Goal: Find specific page/section: Find specific page/section

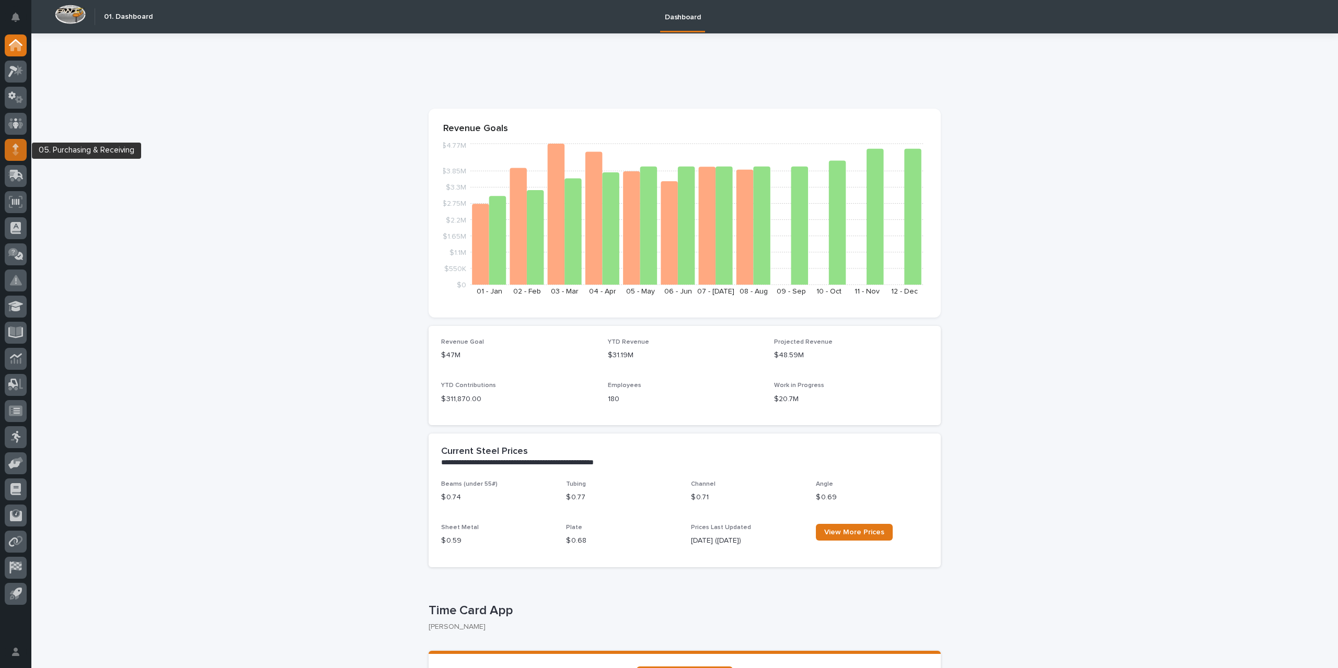
click at [5, 151] on link at bounding box center [16, 150] width 22 height 22
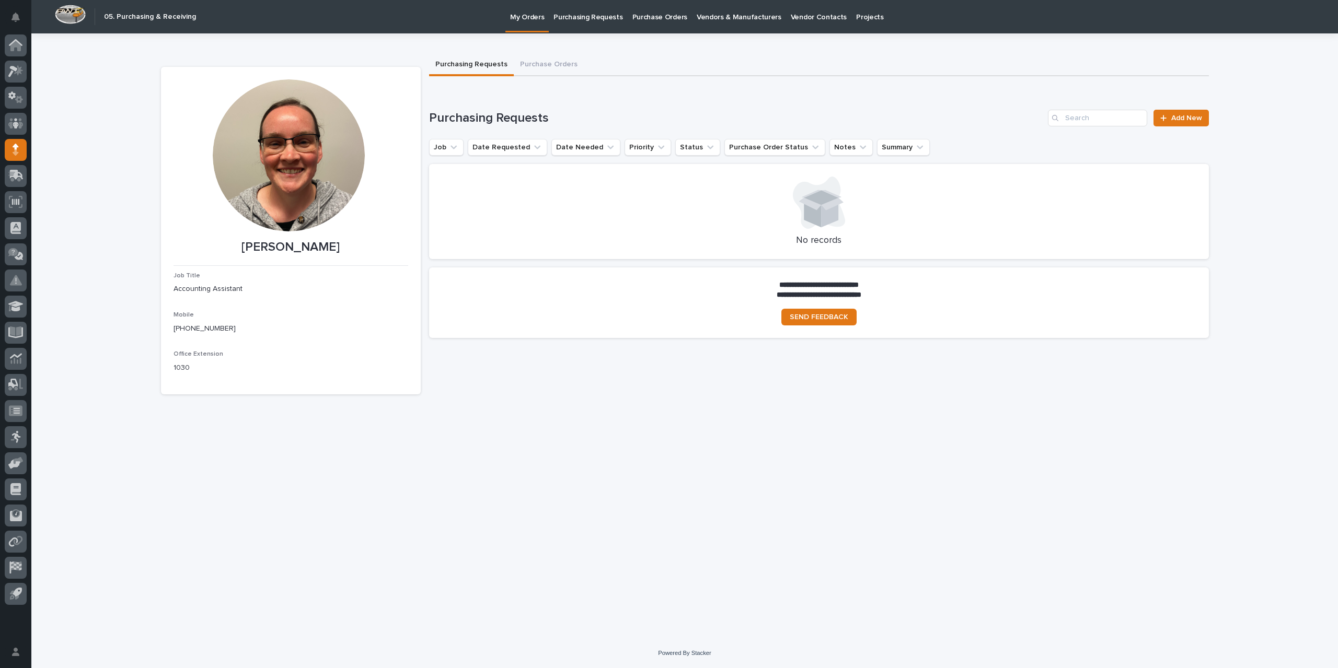
click at [650, 18] on p "Purchase Orders" at bounding box center [659, 11] width 55 height 22
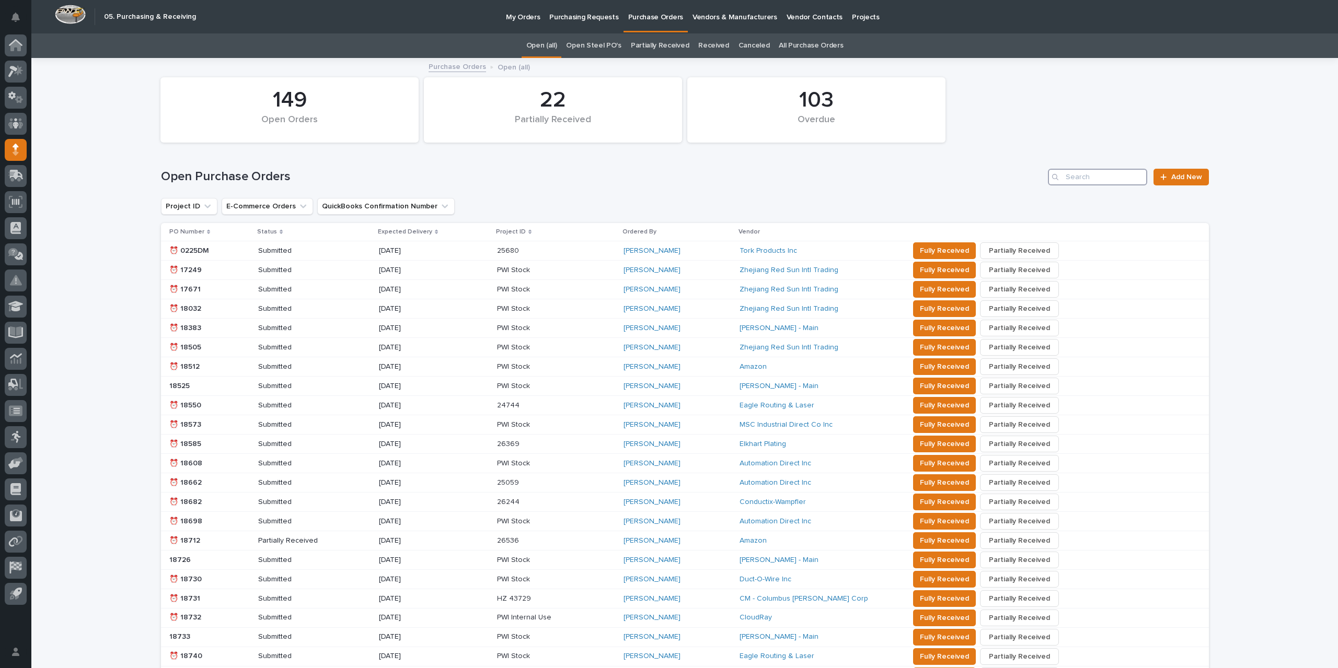
click at [1072, 177] on input "Search" at bounding box center [1097, 177] width 99 height 17
type input "18900"
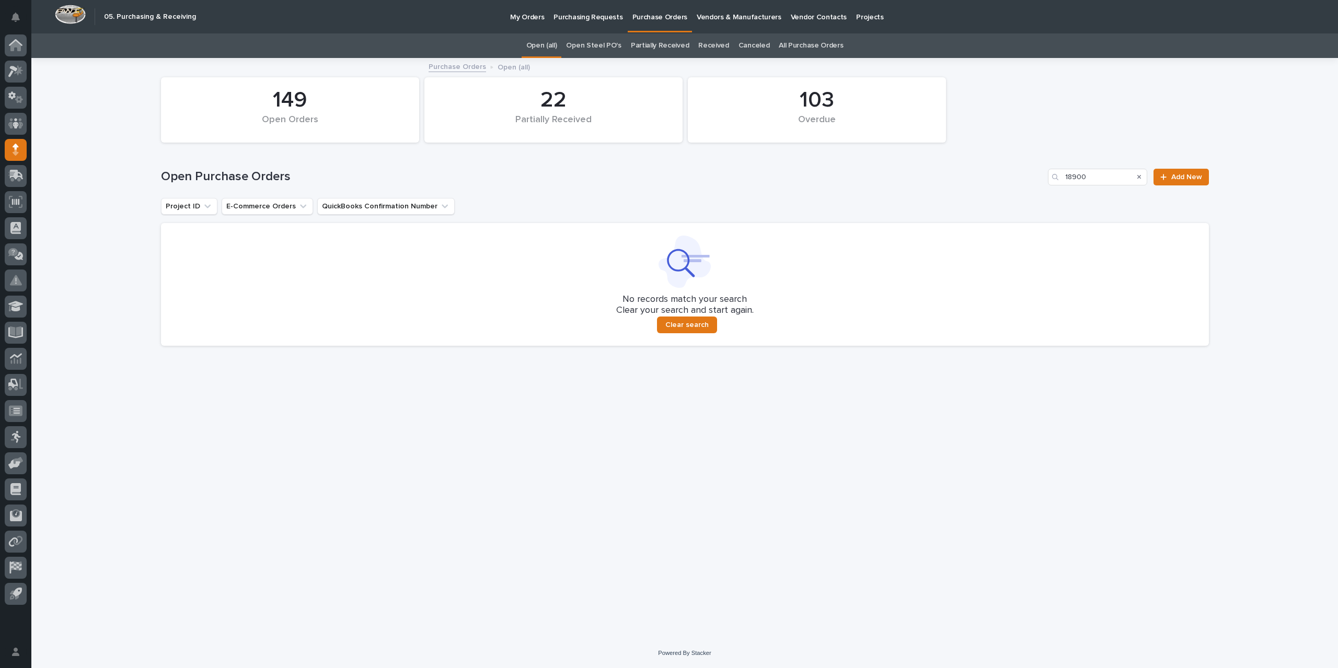
click at [779, 41] on link "All Purchase Orders" at bounding box center [811, 45] width 64 height 25
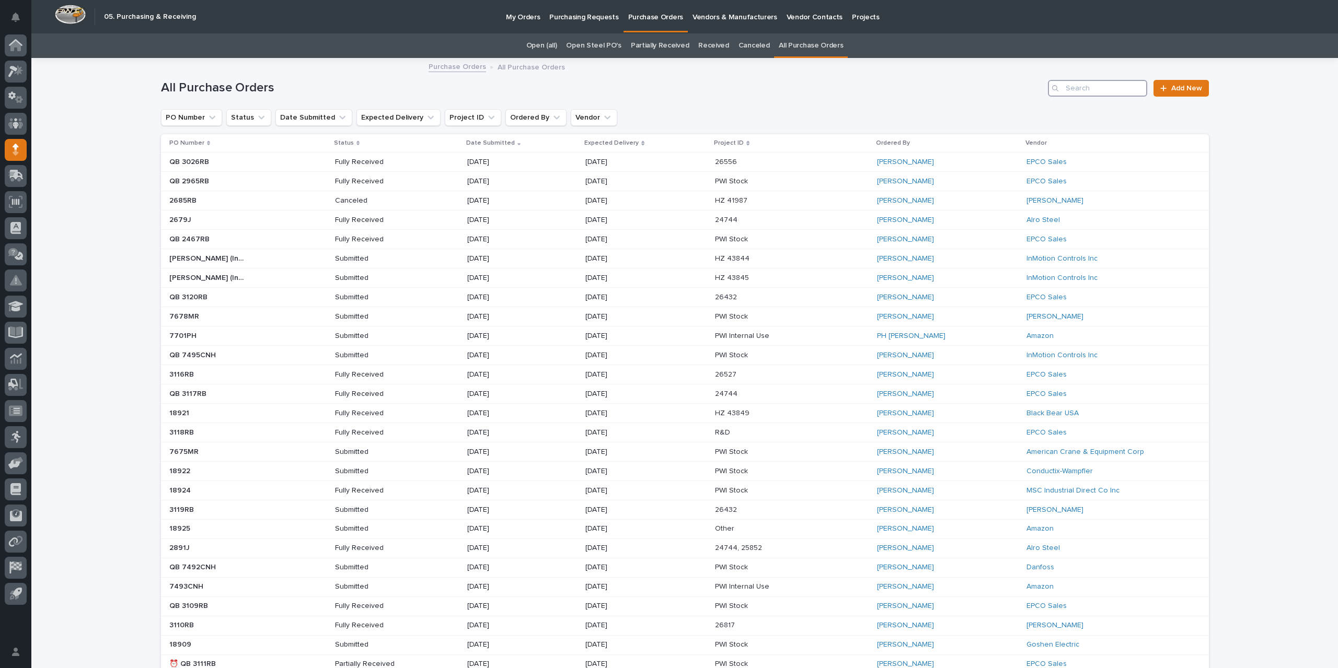
click at [1086, 83] on input "Search" at bounding box center [1097, 88] width 99 height 17
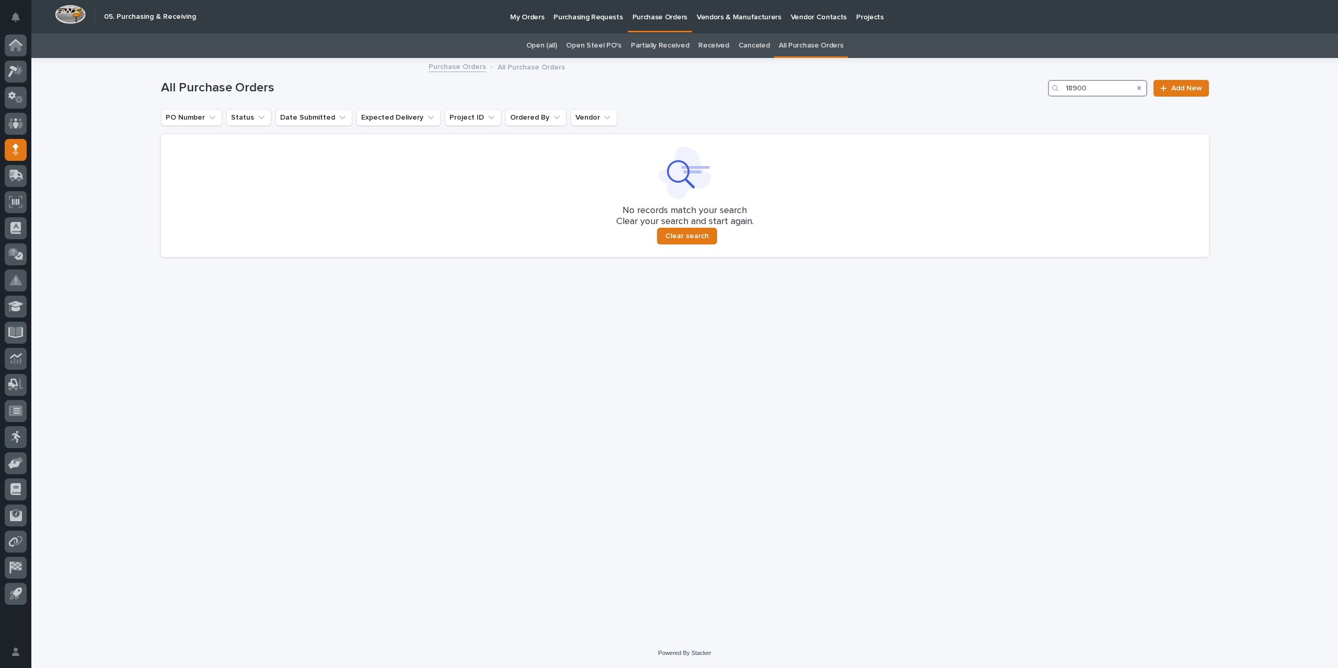
drag, startPoint x: 1096, startPoint y: 88, endPoint x: 975, endPoint y: 94, distance: 121.4
click at [975, 94] on div "All Purchase Orders 18900 Add New" at bounding box center [685, 88] width 1048 height 17
type input "2874"
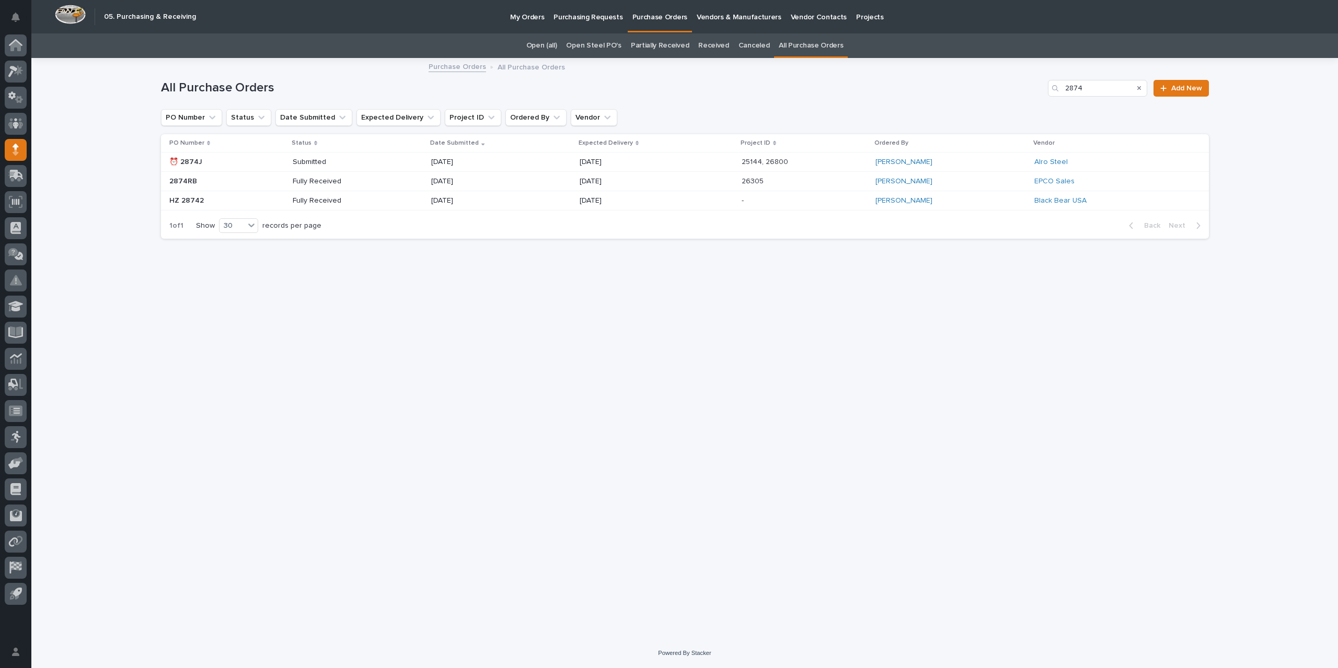
click at [504, 161] on div "[DATE]" at bounding box center [501, 162] width 140 height 17
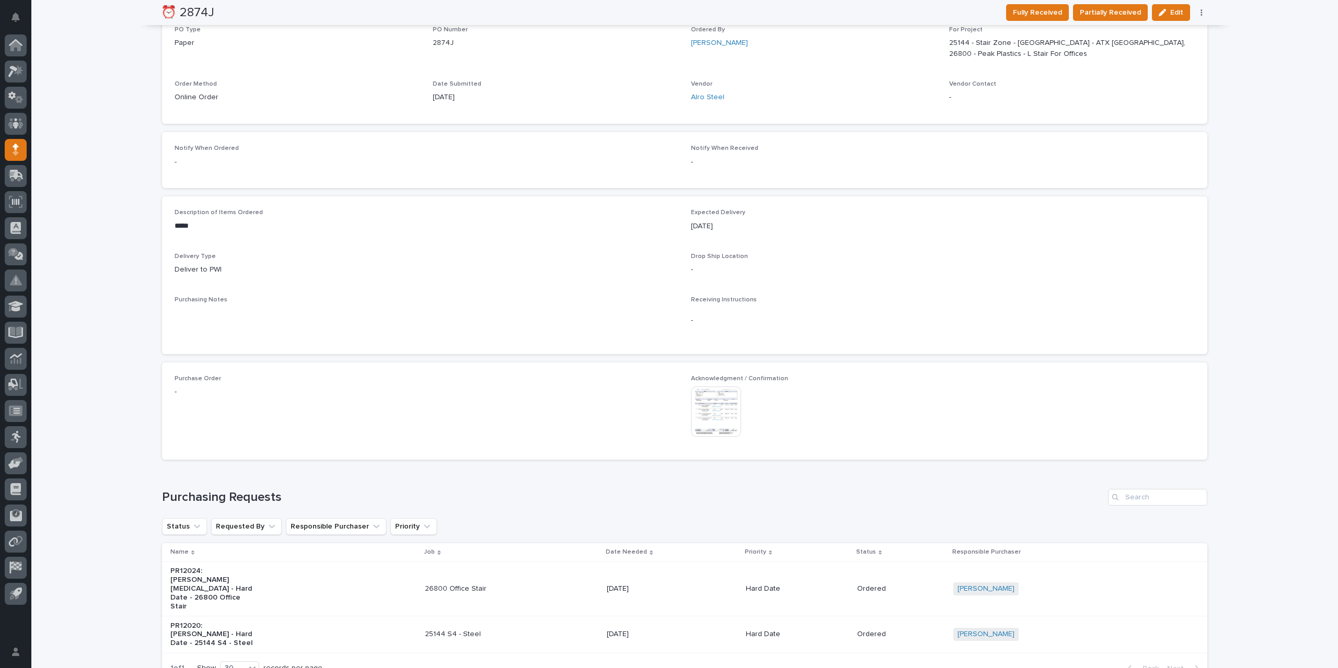
scroll to position [396, 0]
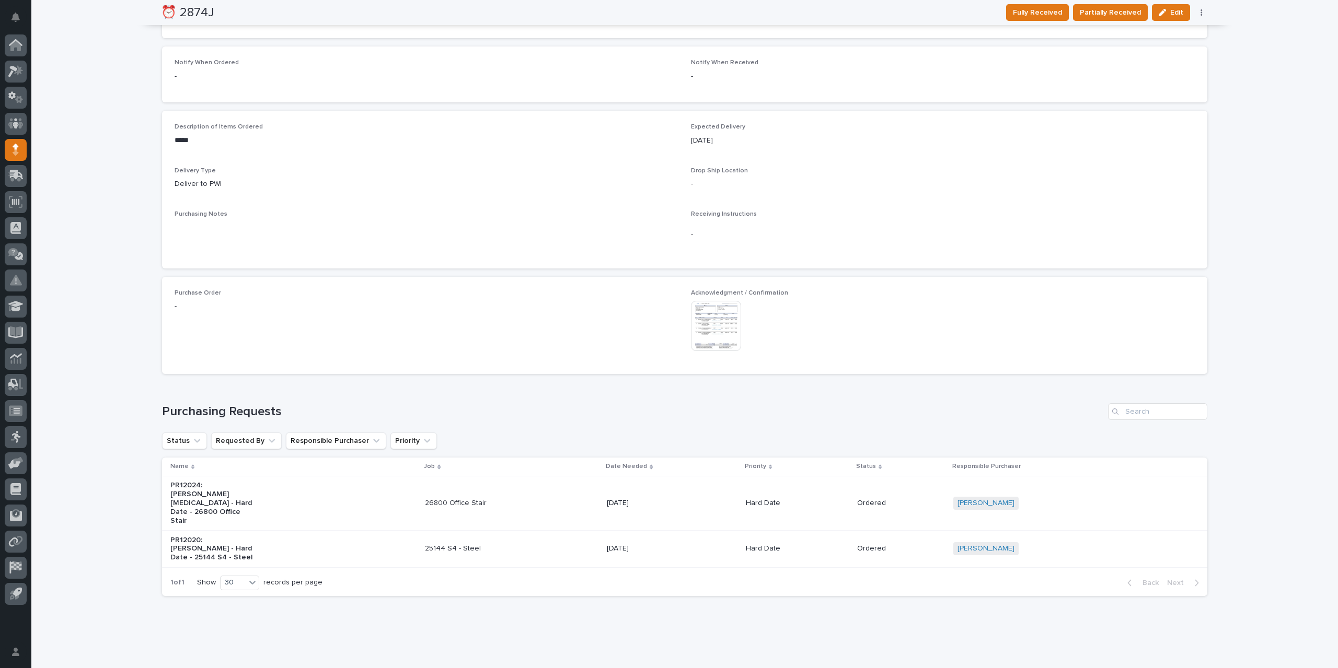
click at [709, 326] on img at bounding box center [716, 326] width 50 height 50
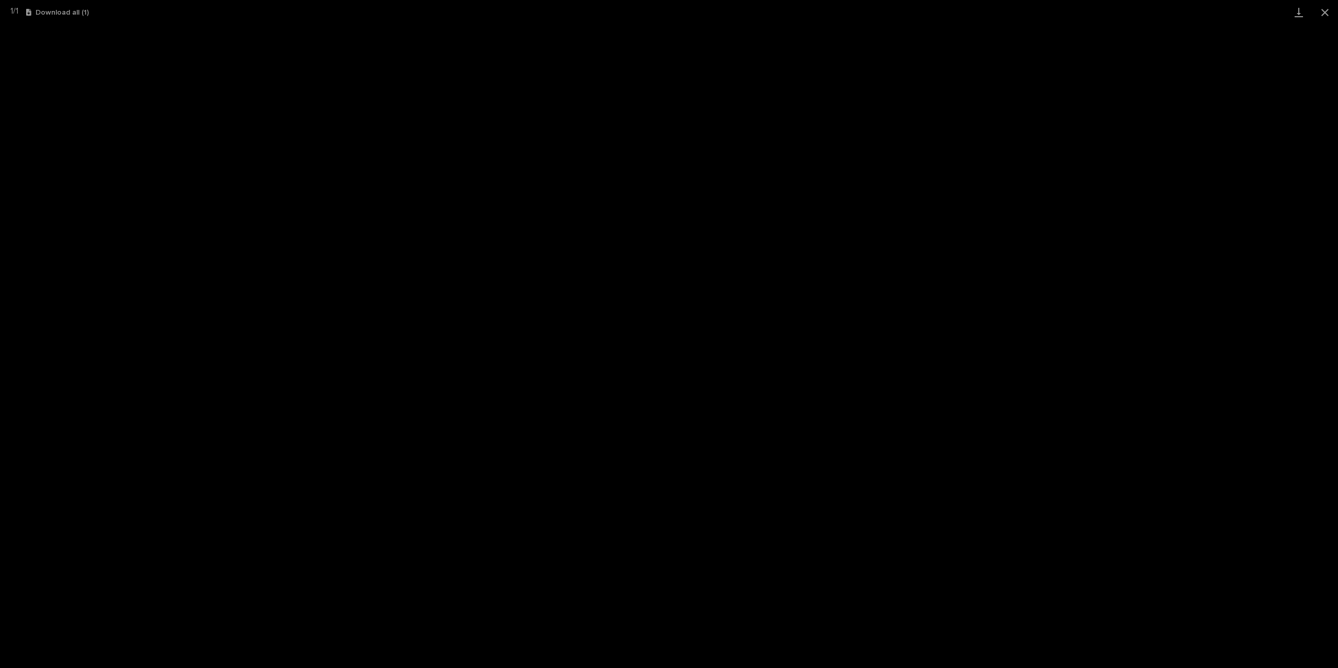
drag, startPoint x: 1330, startPoint y: 12, endPoint x: 1175, endPoint y: 7, distance: 154.8
click at [1330, 12] on button "Close gallery" at bounding box center [1325, 12] width 26 height 25
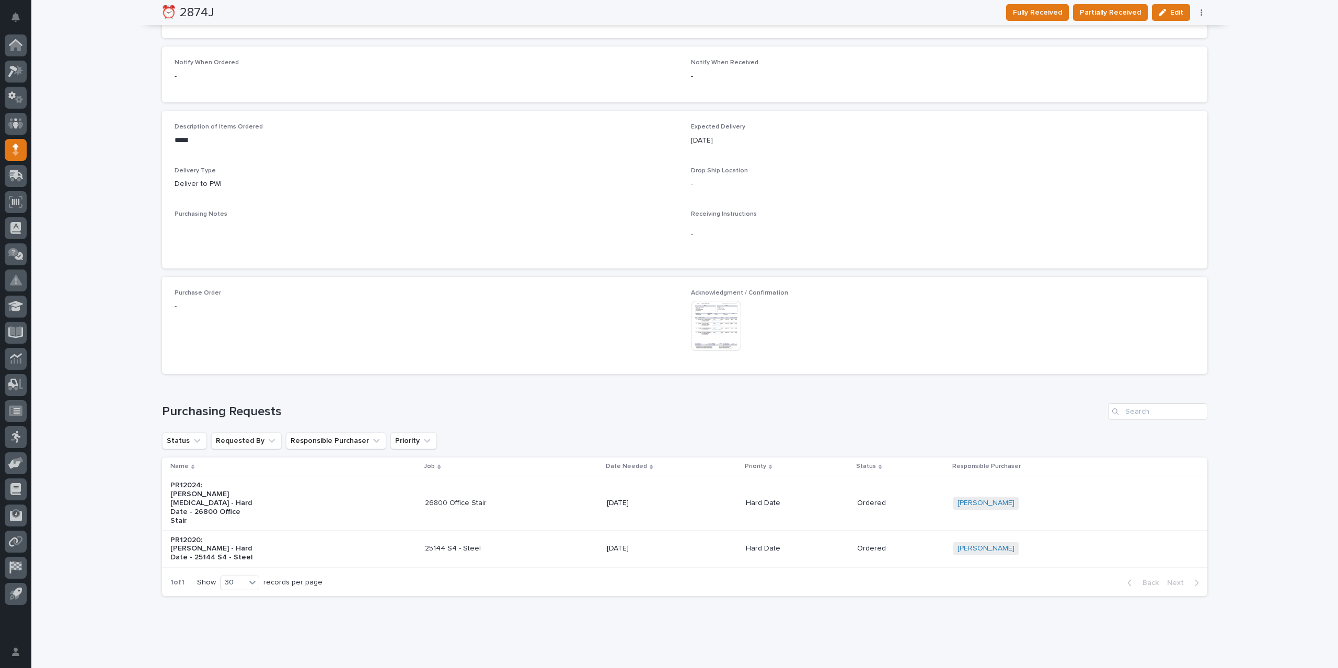
scroll to position [30, 0]
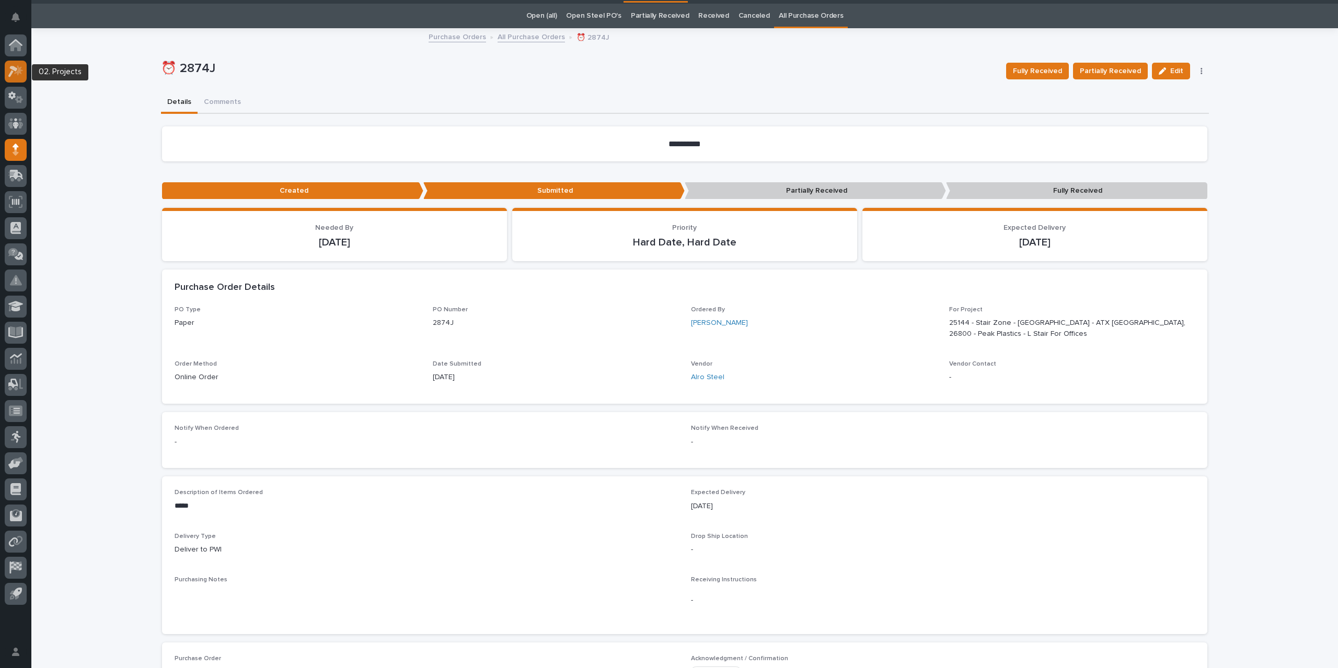
click at [17, 63] on div at bounding box center [16, 72] width 22 height 22
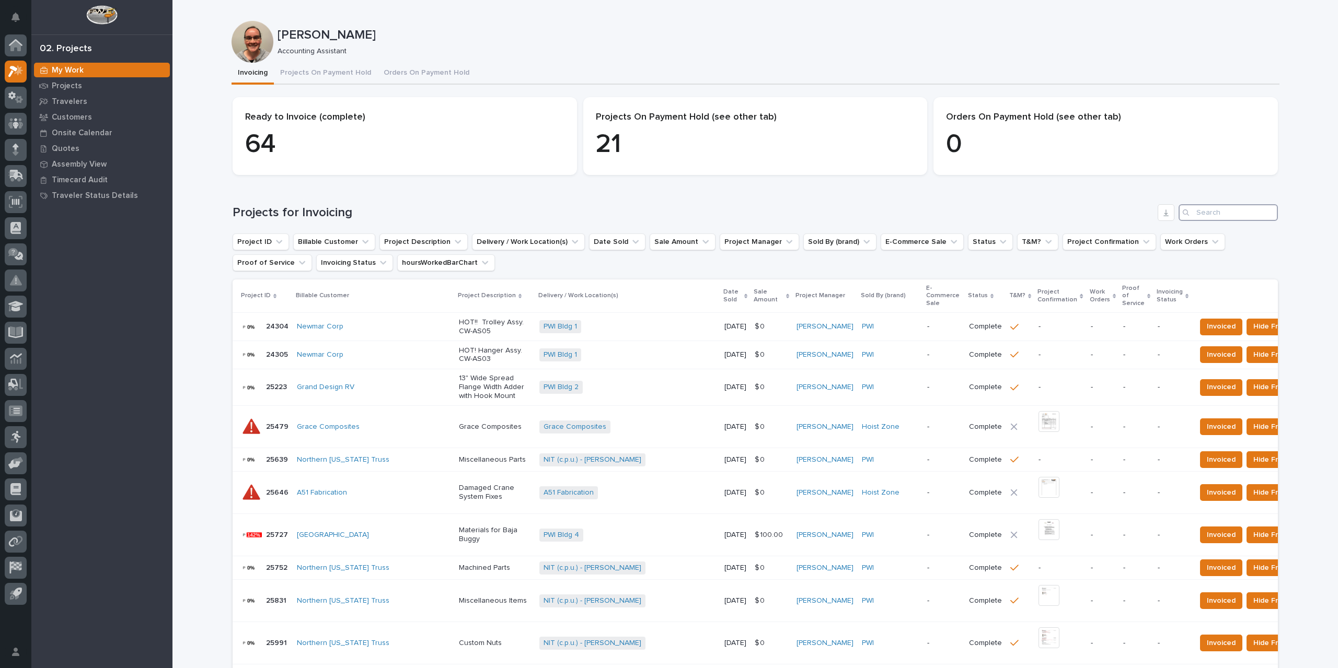
click at [1195, 212] on input "Search" at bounding box center [1228, 212] width 99 height 17
type input "27110"
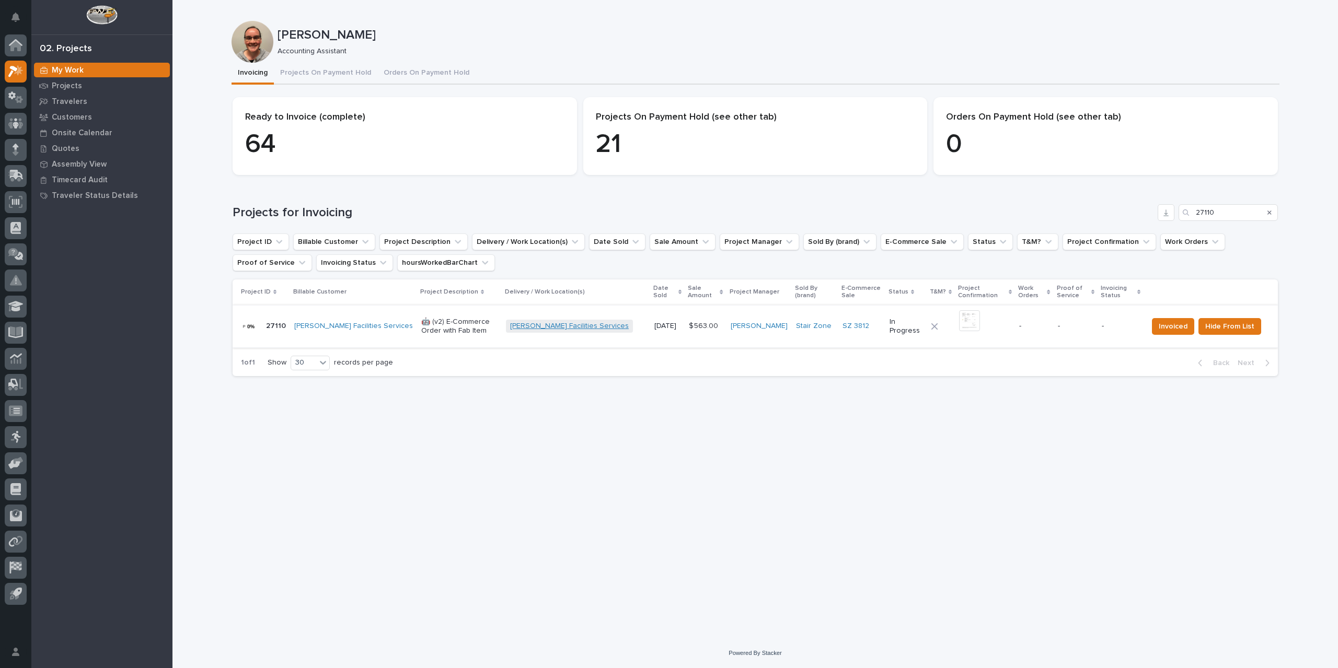
click at [563, 325] on link "[PERSON_NAME] Facilities Services" at bounding box center [569, 326] width 119 height 9
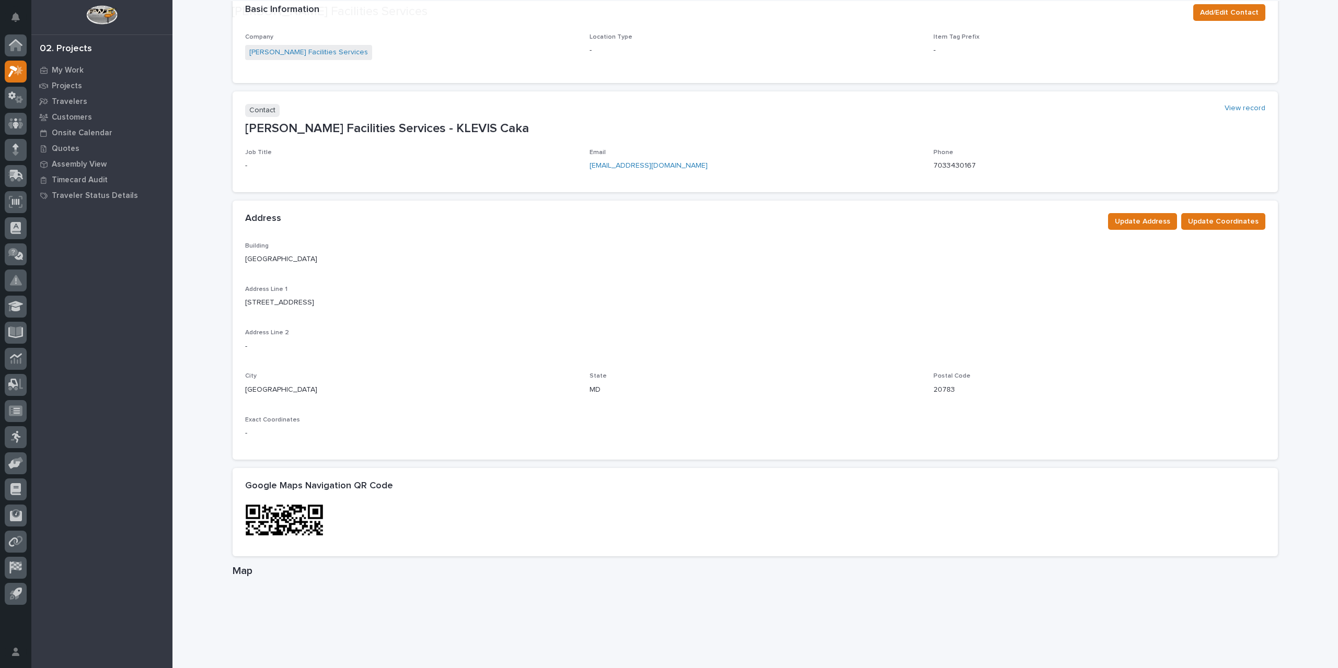
scroll to position [209, 0]
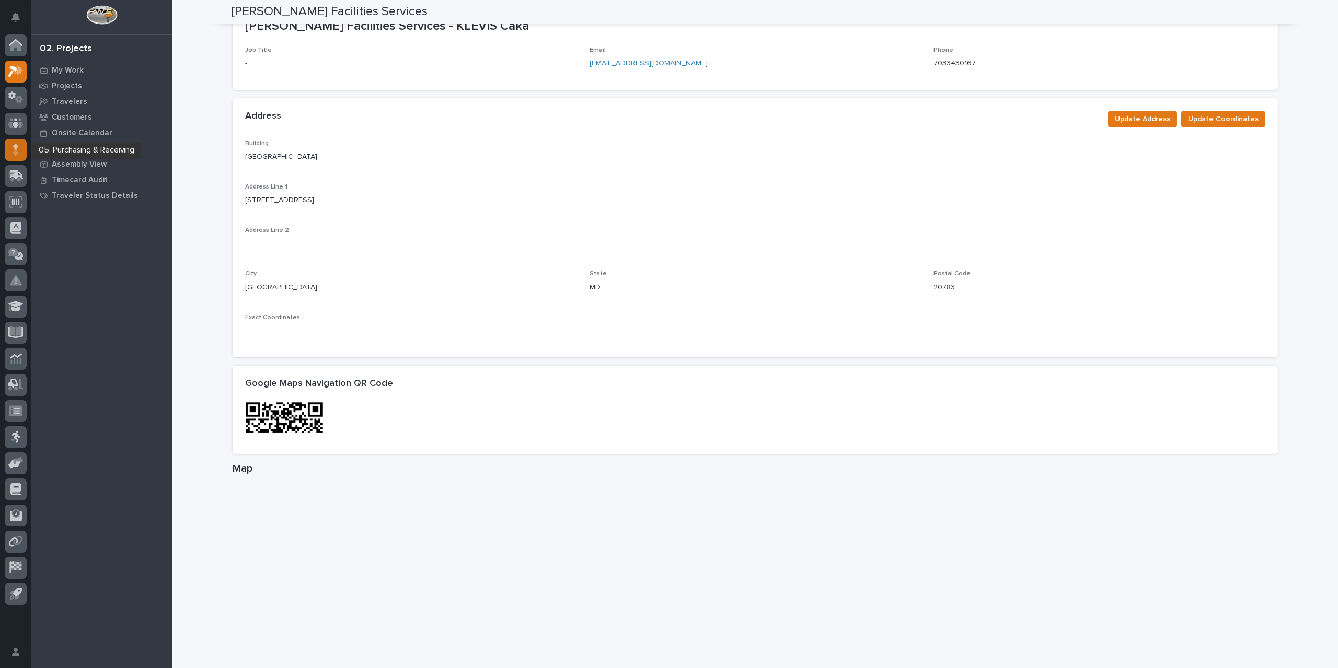
click at [17, 151] on icon at bounding box center [16, 152] width 6 height 6
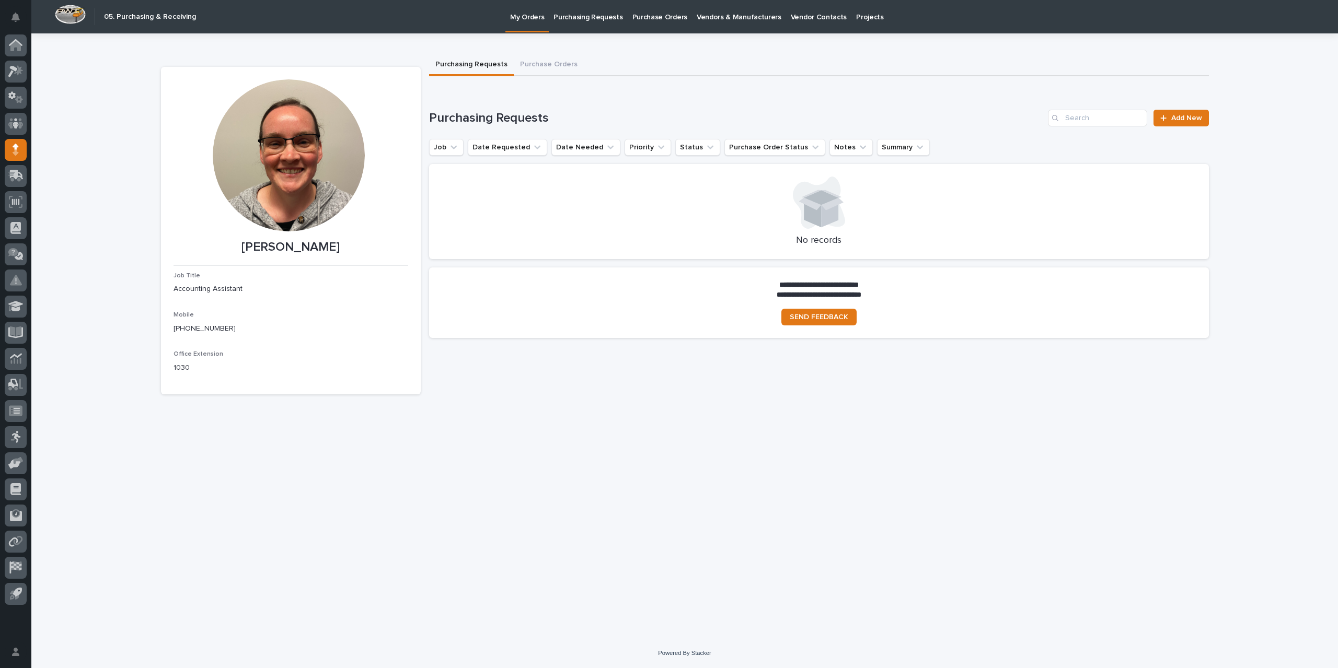
click at [664, 19] on p "Purchase Orders" at bounding box center [659, 11] width 55 height 22
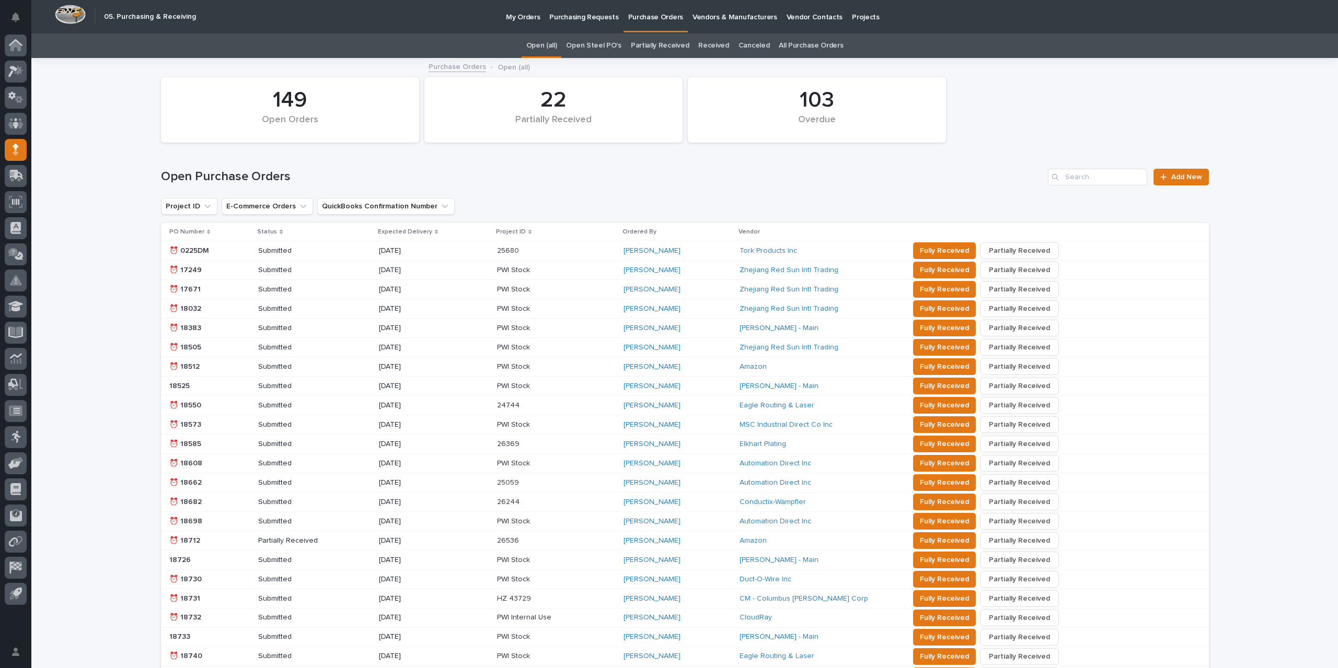
click at [806, 44] on link "All Purchase Orders" at bounding box center [811, 45] width 64 height 25
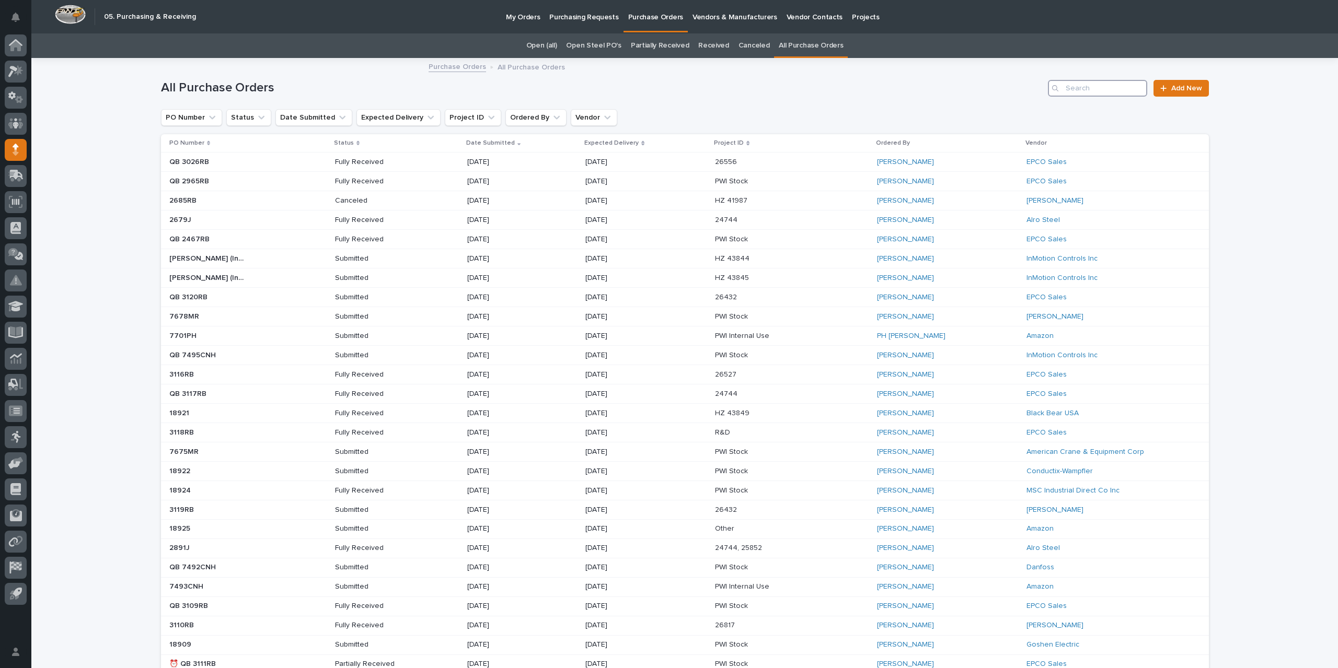
click at [1083, 91] on input "Search" at bounding box center [1097, 88] width 99 height 17
click at [1090, 84] on input "Search" at bounding box center [1097, 88] width 99 height 17
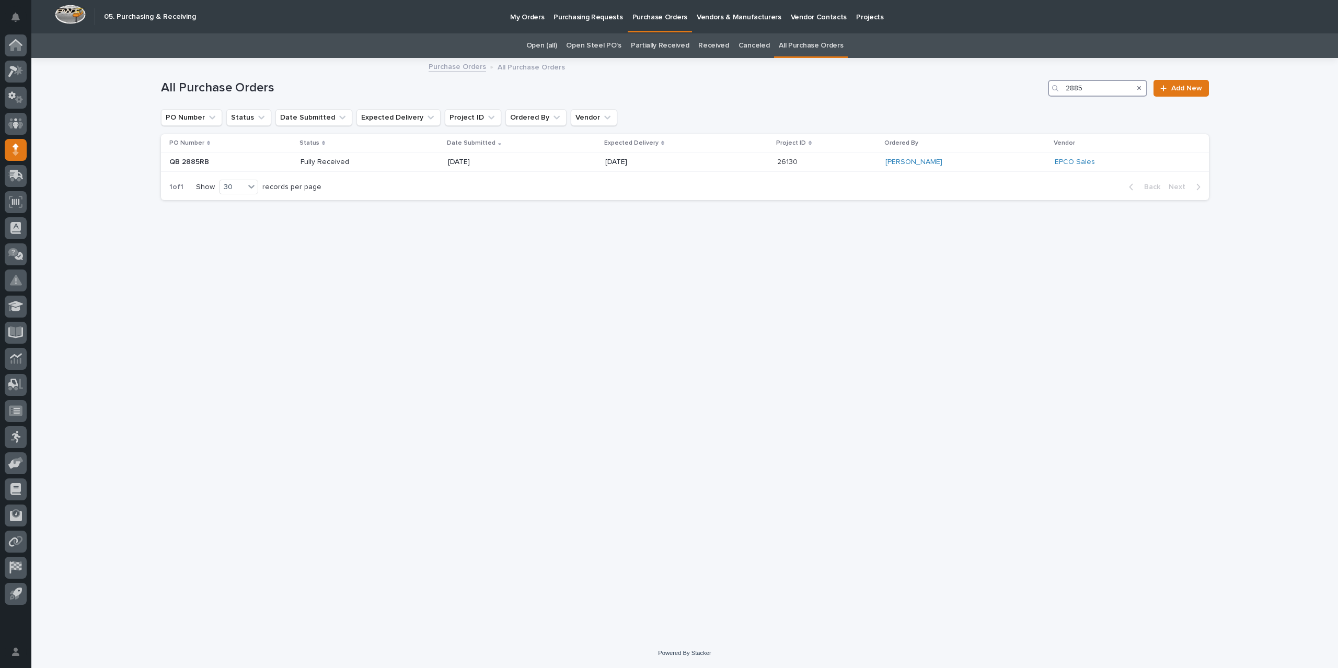
click at [1097, 90] on input "2885" at bounding box center [1097, 88] width 99 height 17
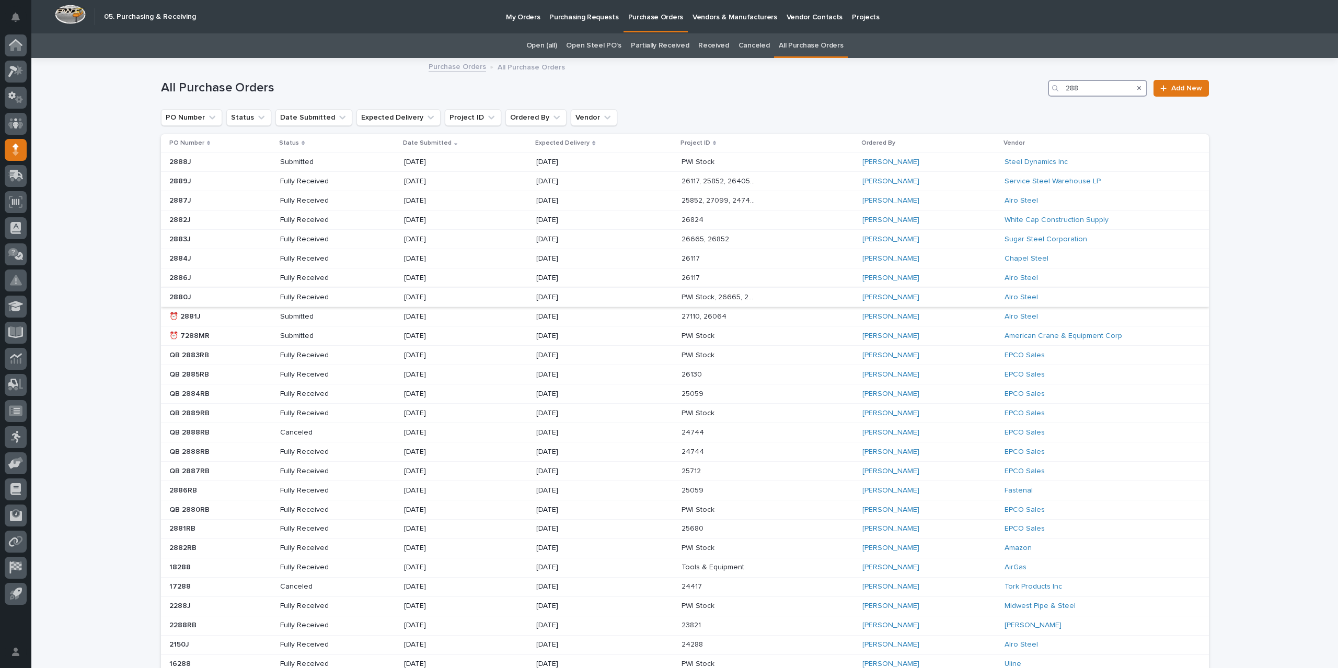
type input "288"
click at [814, 295] on div "PWI Stock, 26665, 26852, 25852 PWI Stock, 26665, 26852, 25852" at bounding box center [768, 297] width 172 height 17
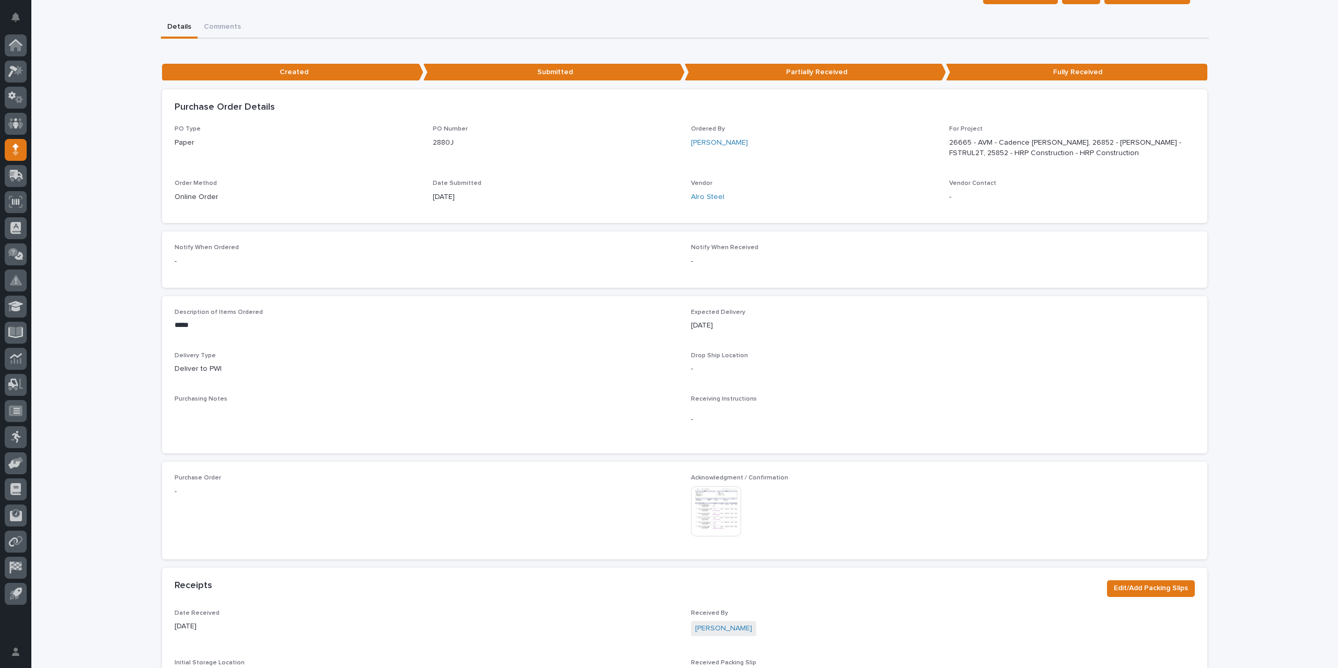
scroll to position [209, 0]
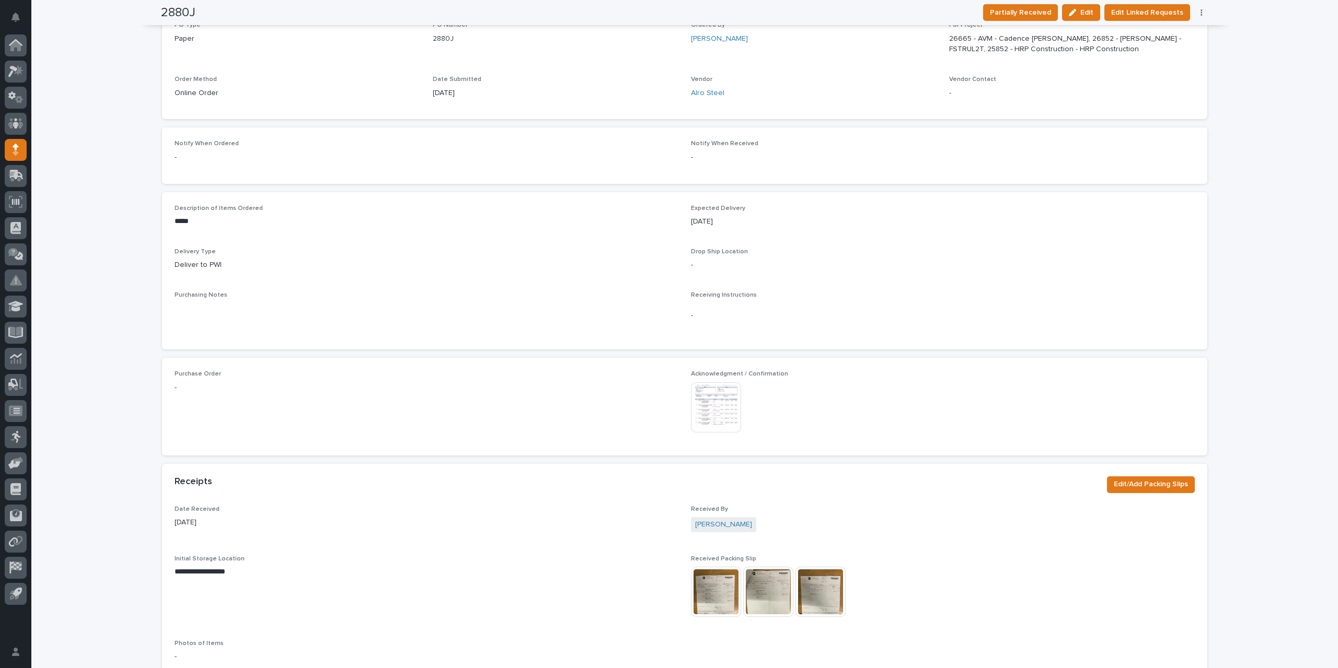
click at [721, 410] on img at bounding box center [716, 408] width 50 height 50
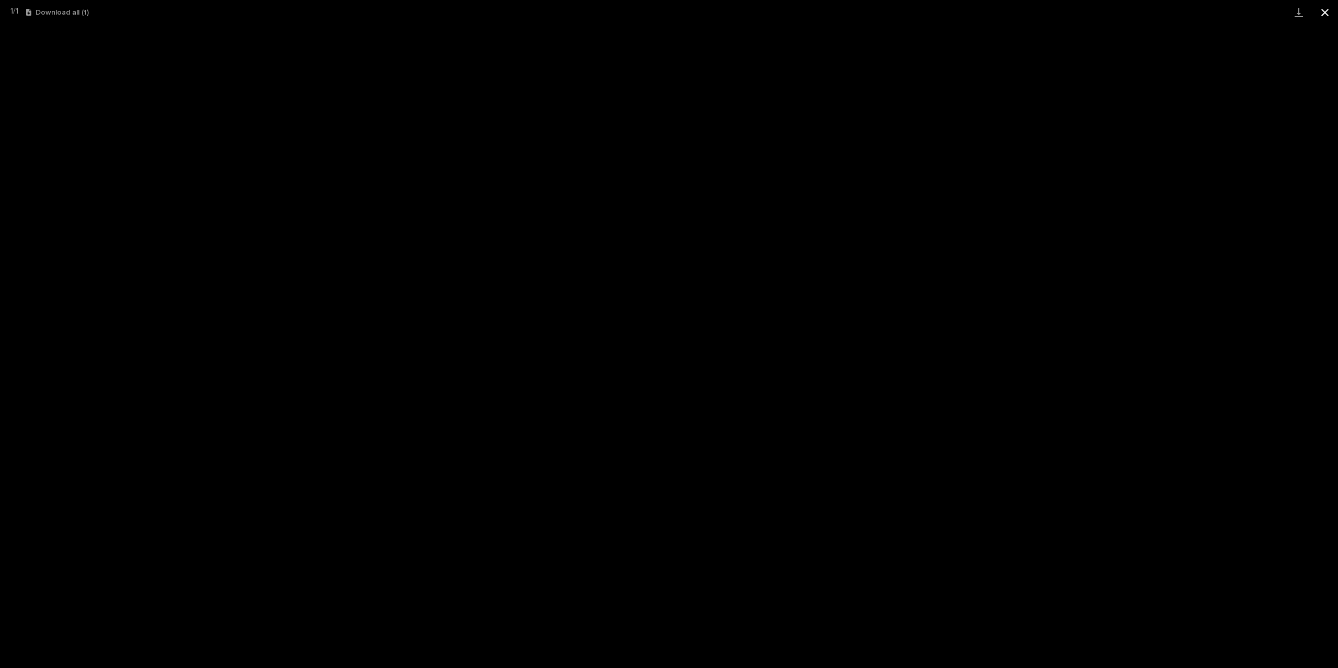
click at [1332, 13] on button "Close gallery" at bounding box center [1325, 12] width 26 height 25
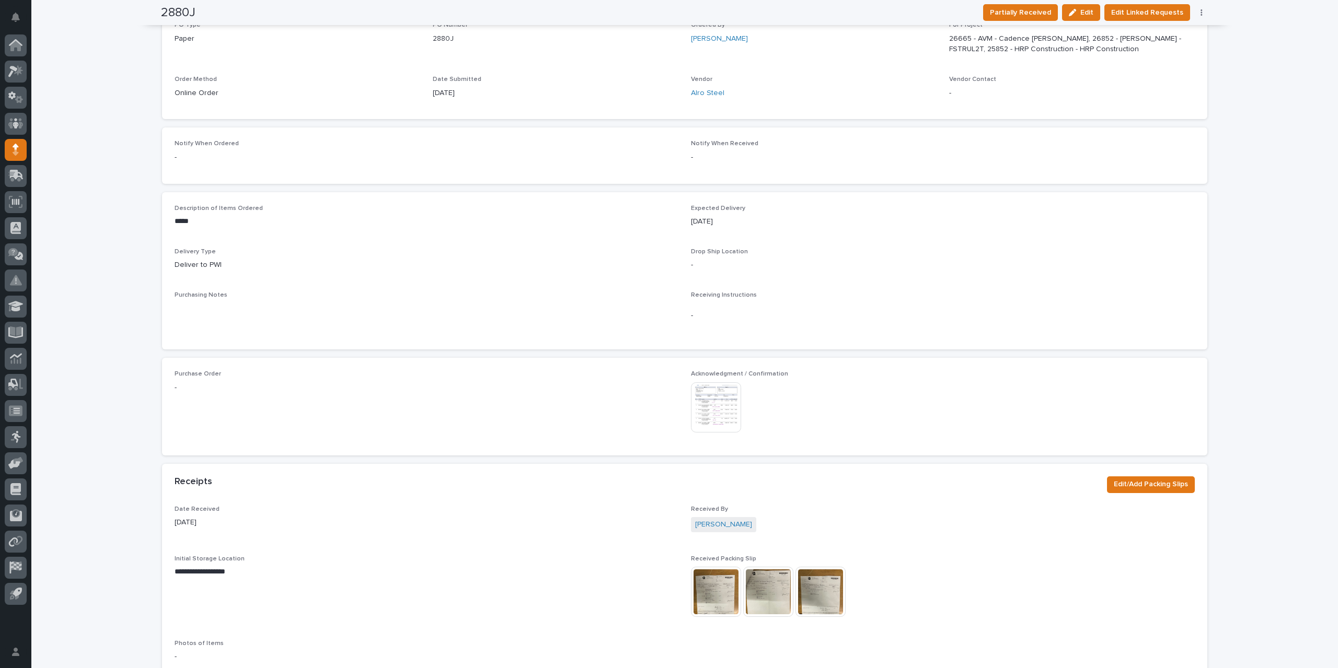
scroll to position [0, 0]
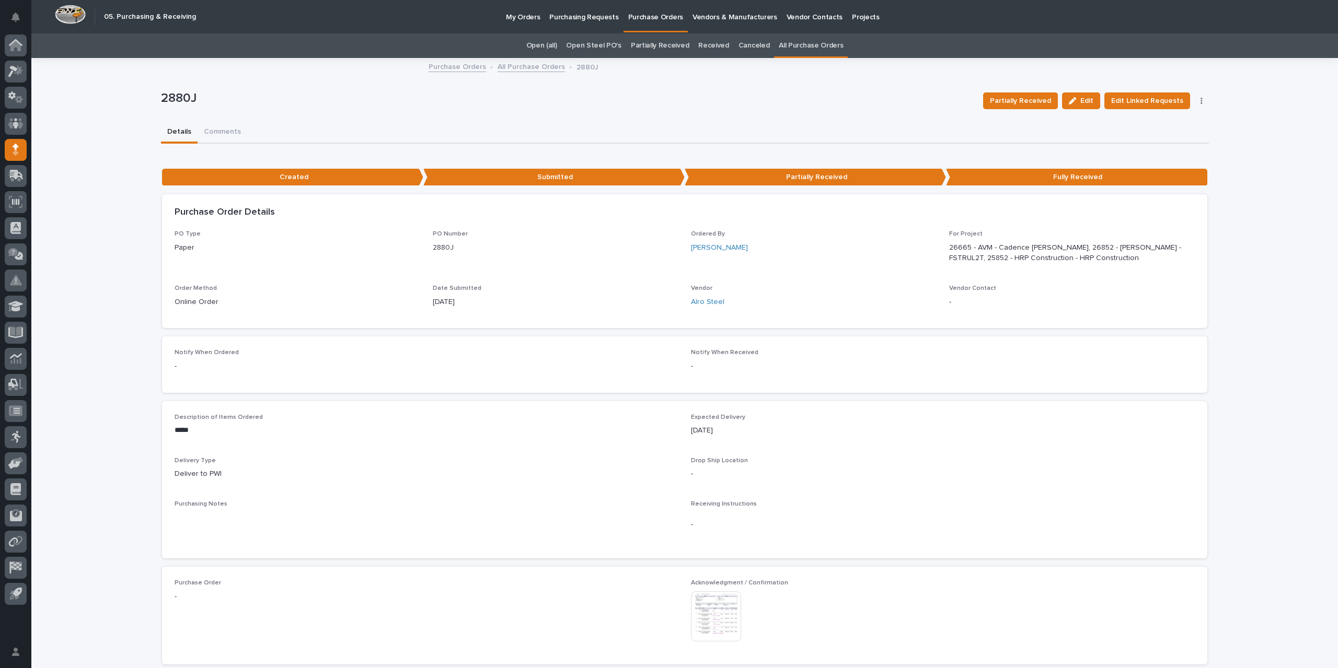
click at [549, 71] on link "All Purchase Orders" at bounding box center [531, 66] width 67 height 12
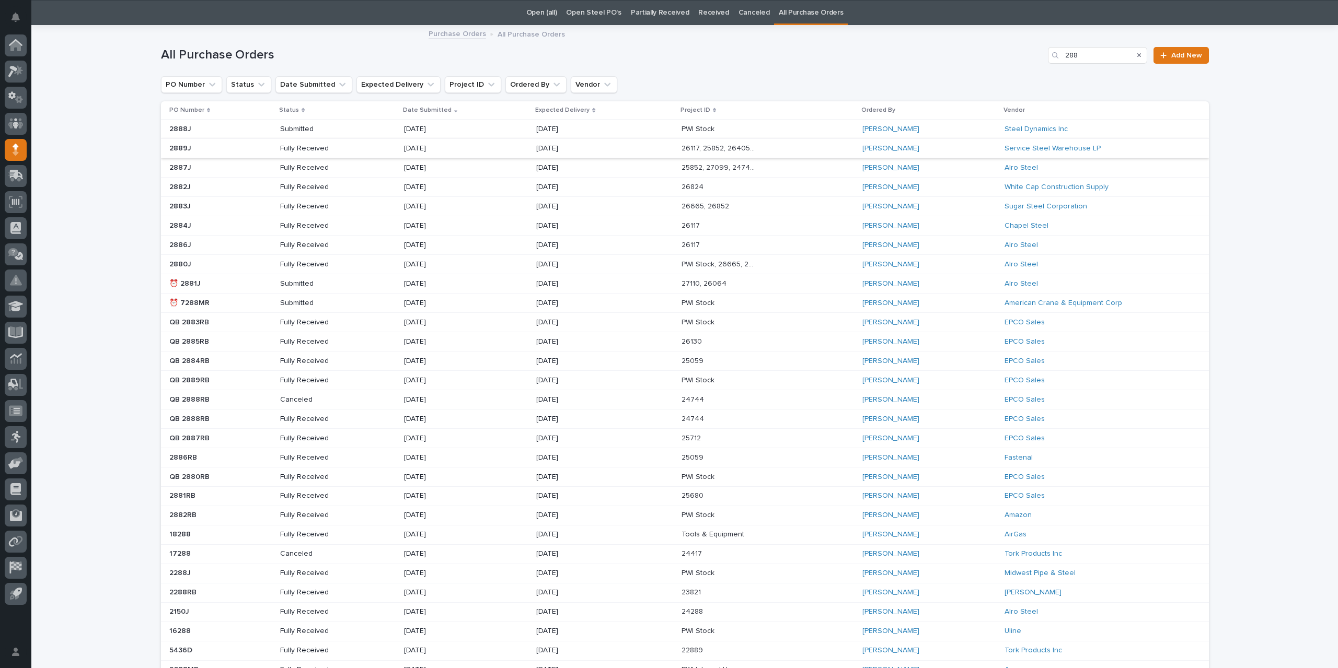
scroll to position [33, 0]
click at [712, 283] on p at bounding box center [719, 283] width 75 height 9
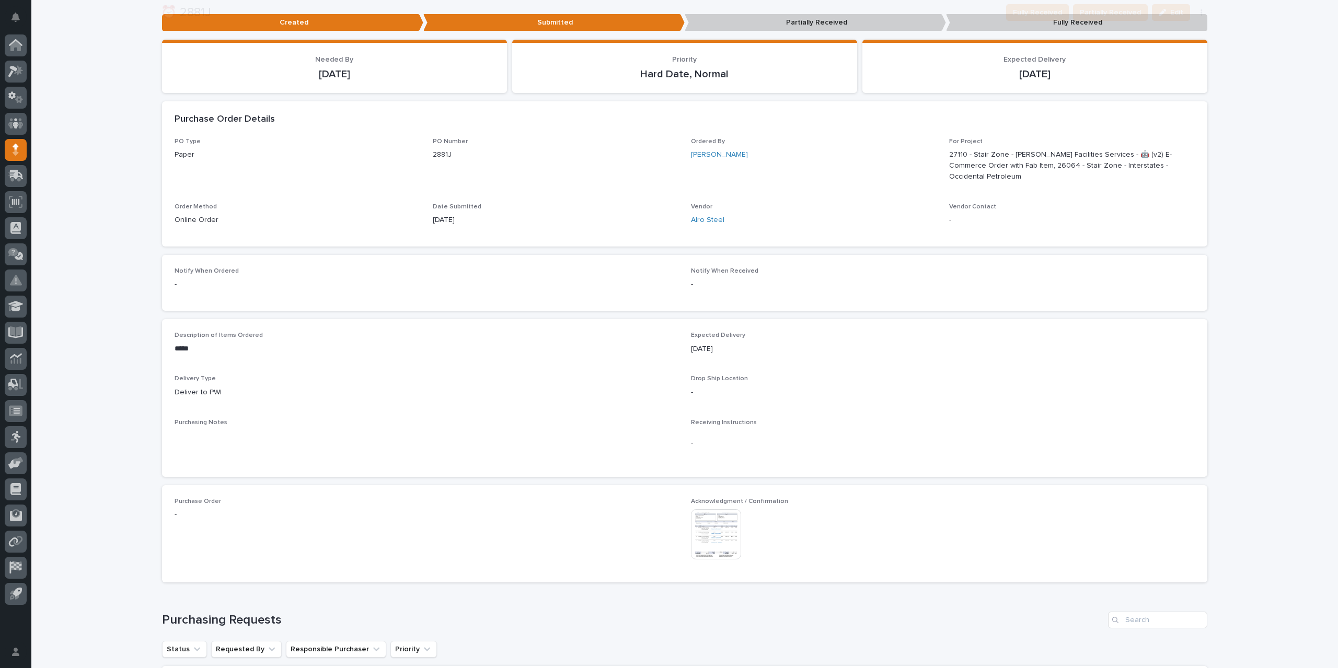
scroll to position [209, 0]
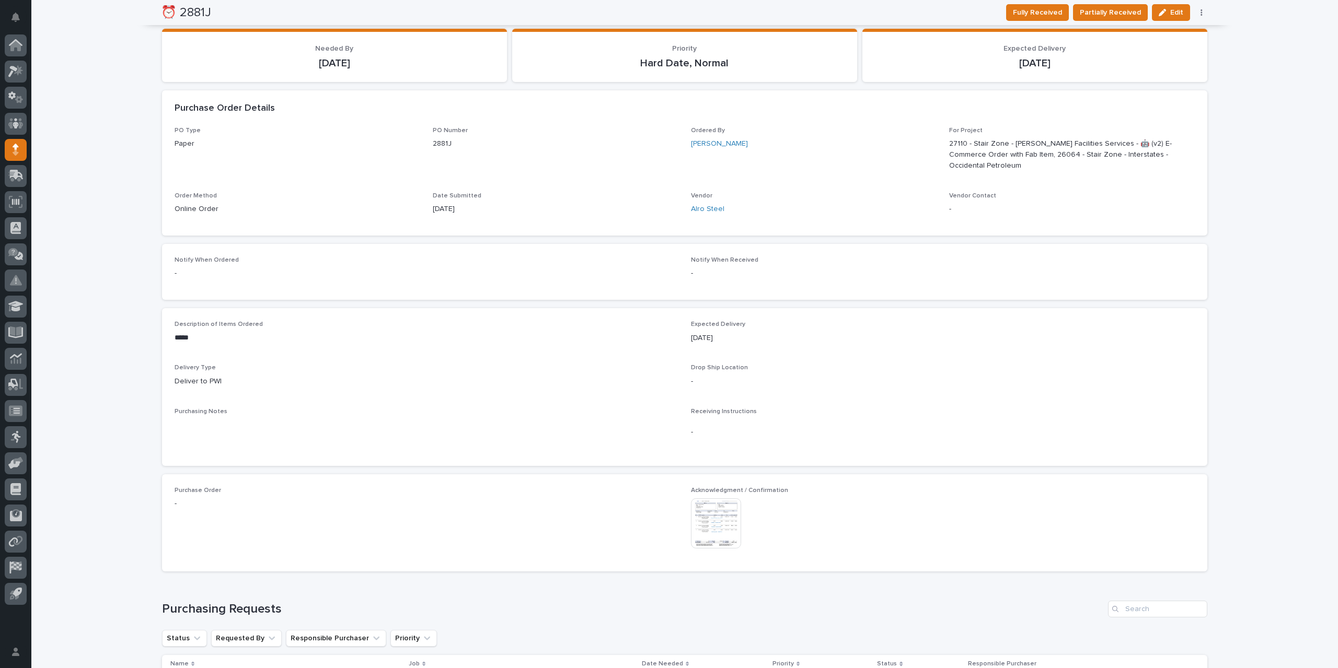
click at [708, 522] on img at bounding box center [716, 524] width 50 height 50
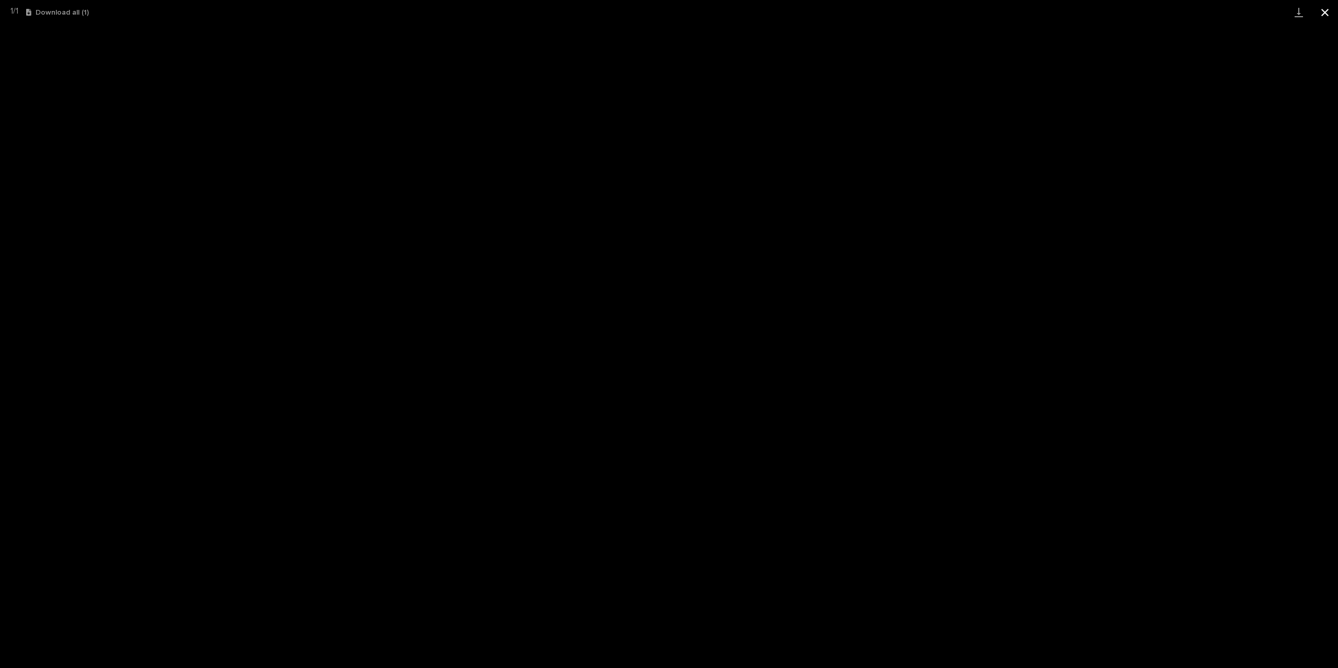
click at [1322, 18] on button "Close gallery" at bounding box center [1325, 12] width 26 height 25
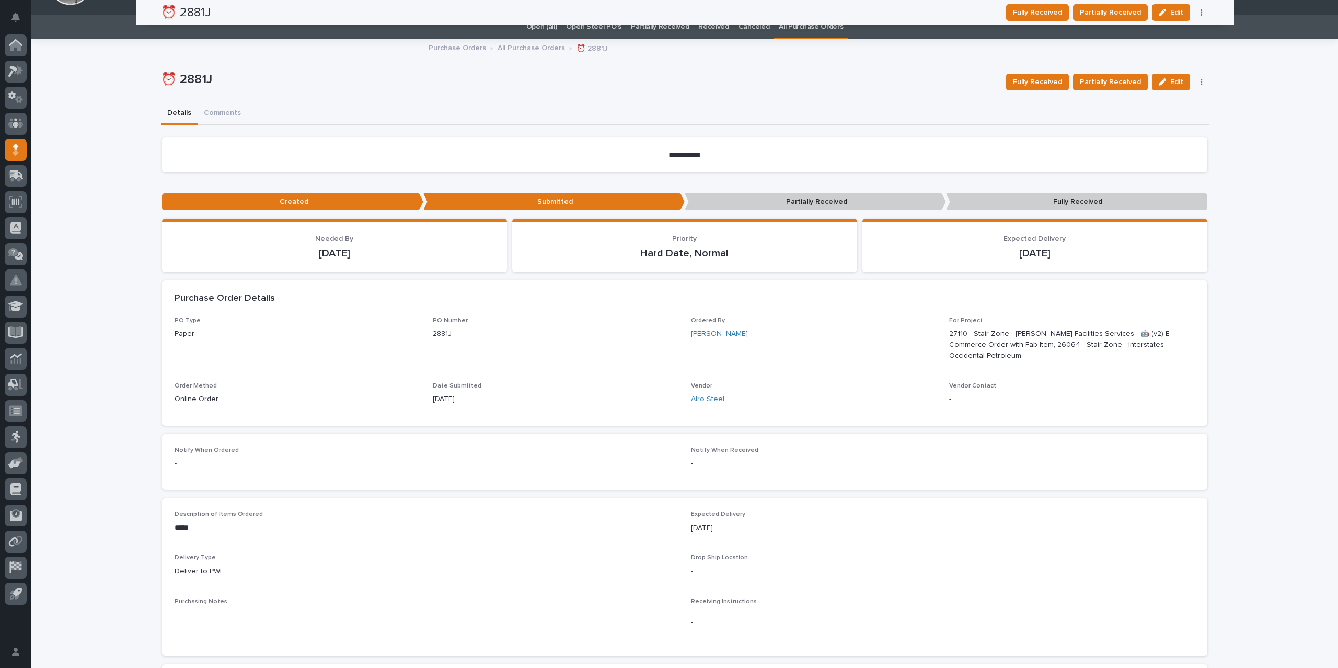
scroll to position [0, 0]
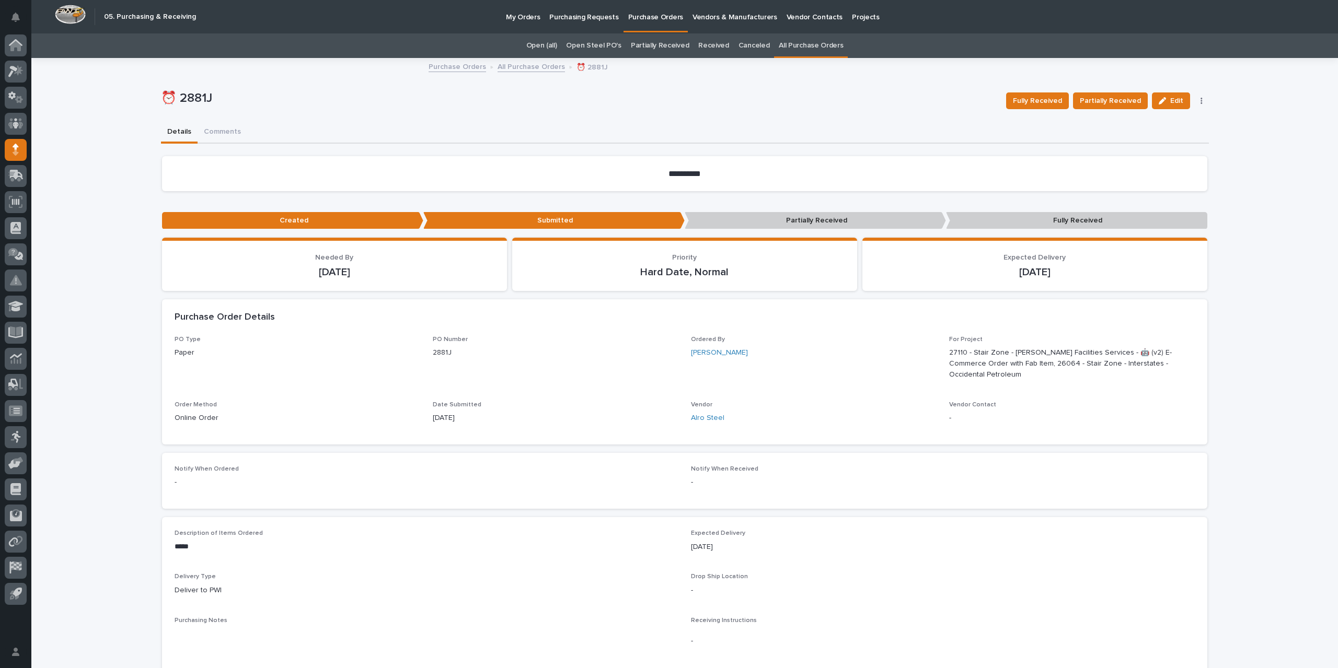
click at [520, 64] on link "All Purchase Orders" at bounding box center [531, 66] width 67 height 12
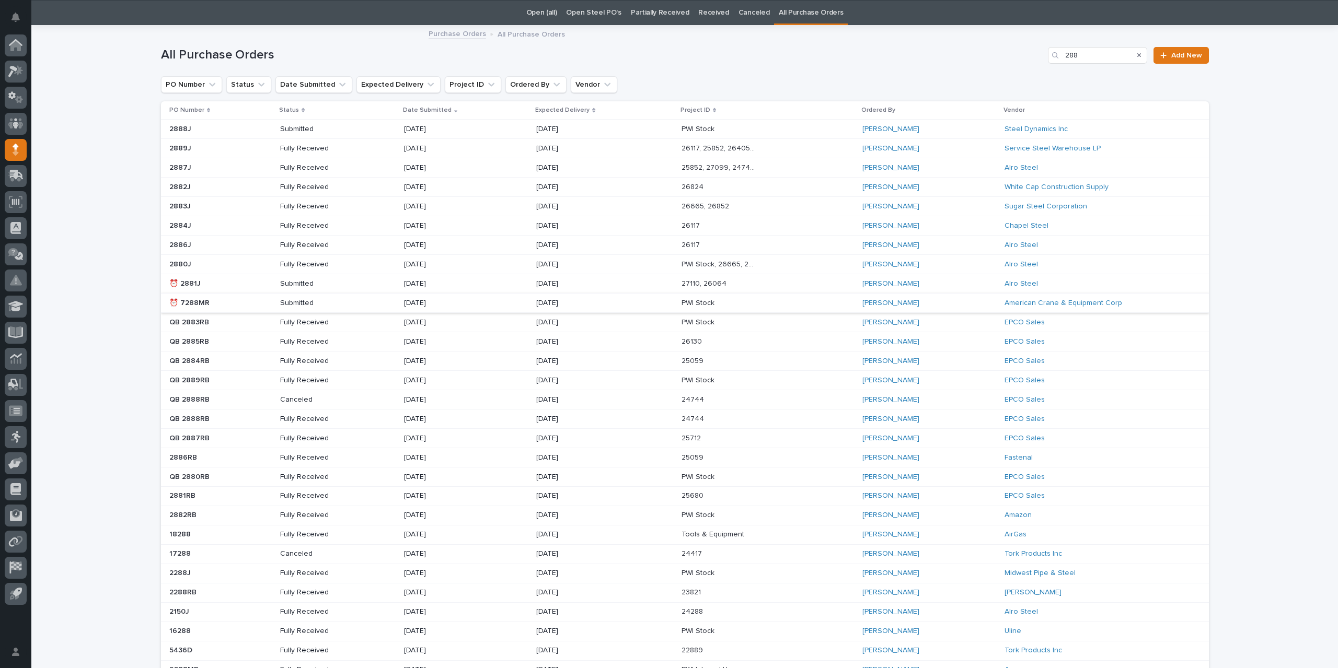
scroll to position [33, 0]
click at [706, 245] on p at bounding box center [719, 244] width 75 height 9
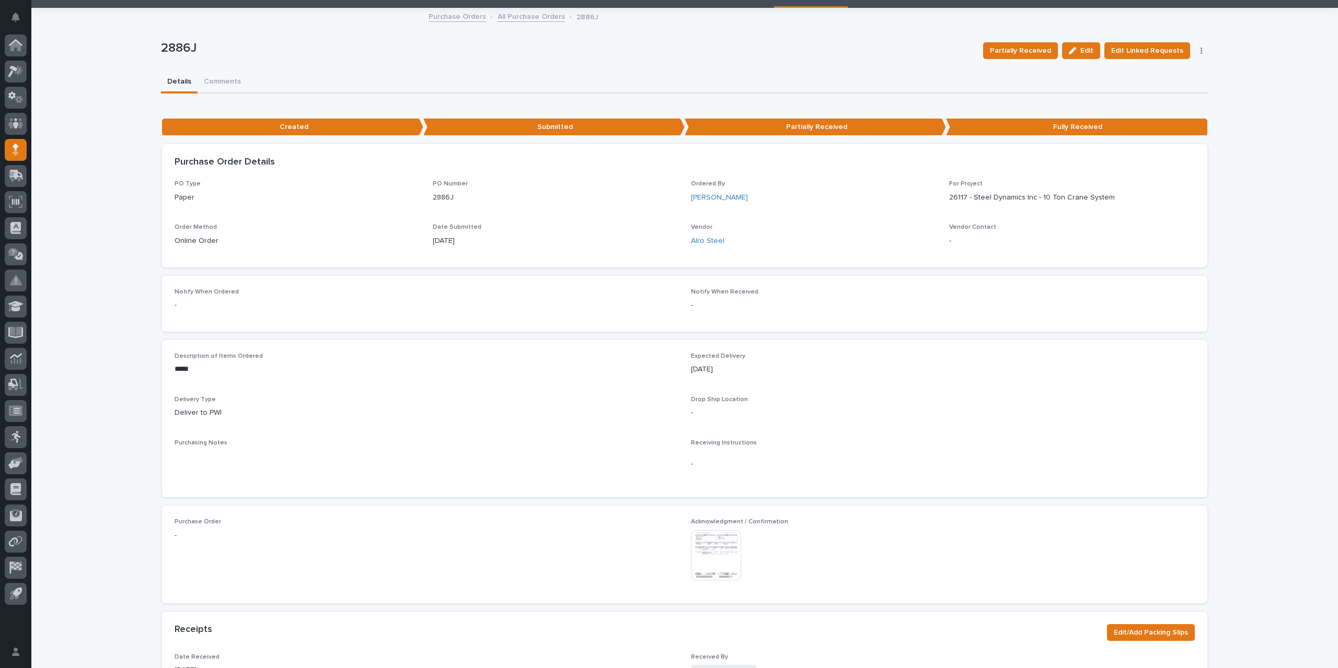
scroll to position [157, 0]
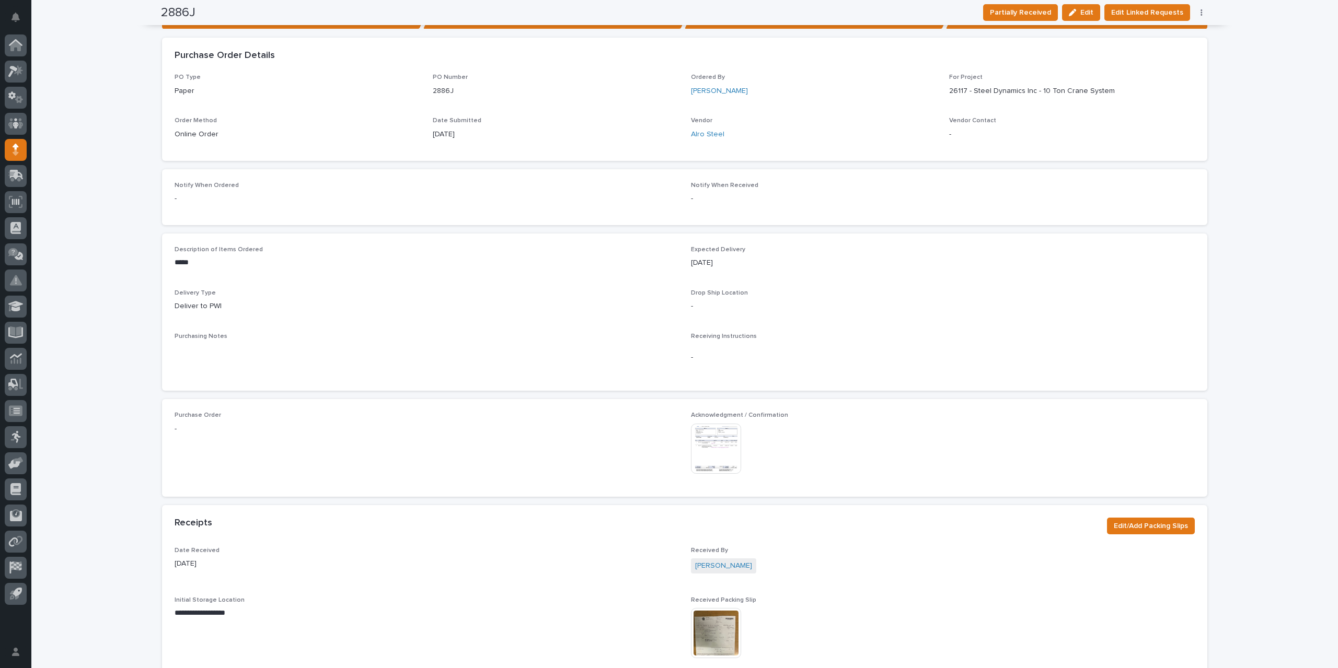
click at [723, 443] on img at bounding box center [716, 449] width 50 height 50
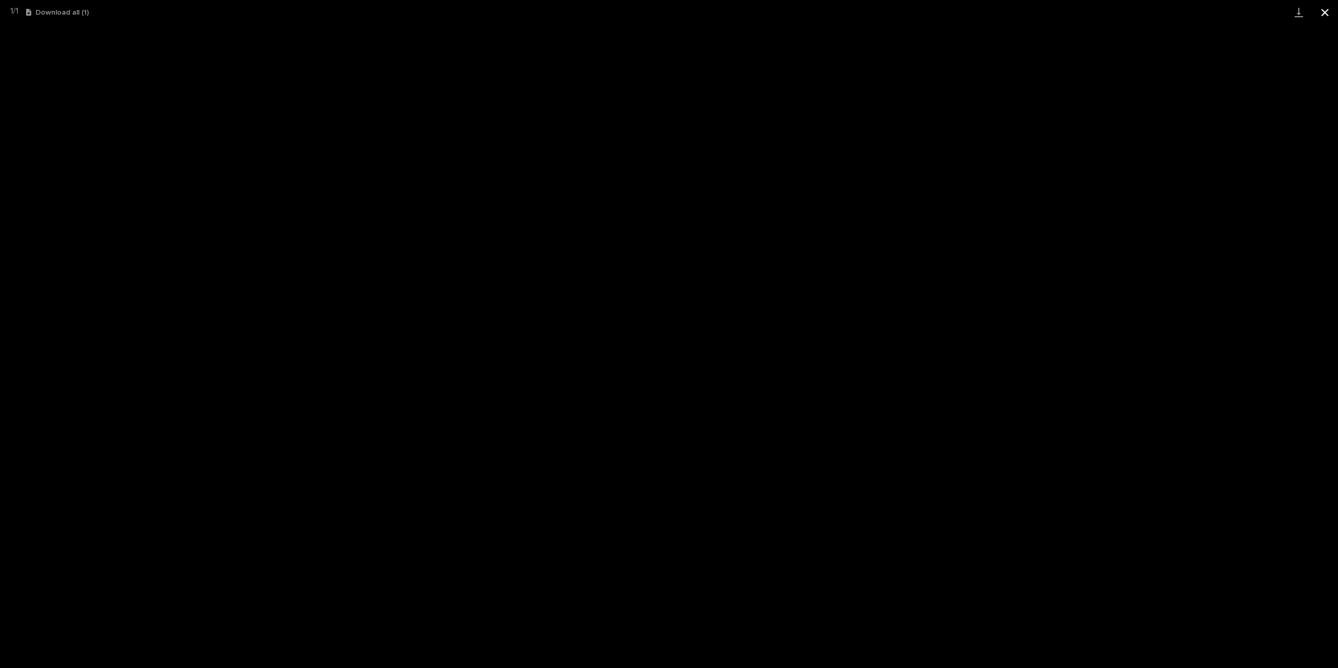
click at [1320, 16] on button "Close gallery" at bounding box center [1325, 12] width 26 height 25
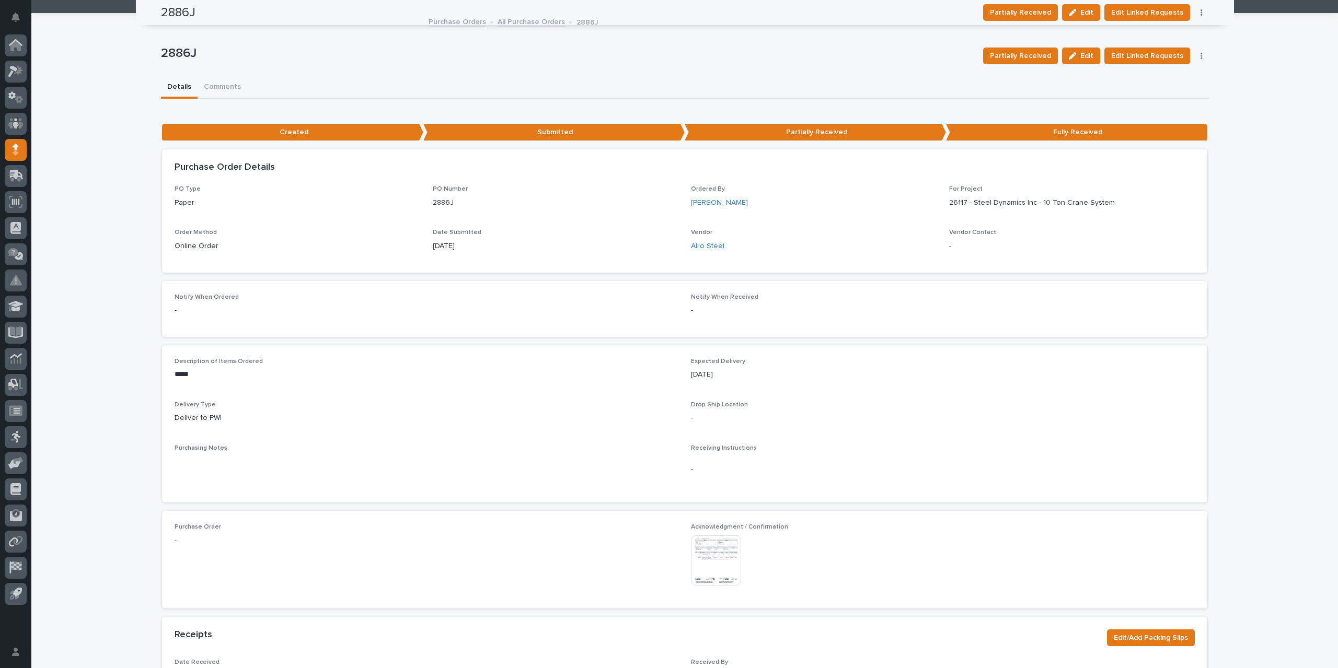
scroll to position [0, 0]
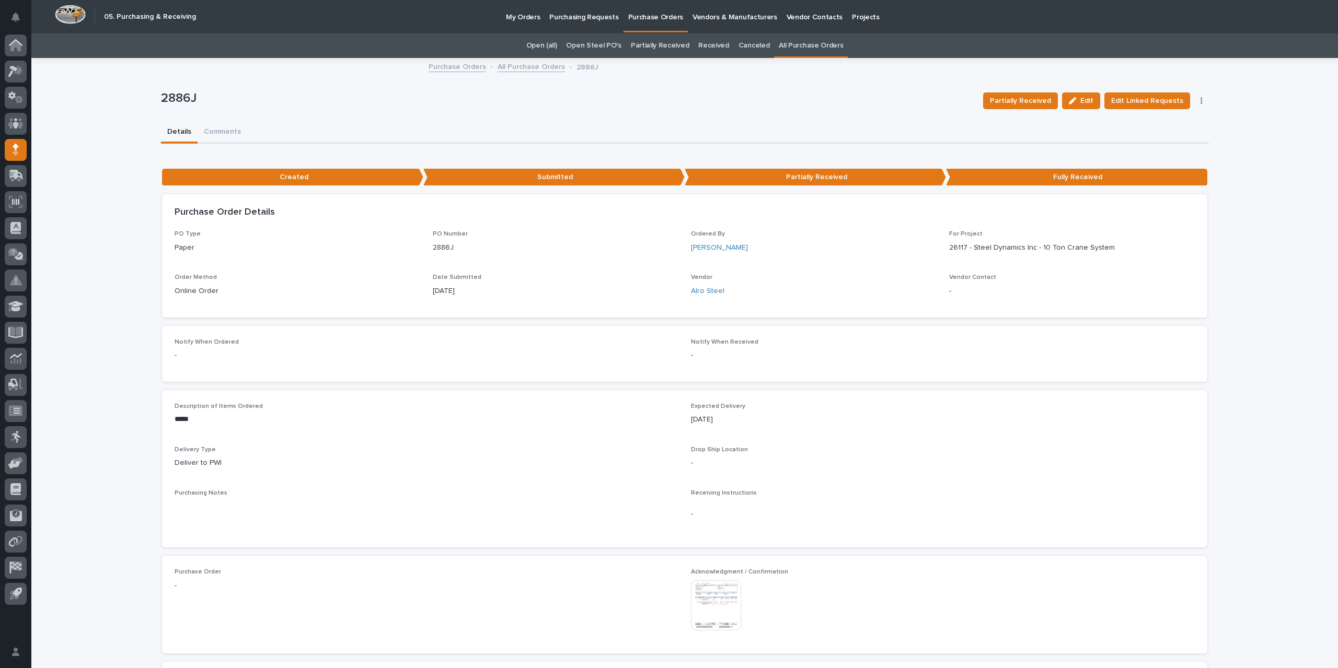
click at [535, 64] on link "All Purchase Orders" at bounding box center [531, 66] width 67 height 12
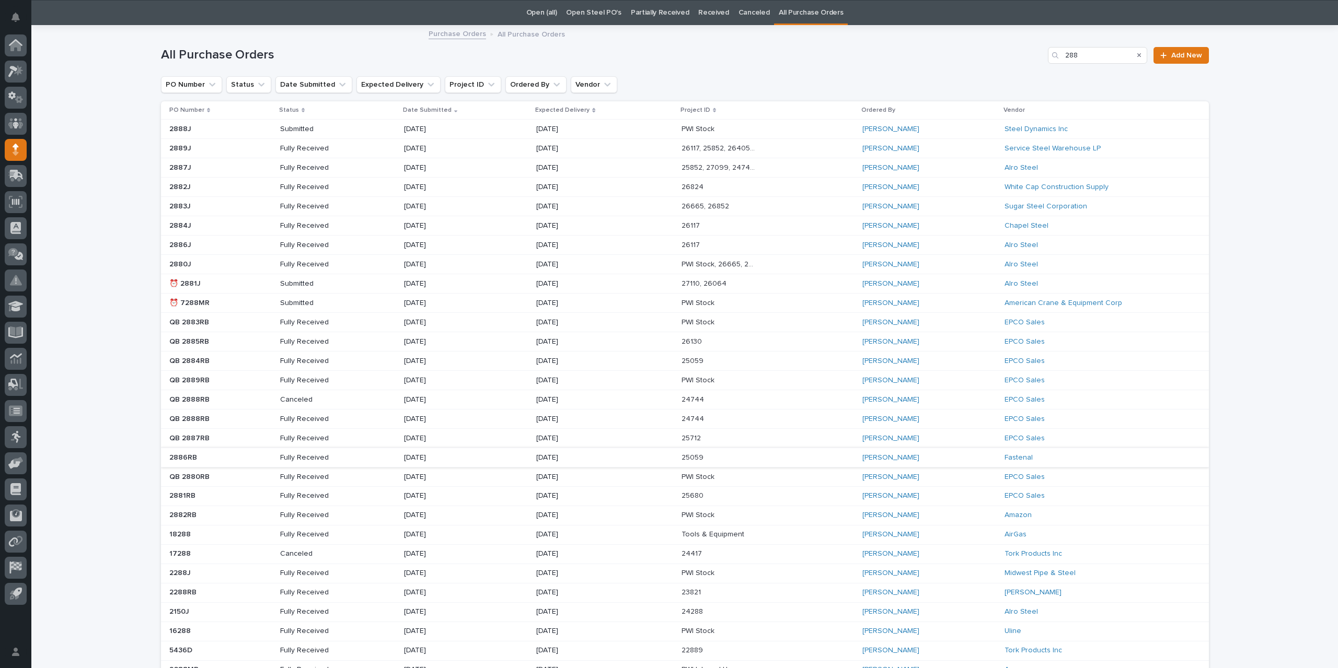
scroll to position [33, 0]
click at [682, 170] on p "25852, 27099, 24744, 26405, 26723" at bounding box center [720, 166] width 77 height 11
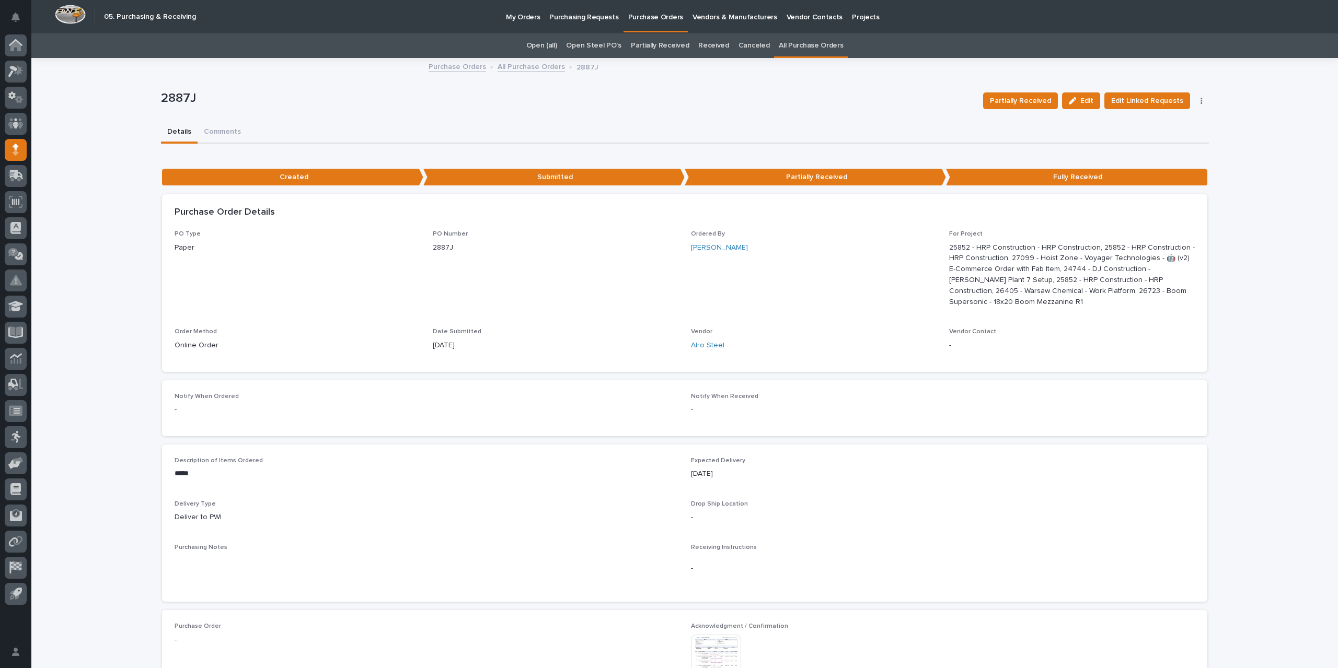
scroll to position [209, 0]
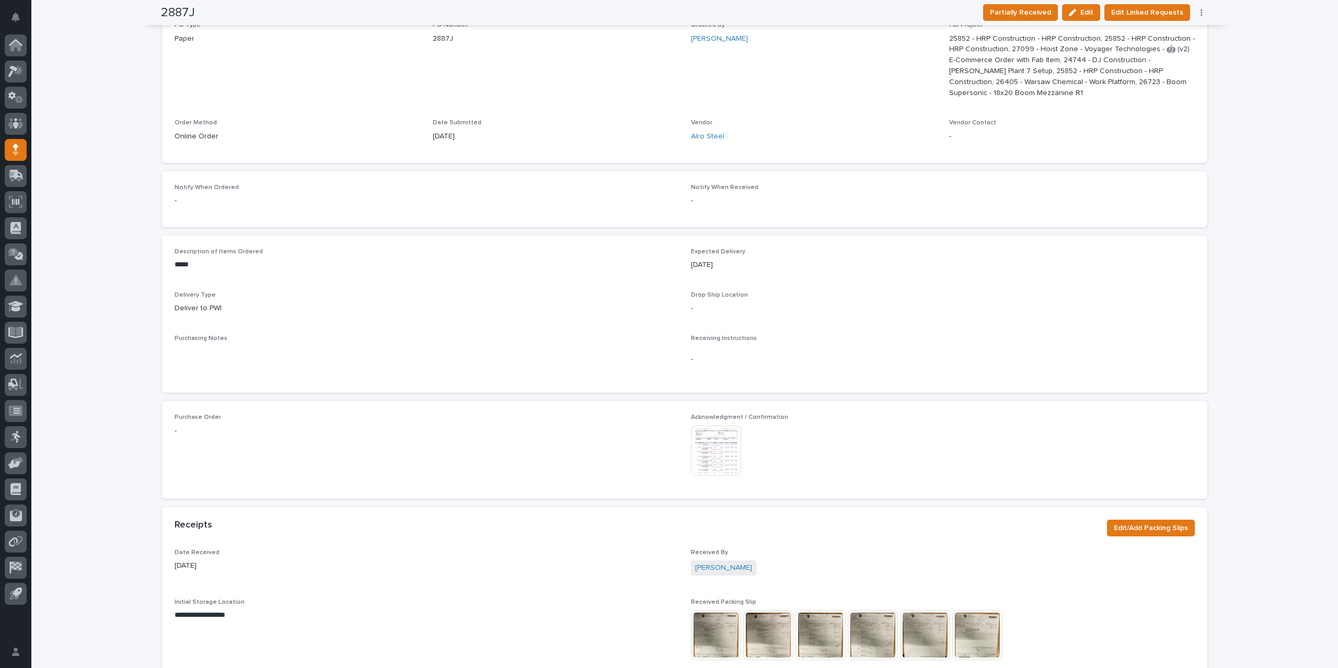
click at [711, 460] on img at bounding box center [716, 451] width 50 height 50
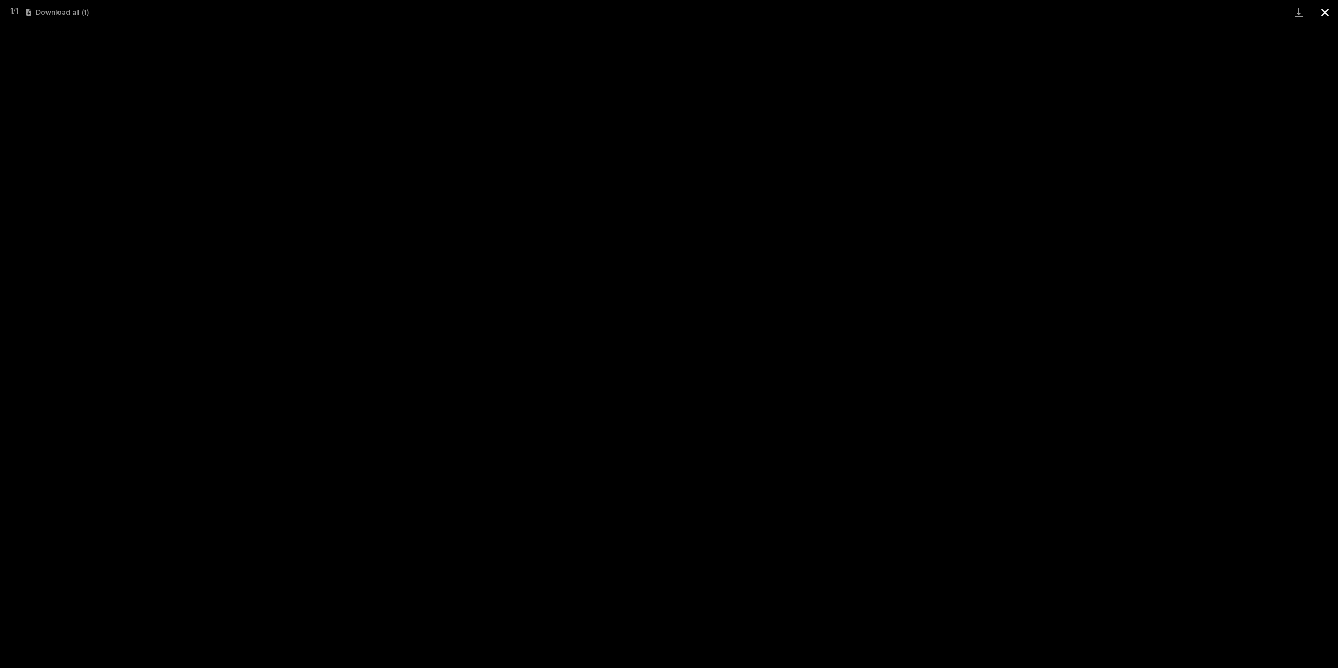
click at [1326, 22] on button "Close gallery" at bounding box center [1325, 12] width 26 height 25
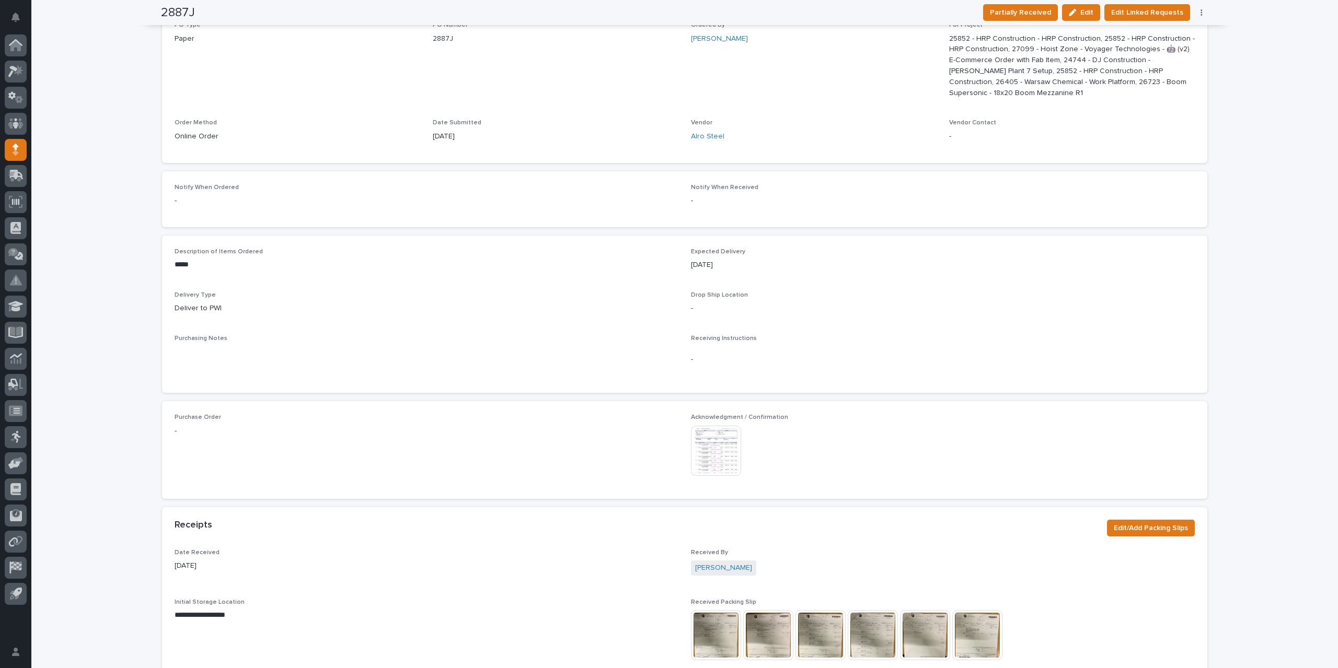
scroll to position [0, 0]
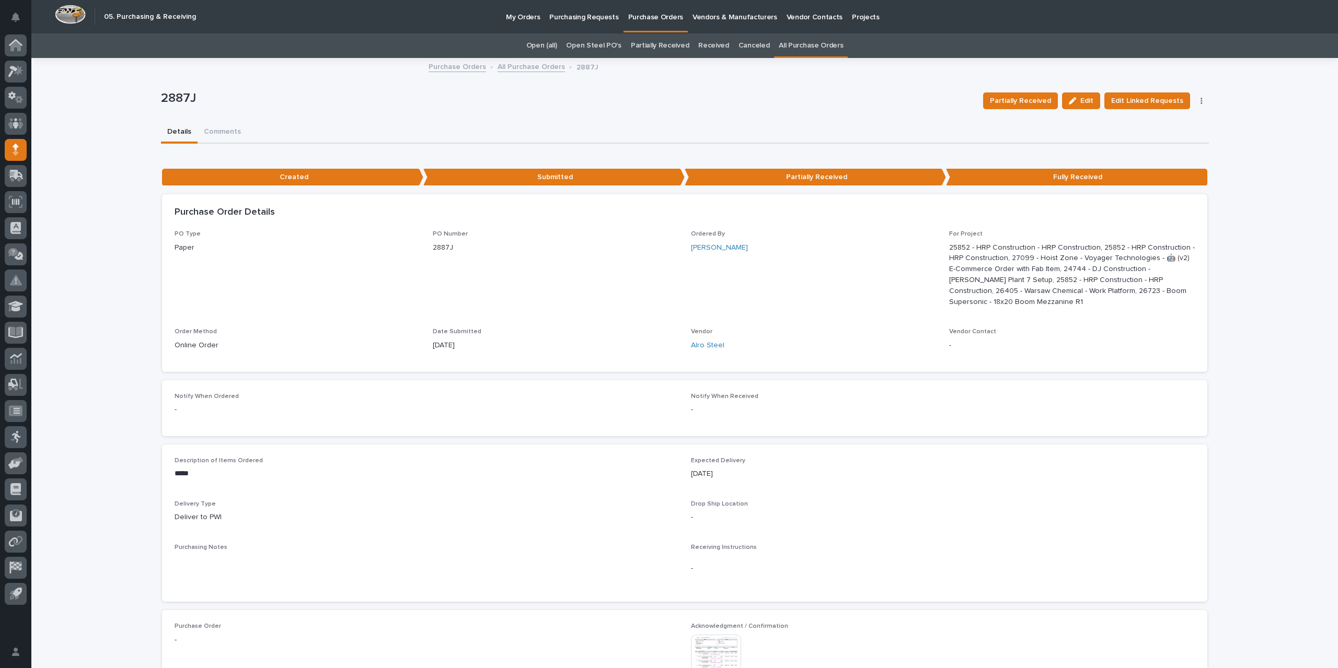
click at [512, 67] on link "All Purchase Orders" at bounding box center [531, 66] width 67 height 12
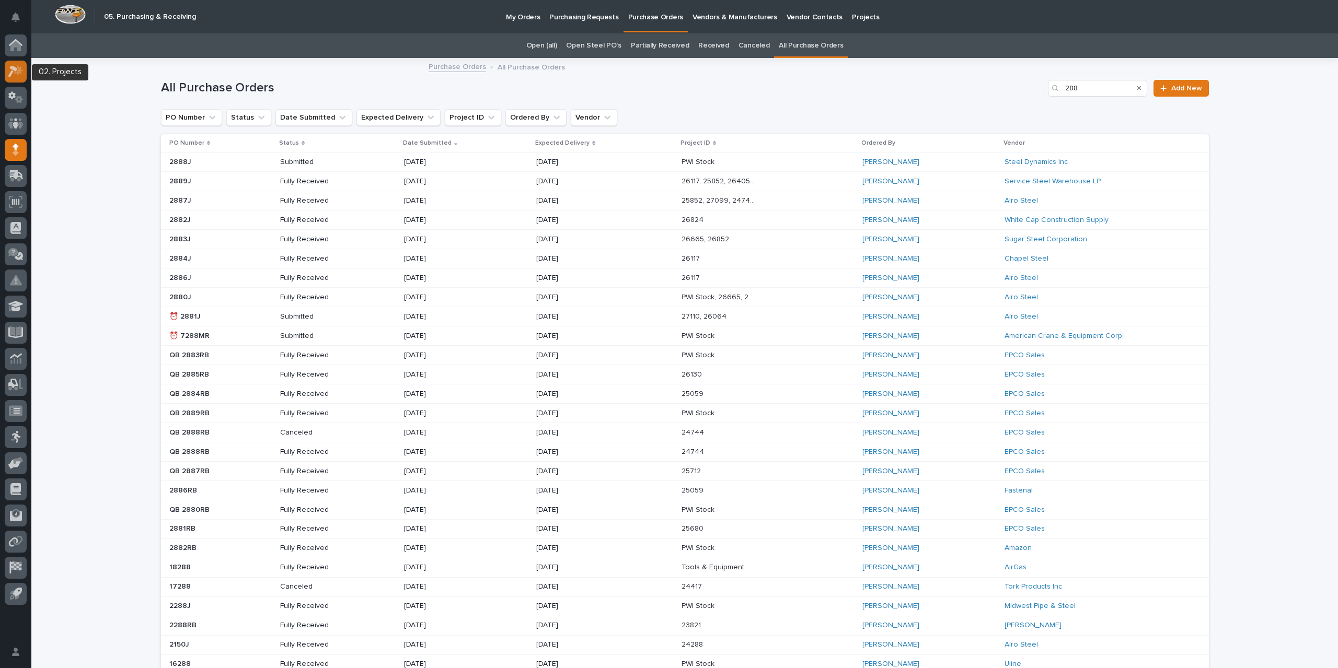
click at [11, 75] on icon at bounding box center [15, 71] width 15 height 12
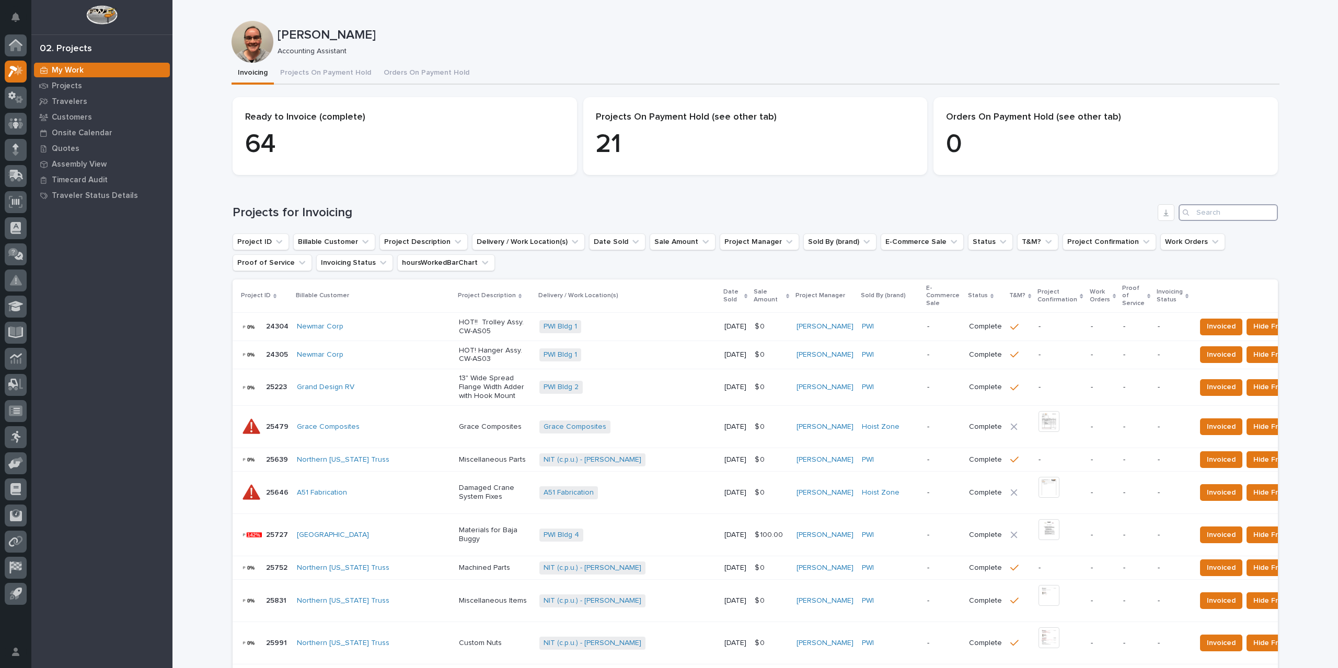
click at [1203, 214] on input "Search" at bounding box center [1228, 212] width 99 height 17
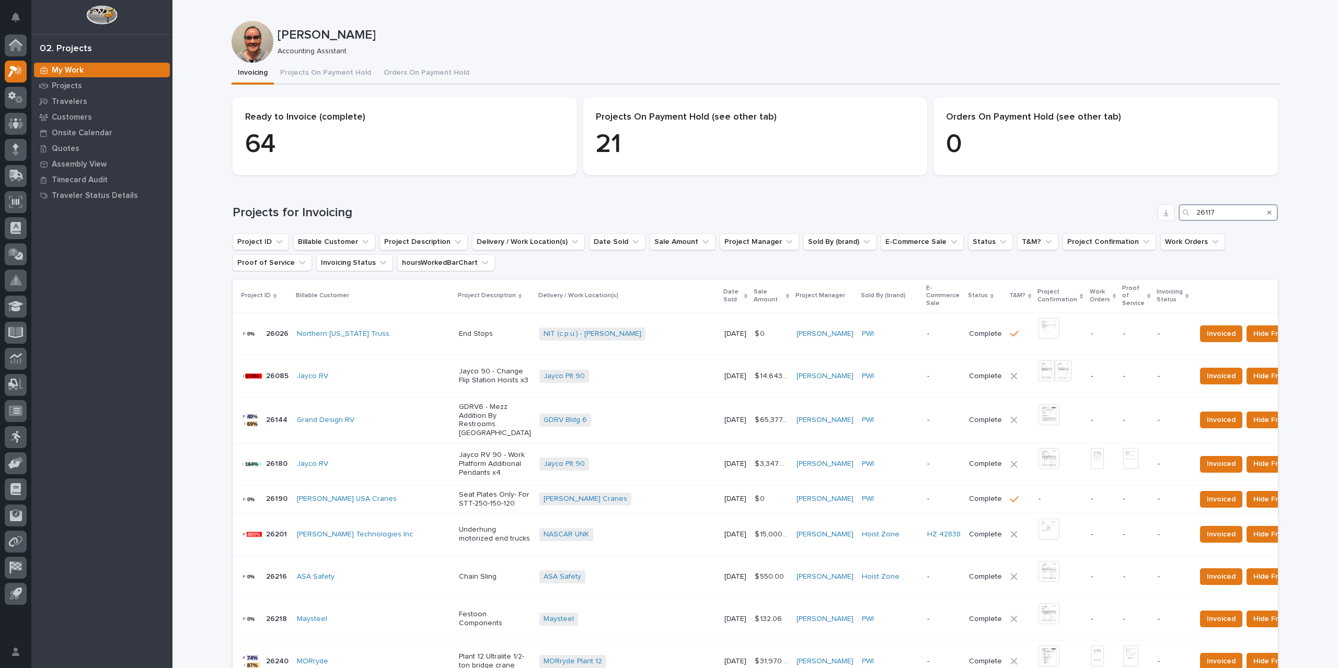
type input "26117"
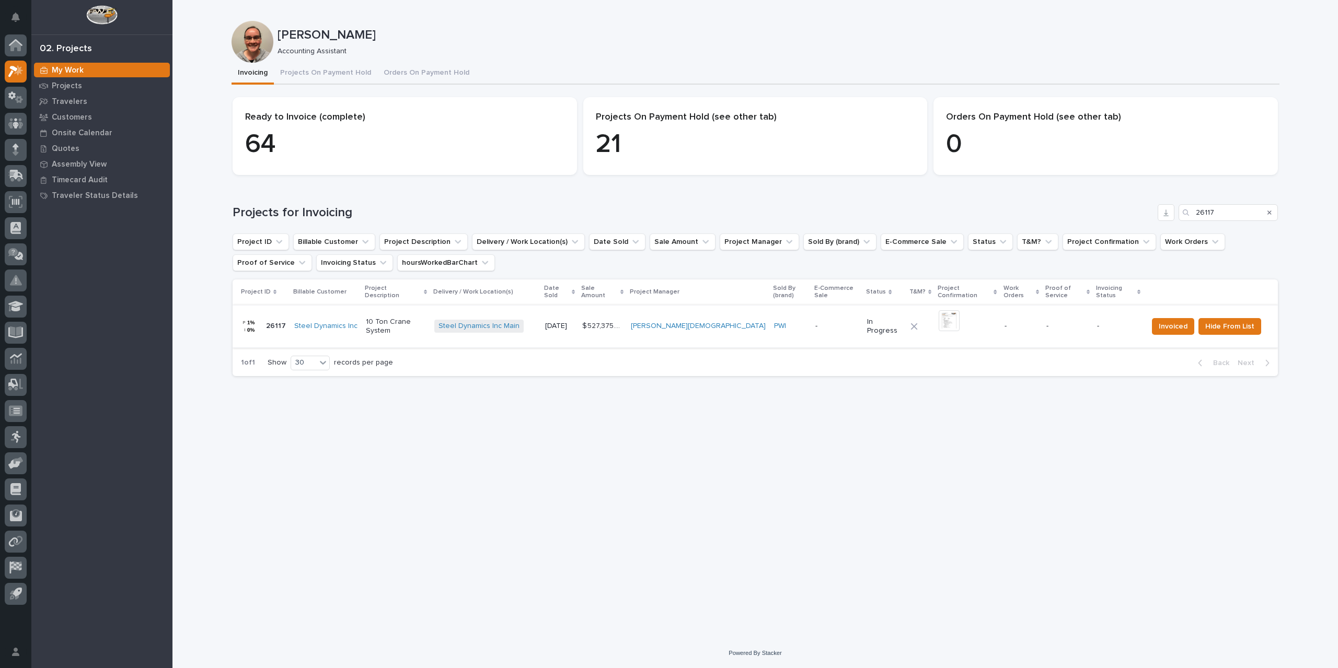
click at [939, 315] on img at bounding box center [949, 320] width 21 height 21
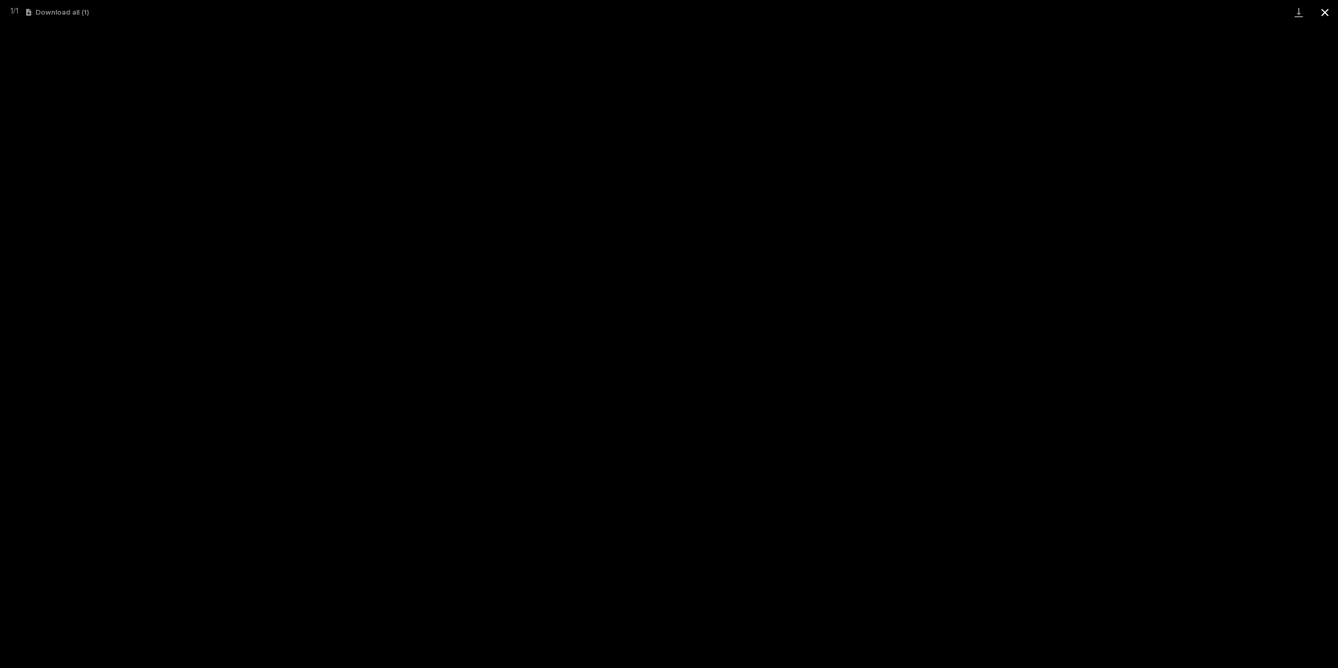
click at [1331, 15] on button "Close gallery" at bounding box center [1325, 12] width 26 height 25
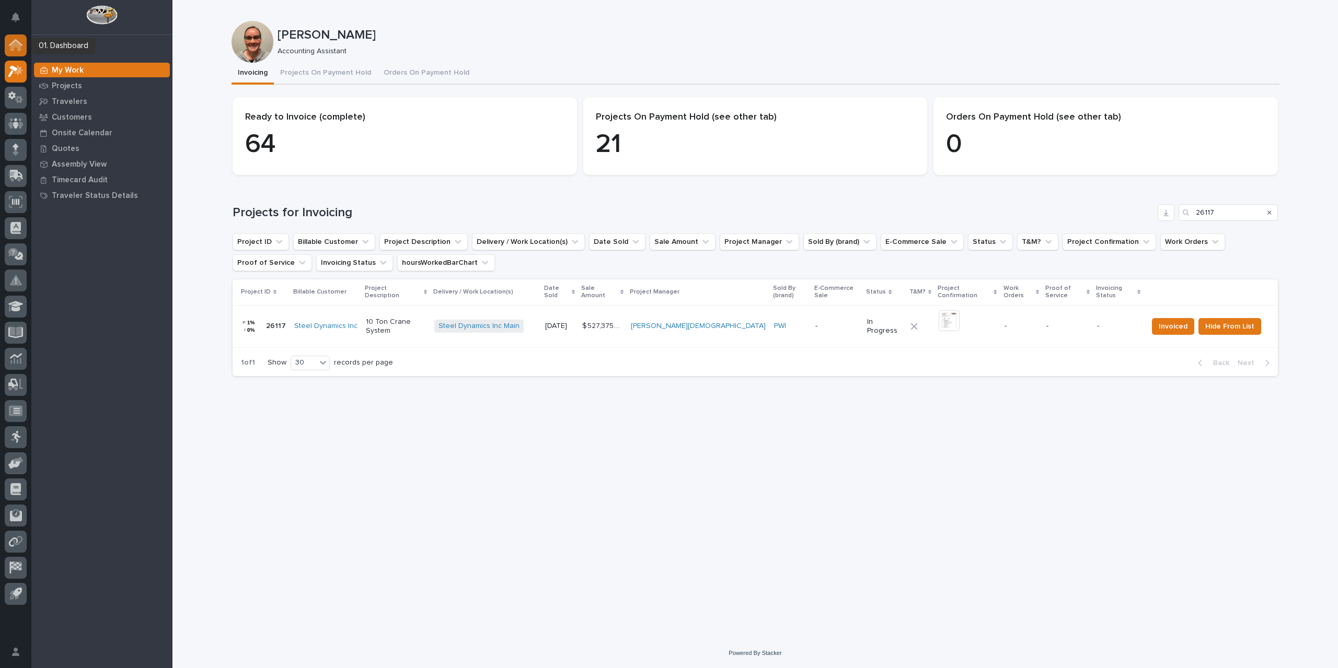
click at [19, 41] on icon at bounding box center [16, 42] width 14 height 7
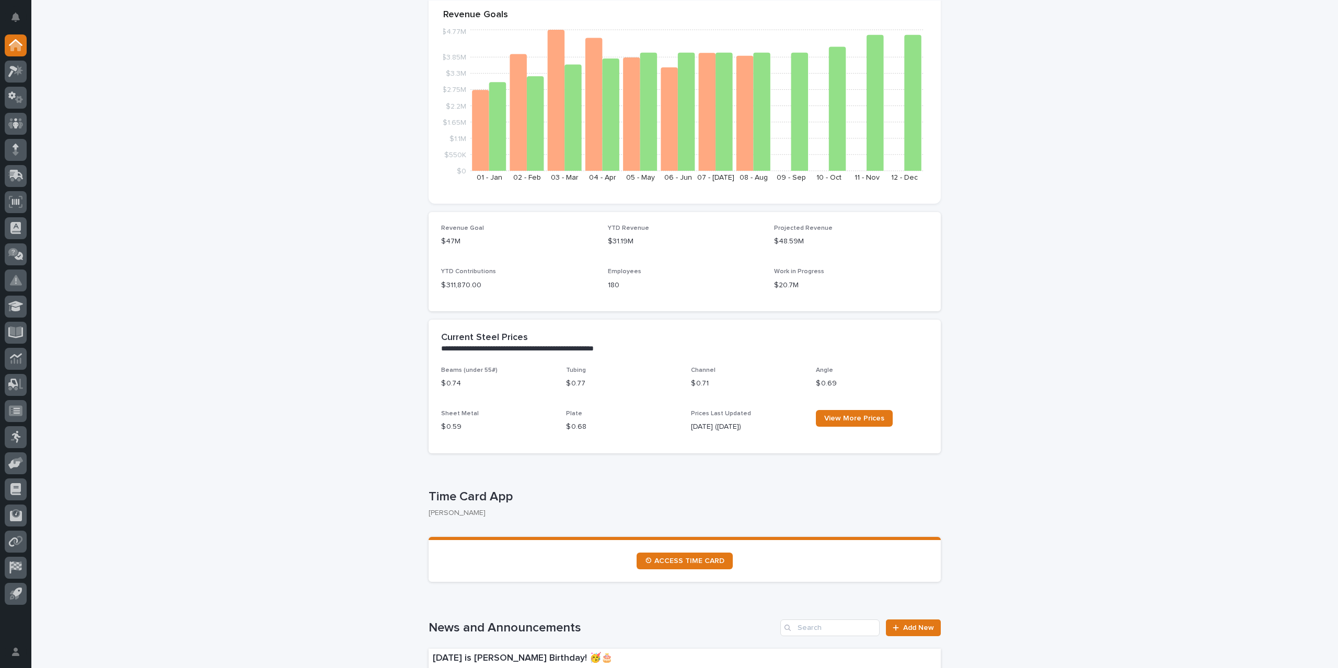
scroll to position [209, 0]
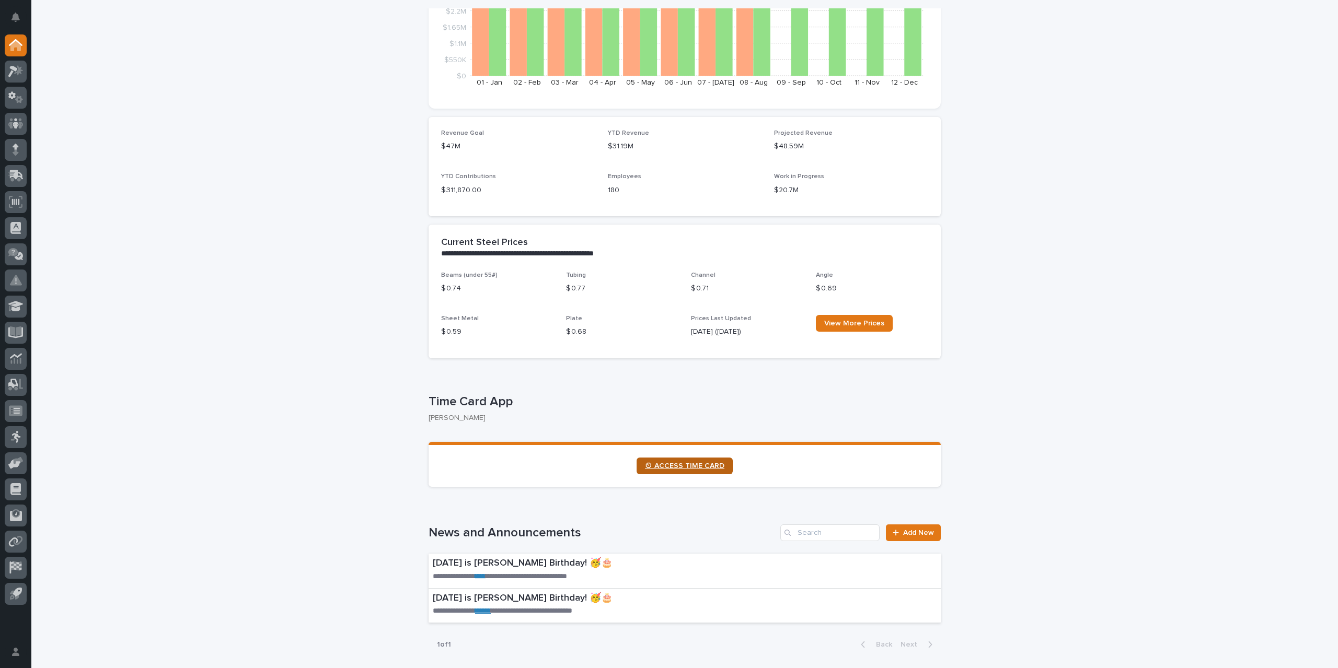
click at [679, 469] on span "⏲ ACCESS TIME CARD" at bounding box center [684, 466] width 79 height 7
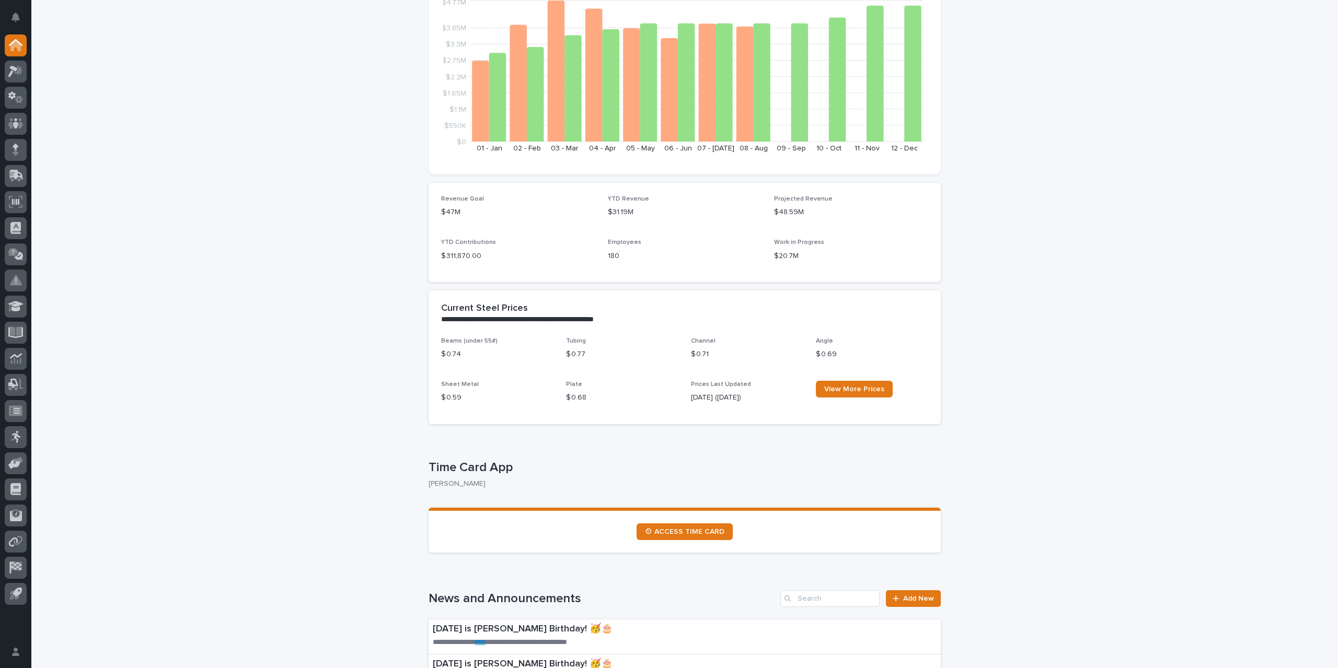
scroll to position [314, 0]
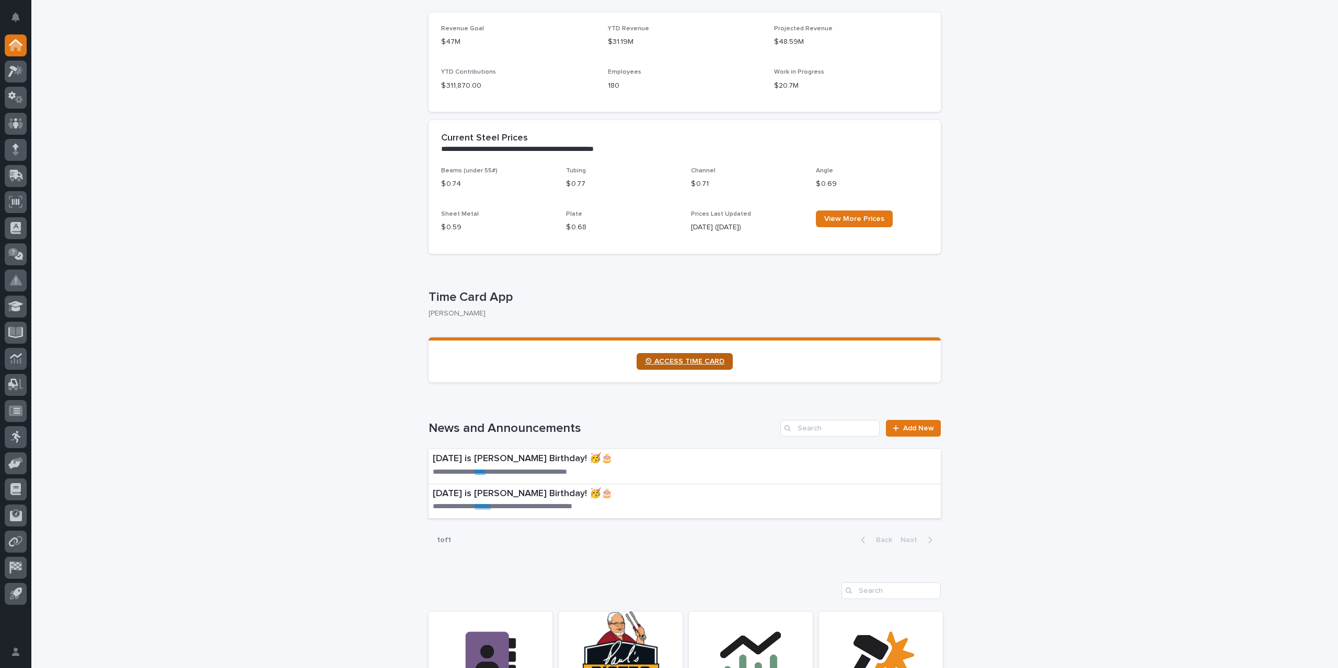
click at [707, 363] on span "⏲ ACCESS TIME CARD" at bounding box center [684, 361] width 79 height 7
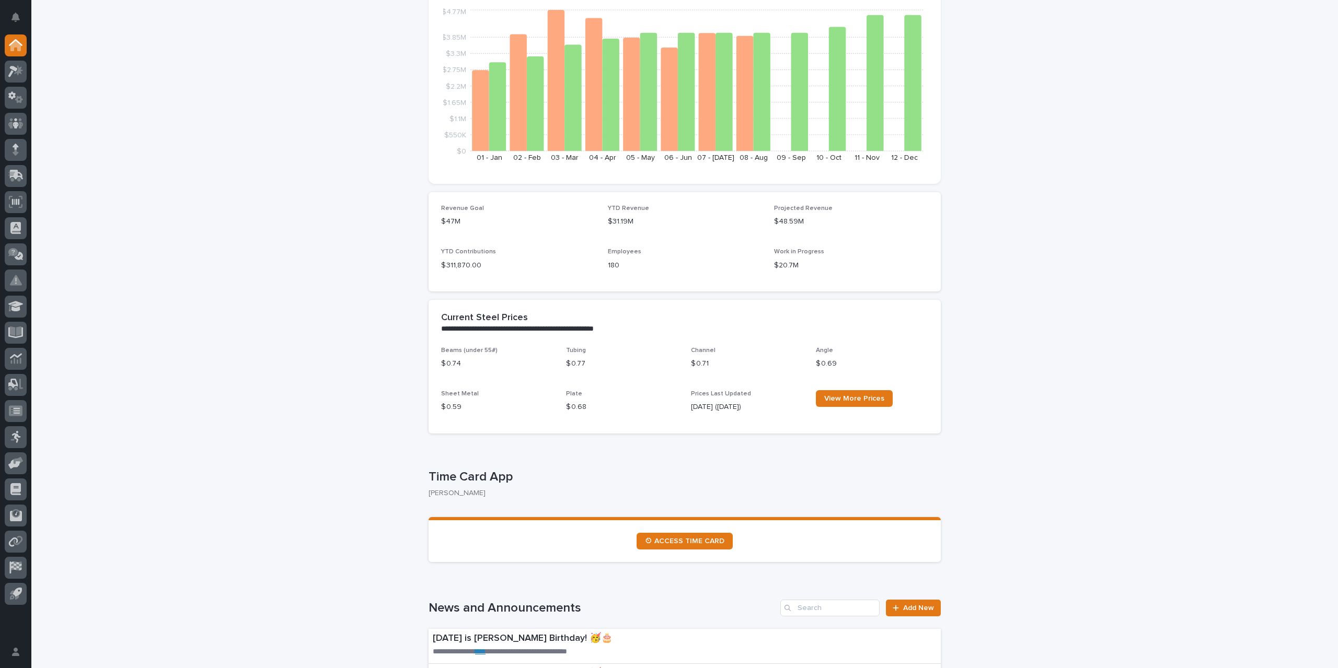
scroll to position [209, 0]
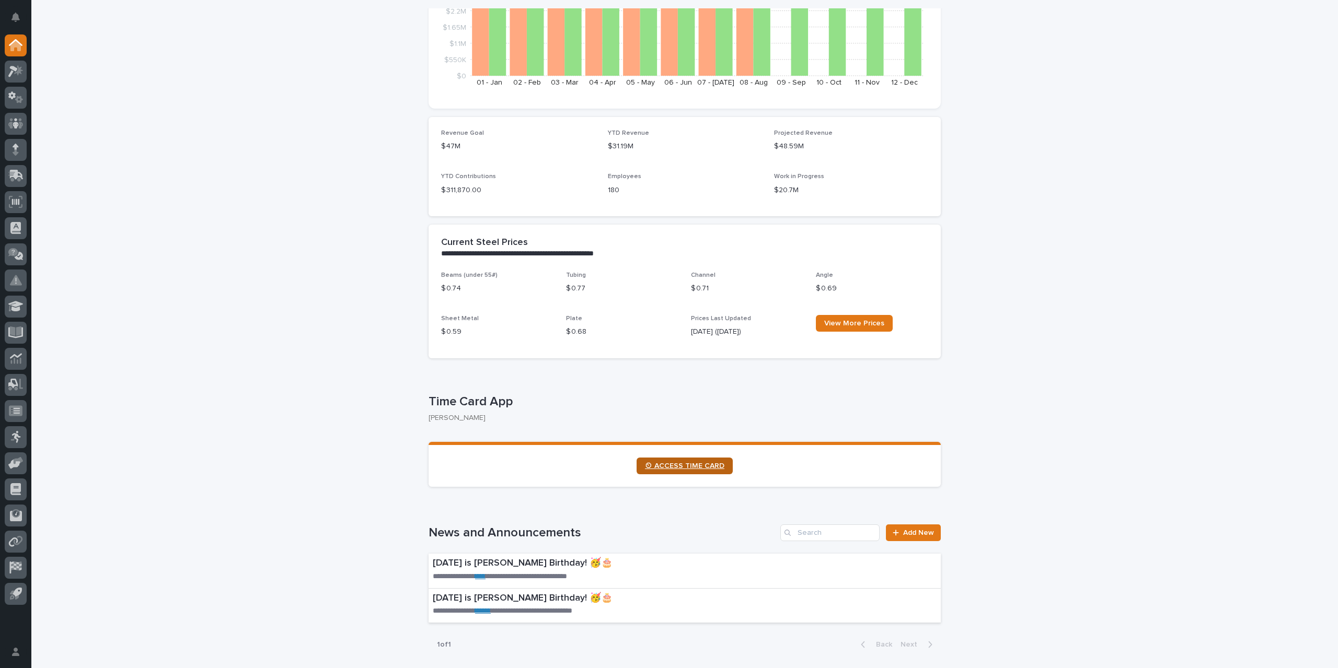
click at [671, 468] on span "⏲ ACCESS TIME CARD" at bounding box center [684, 466] width 79 height 7
click at [17, 70] on icon at bounding box center [15, 71] width 15 height 12
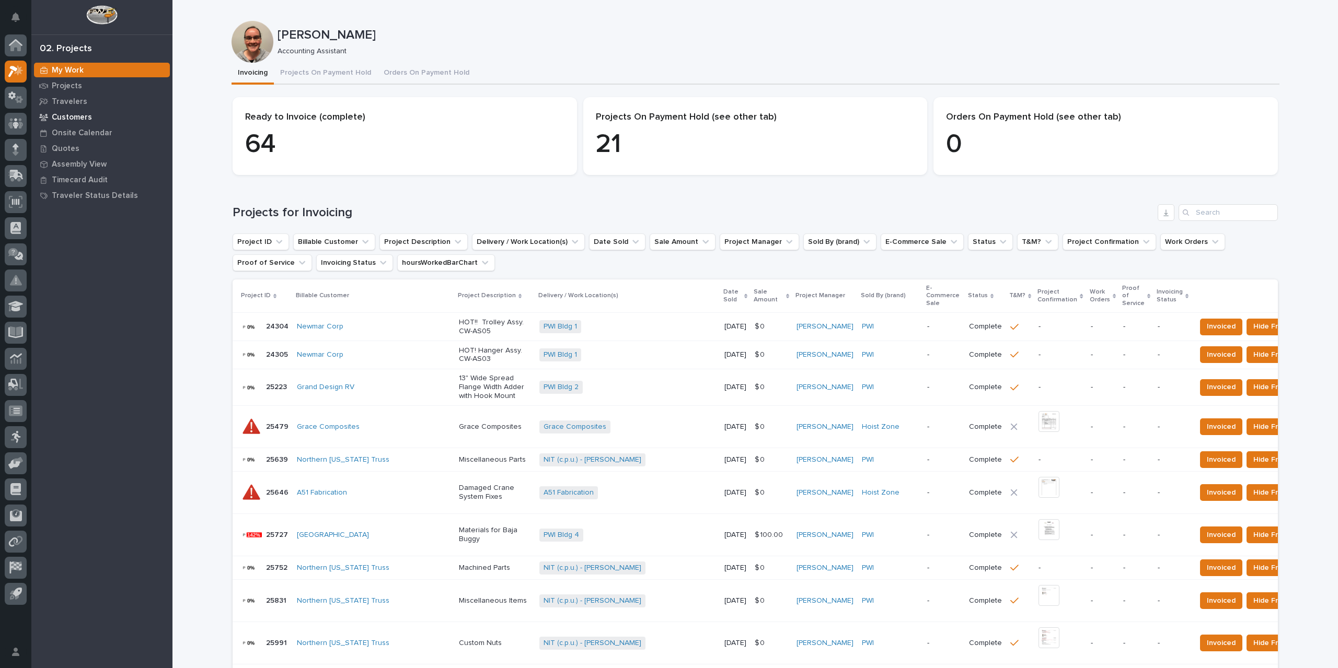
click at [80, 116] on p "Customers" at bounding box center [72, 117] width 40 height 9
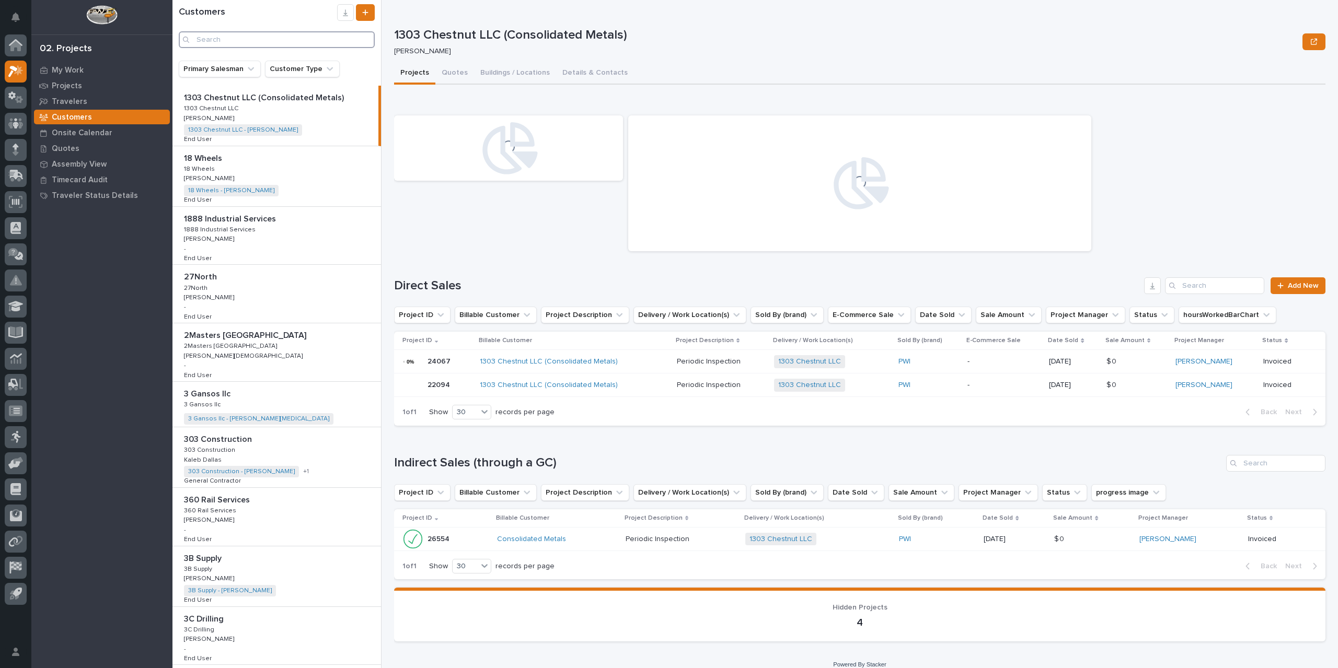
click at [275, 40] on input "Search" at bounding box center [277, 39] width 196 height 17
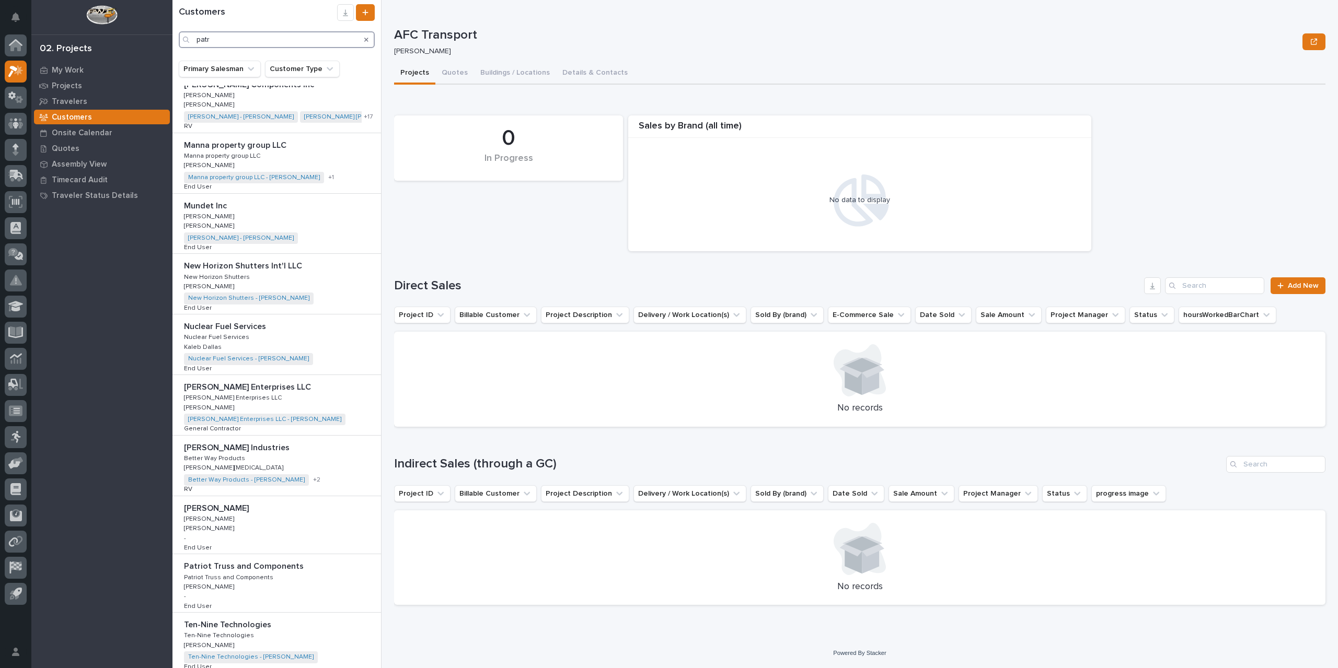
scroll to position [523, 0]
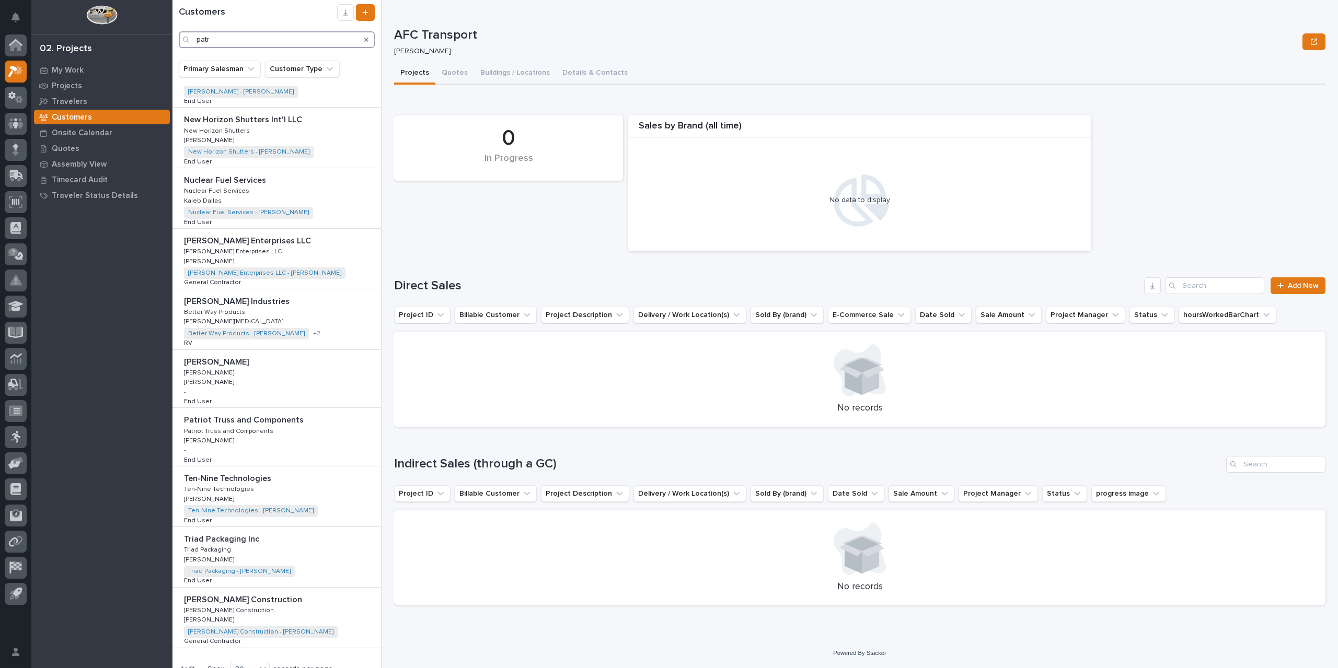
type input "patr"
click at [230, 301] on p "[PERSON_NAME] Industries" at bounding box center [238, 301] width 108 height 12
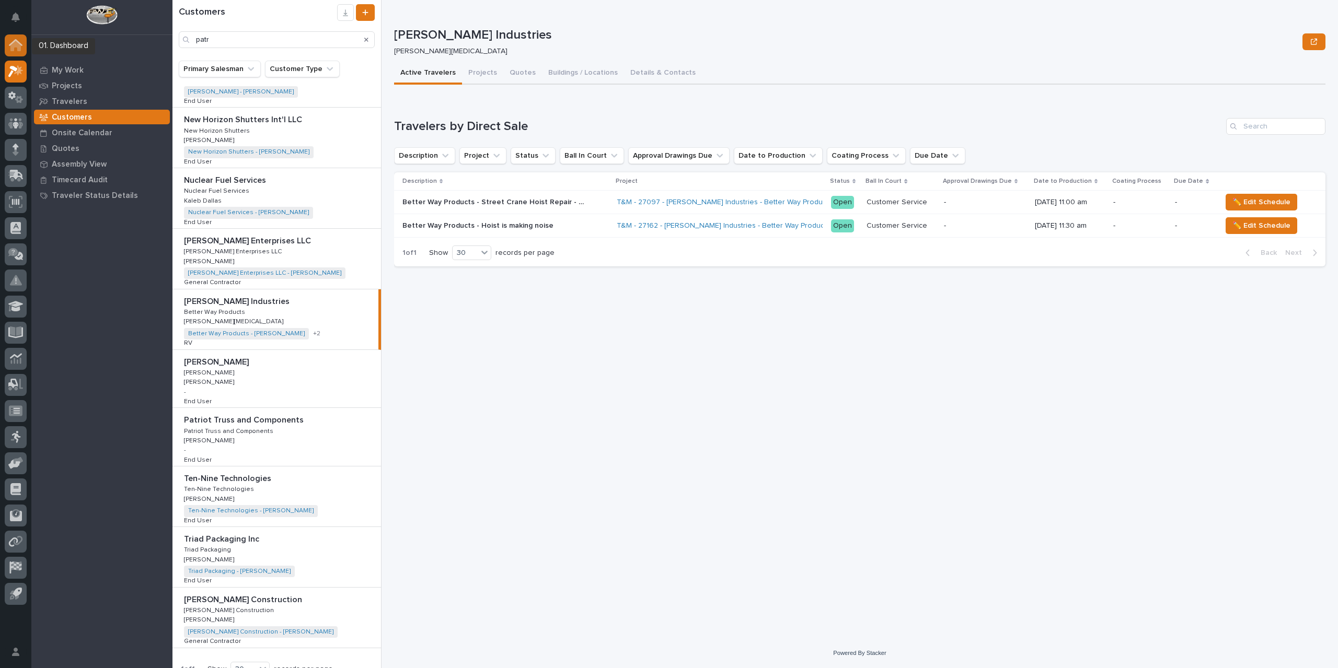
click at [24, 48] on div at bounding box center [16, 45] width 22 height 22
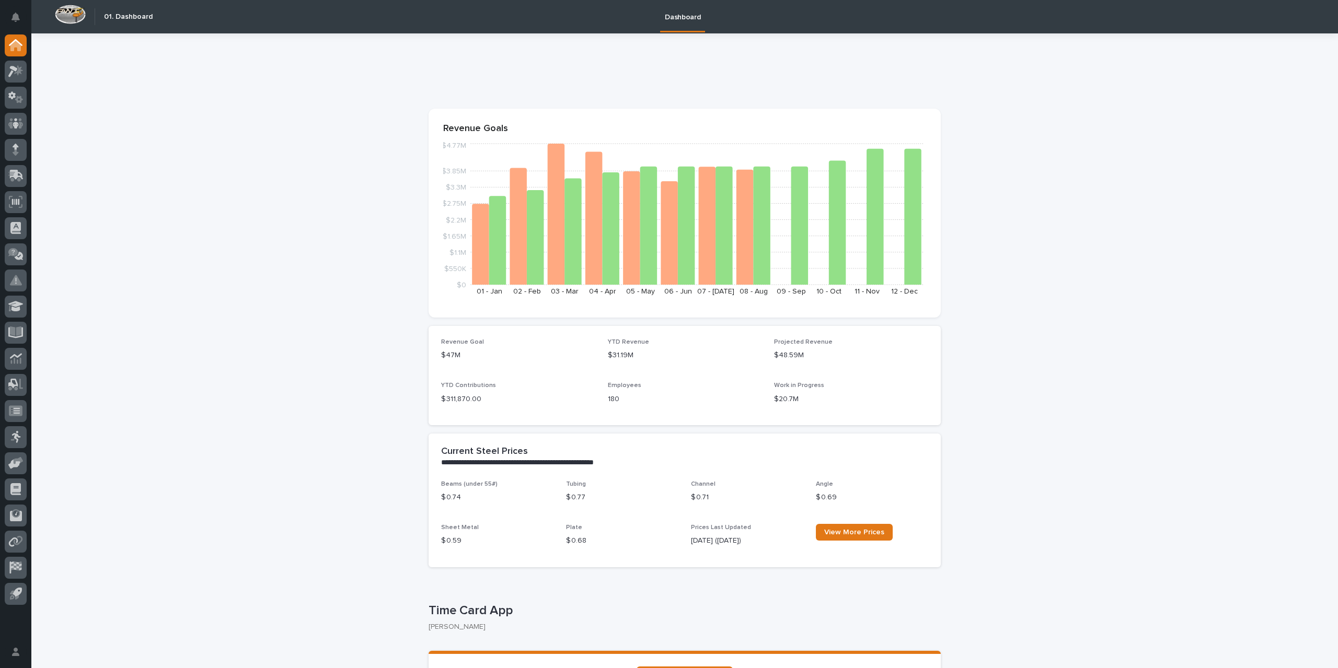
scroll to position [105, 0]
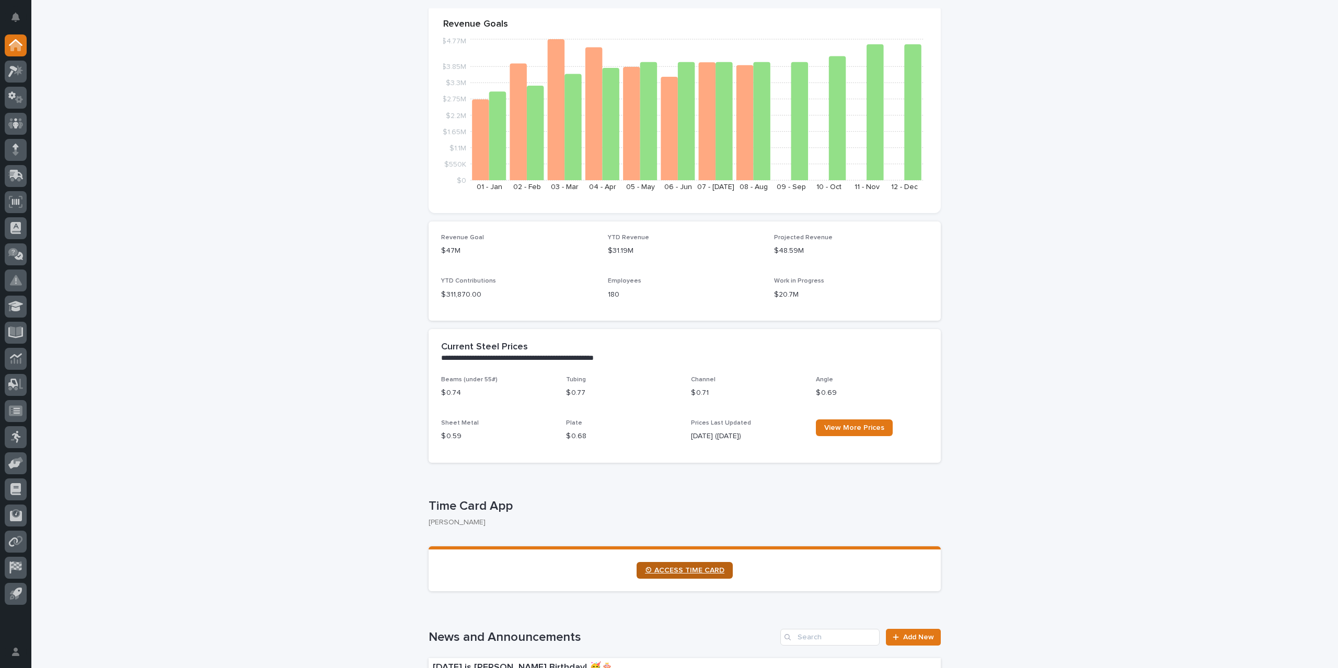
click at [686, 572] on span "⏲ ACCESS TIME CARD" at bounding box center [684, 570] width 79 height 7
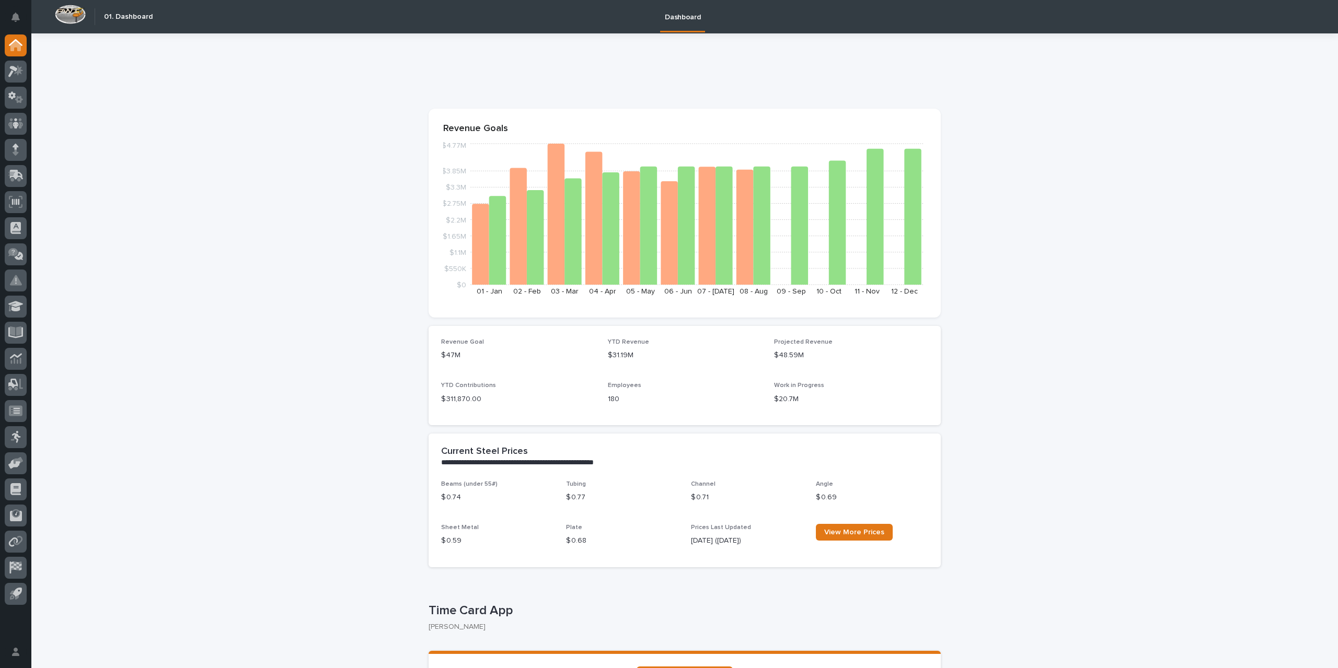
scroll to position [209, 0]
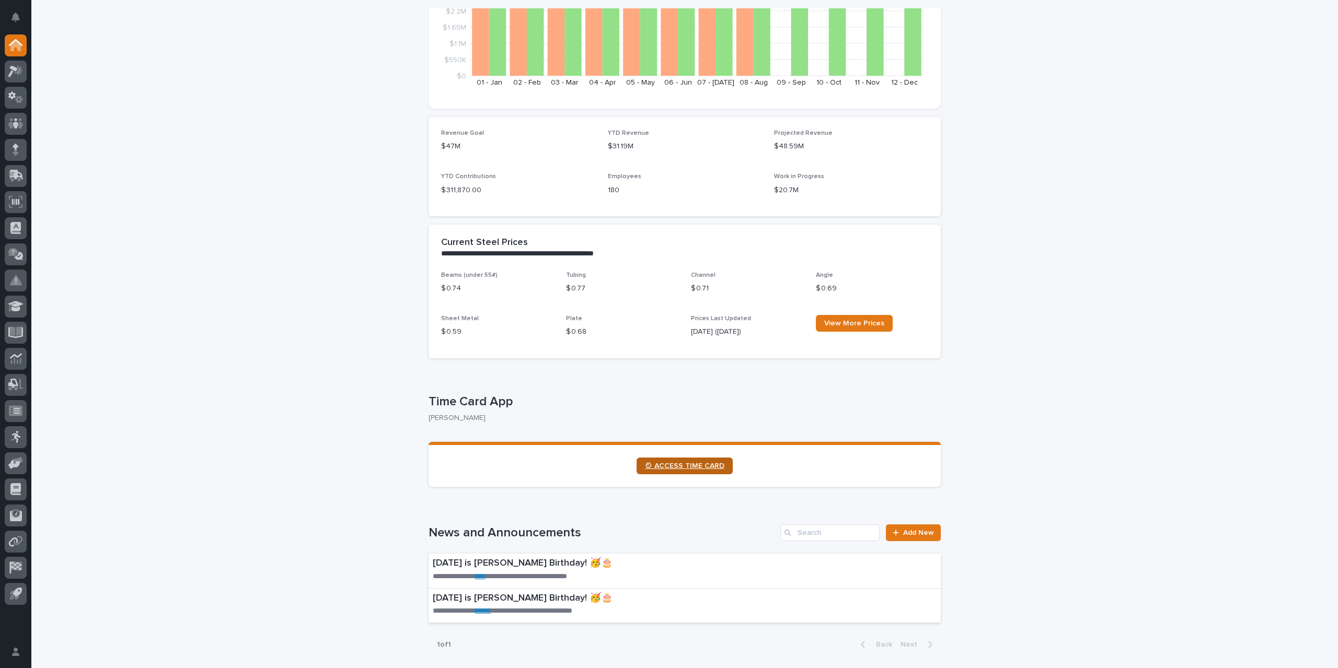
click at [680, 473] on link "⏲ ACCESS TIME CARD" at bounding box center [685, 466] width 96 height 17
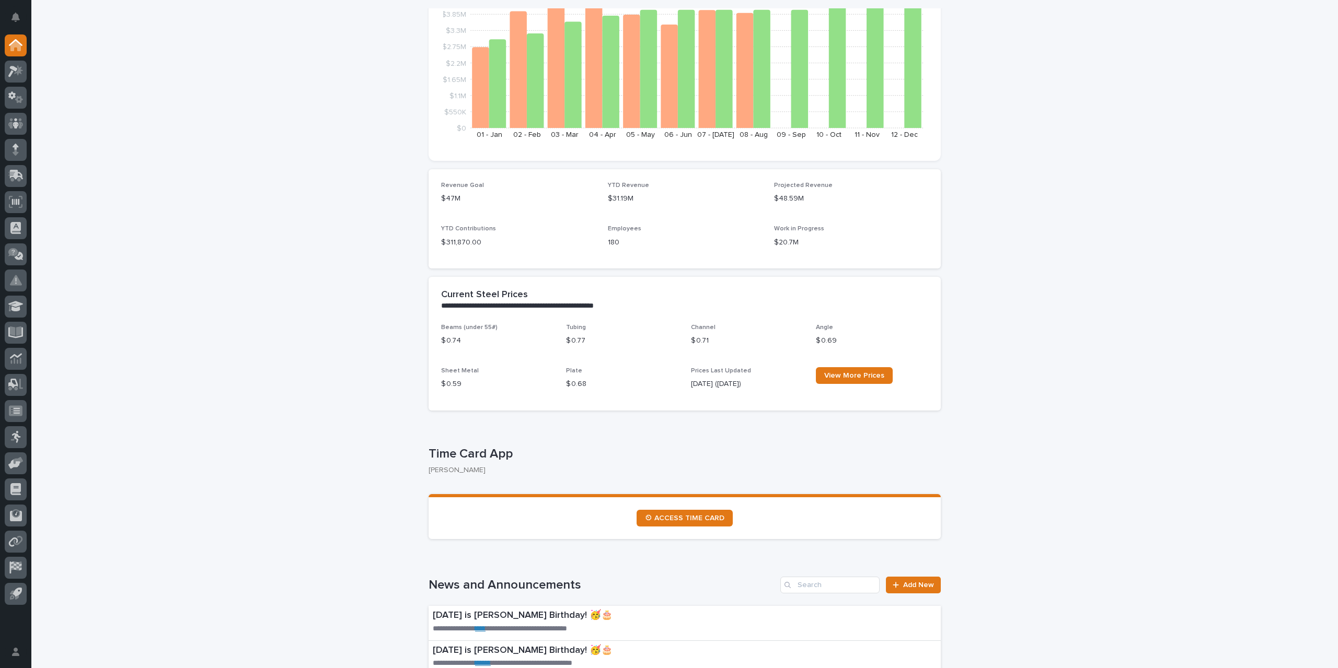
scroll to position [261, 0]
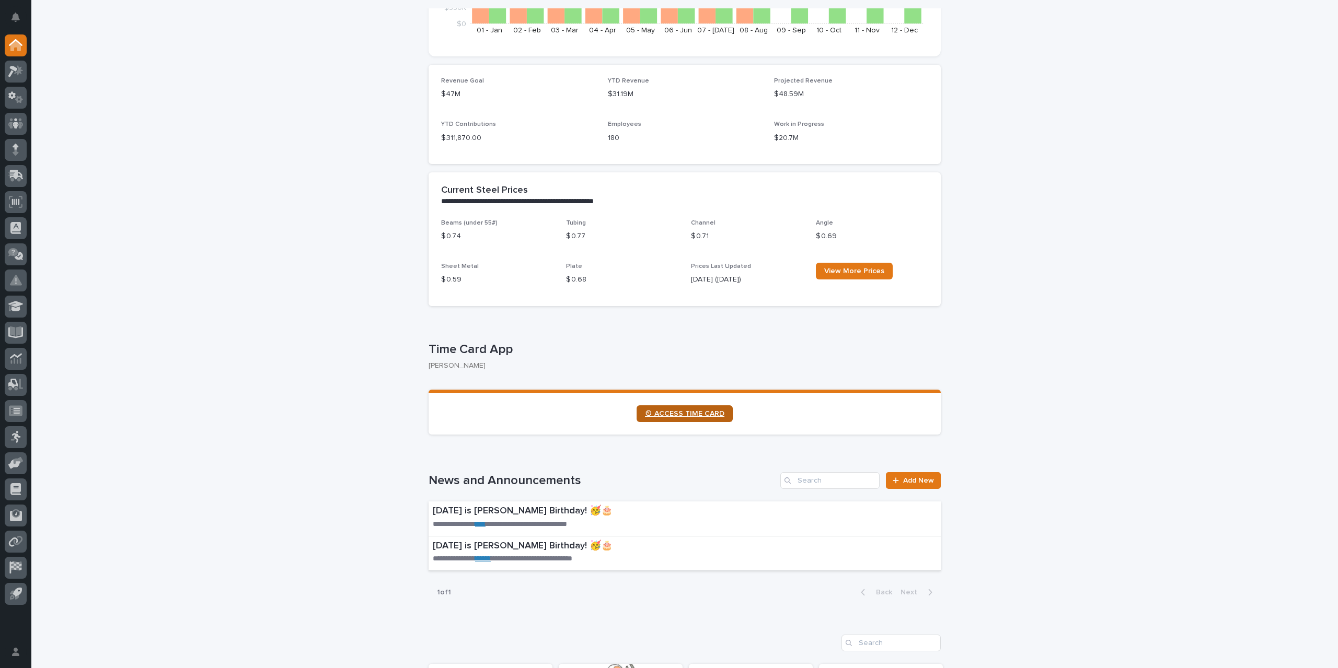
click at [673, 416] on span "⏲ ACCESS TIME CARD" at bounding box center [684, 413] width 79 height 7
click at [698, 411] on span "⏲ ACCESS TIME CARD" at bounding box center [684, 413] width 79 height 7
click at [665, 417] on span "⏲ ACCESS TIME CARD" at bounding box center [684, 413] width 79 height 7
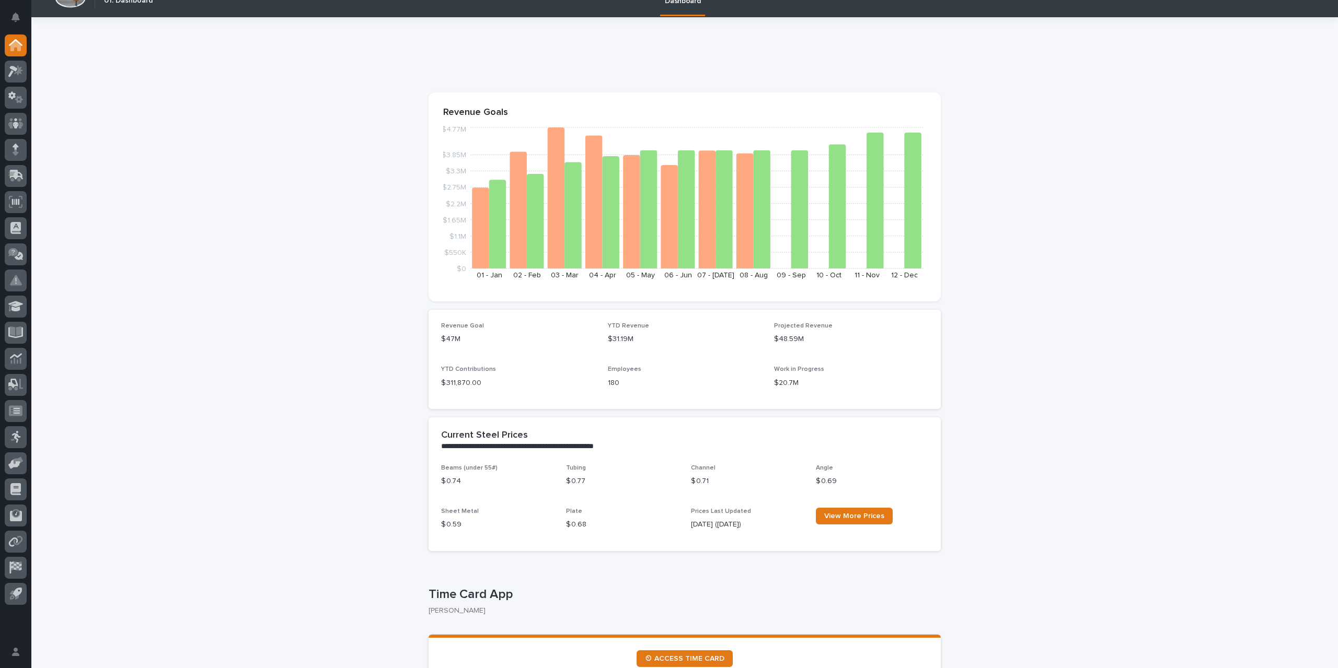
scroll to position [0, 0]
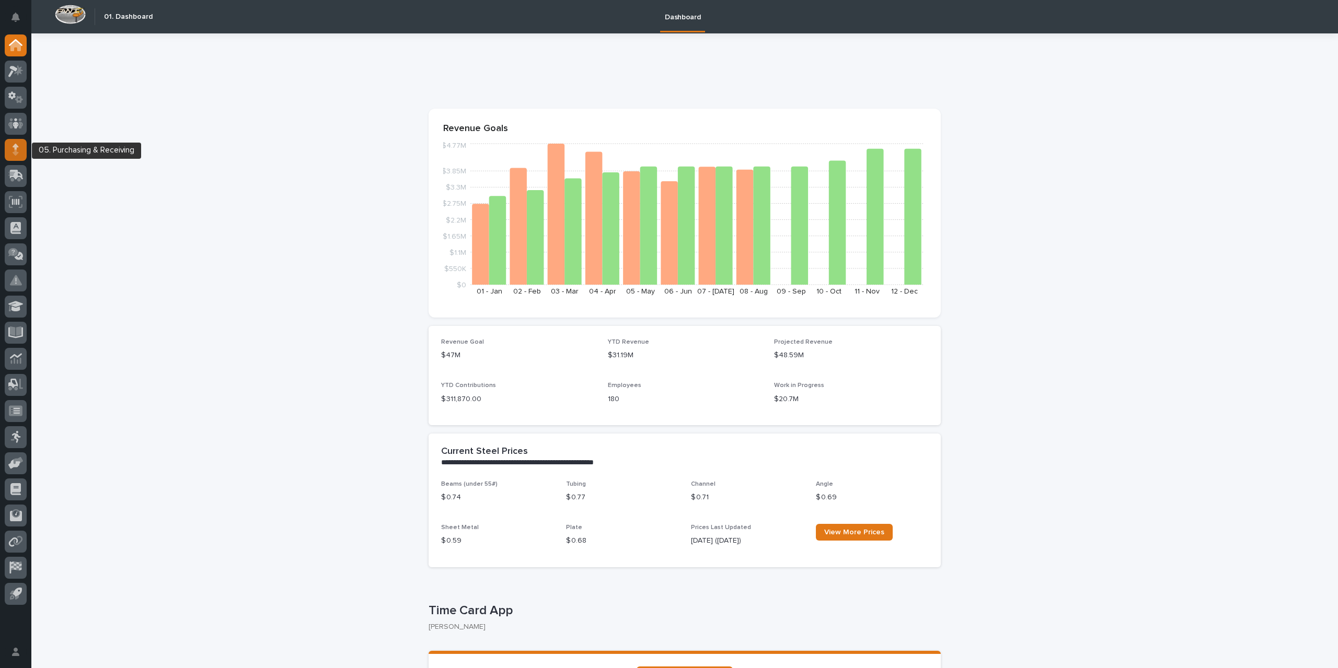
click at [18, 149] on icon at bounding box center [16, 150] width 6 height 12
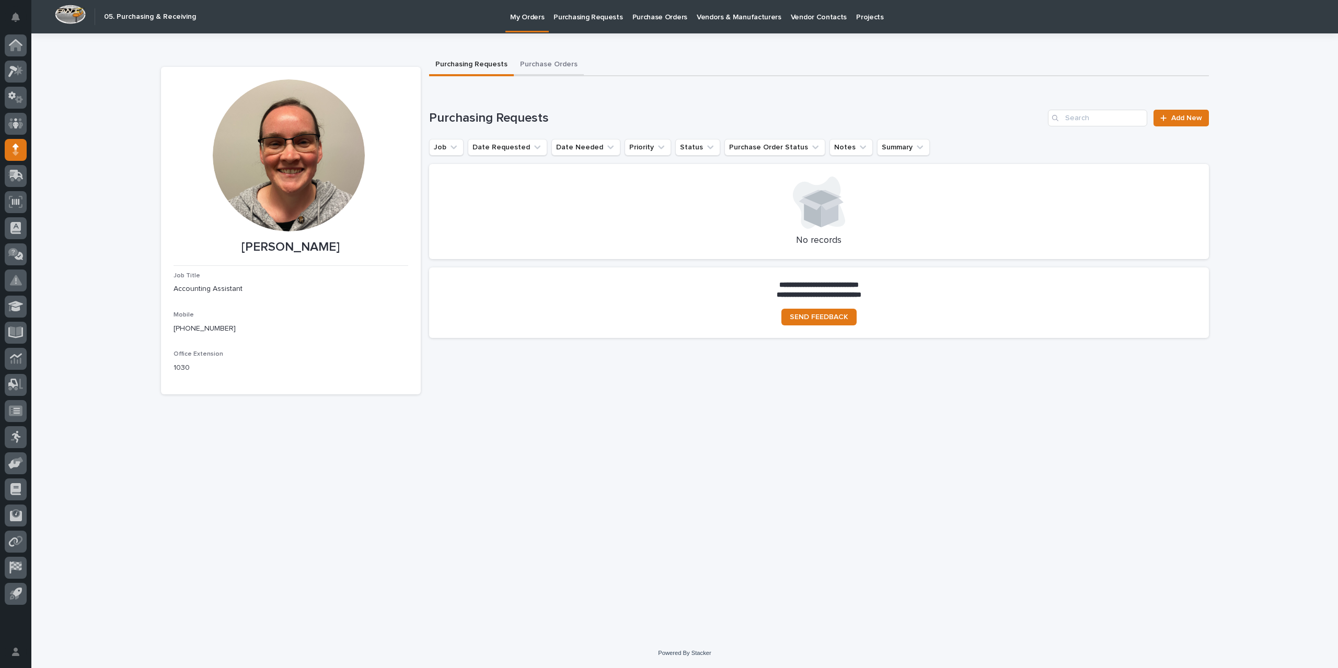
click at [564, 64] on button "Purchase Orders" at bounding box center [549, 65] width 70 height 22
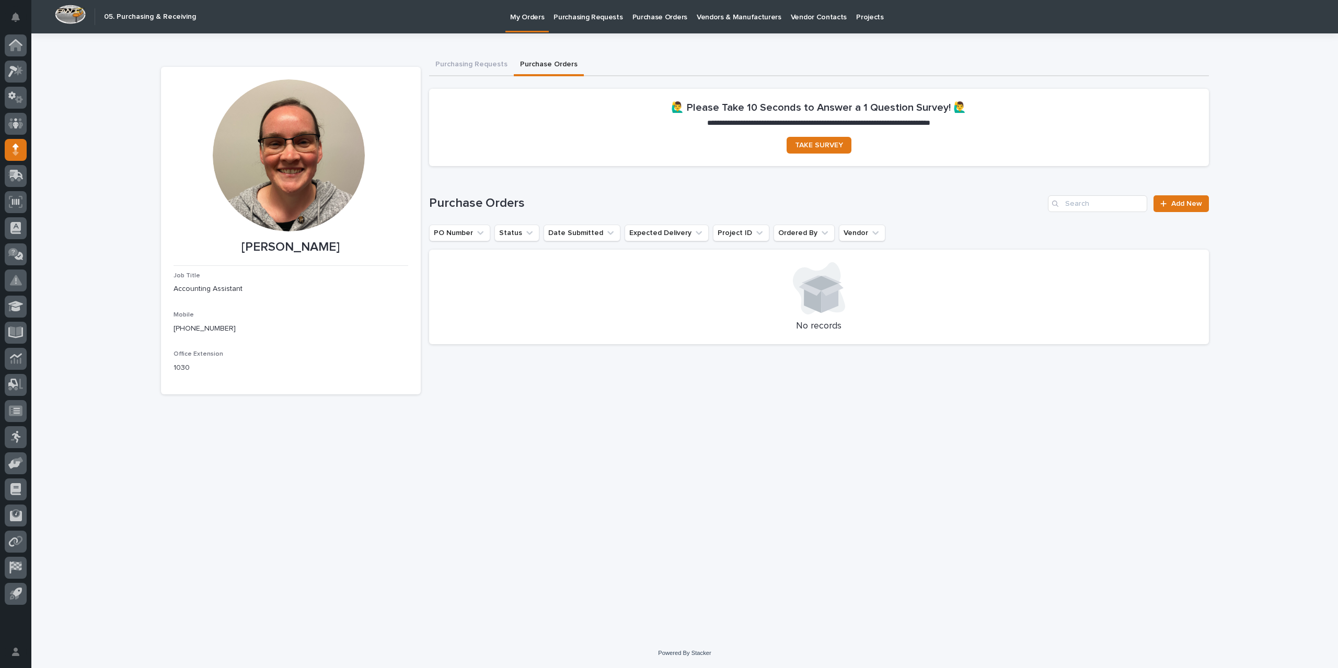
click at [649, 16] on p "Purchase Orders" at bounding box center [659, 11] width 55 height 22
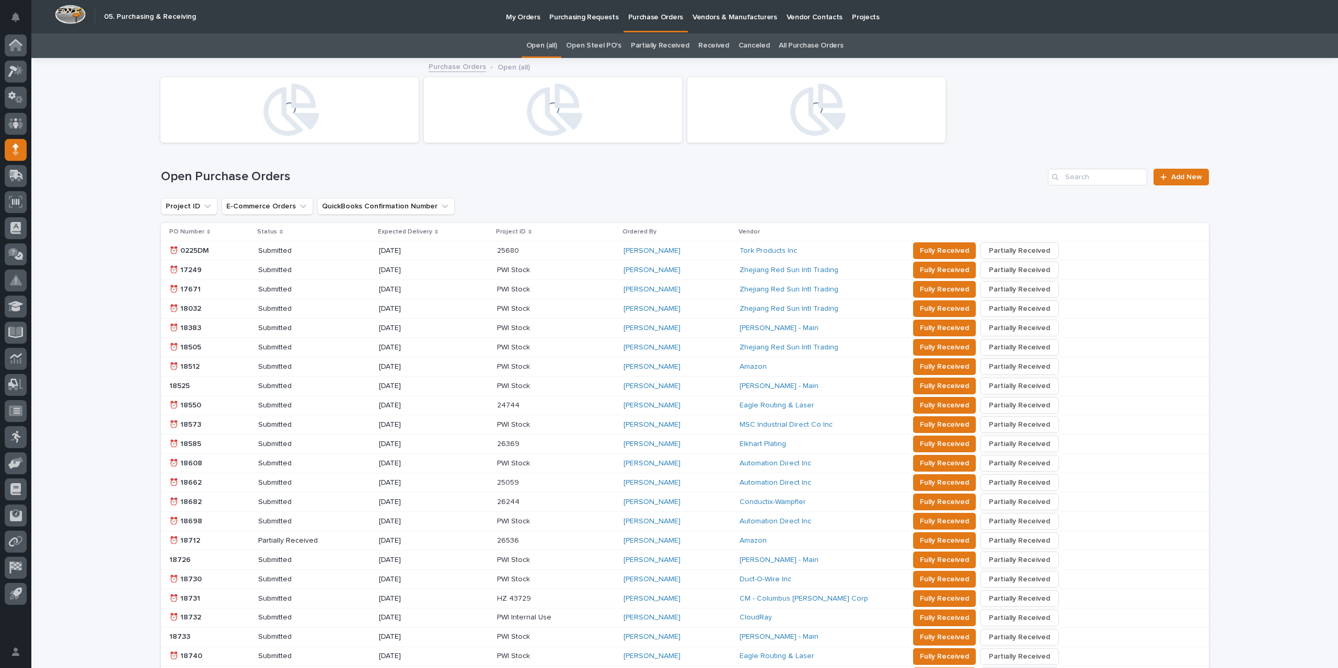
click at [802, 45] on link "All Purchase Orders" at bounding box center [811, 45] width 64 height 25
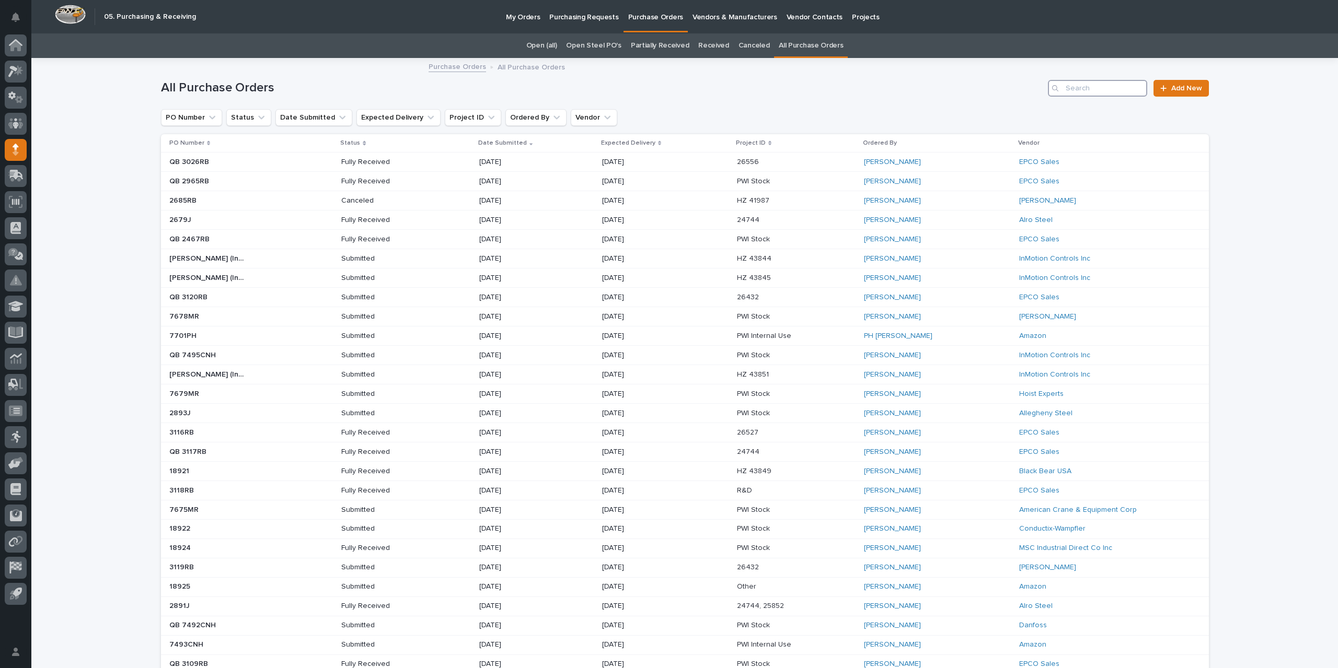
click at [1074, 88] on input "Search" at bounding box center [1097, 88] width 99 height 17
type input "2855"
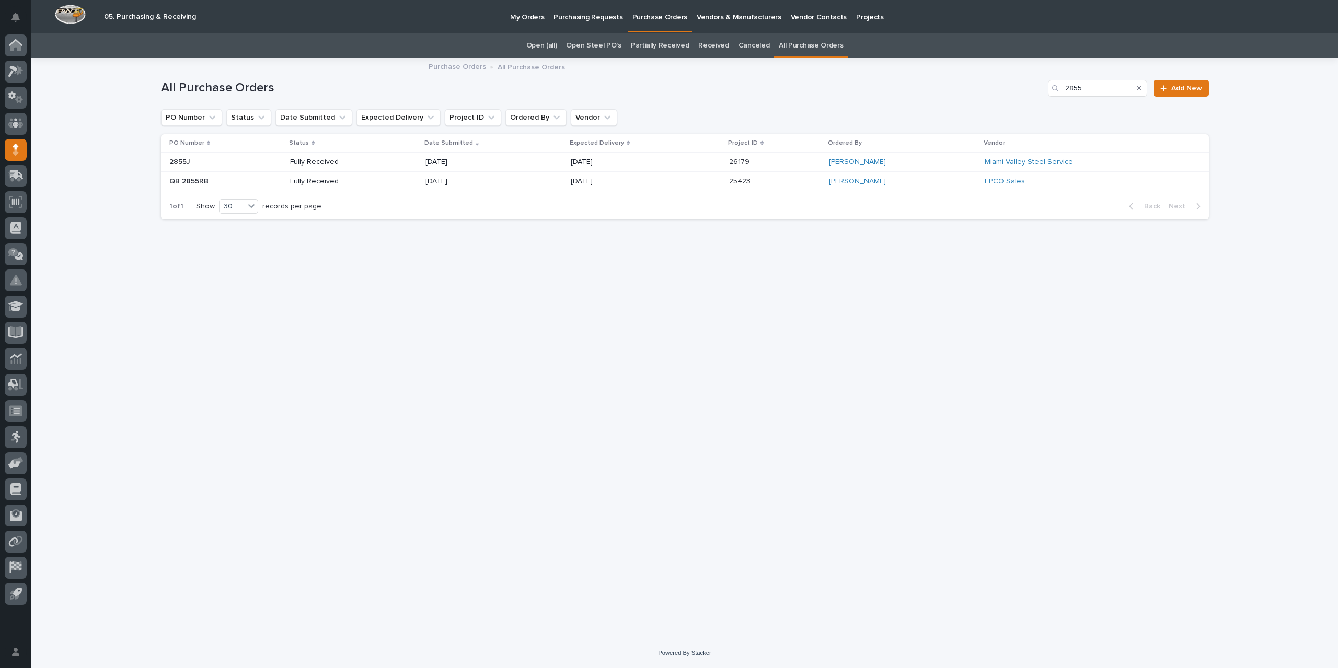
click at [513, 163] on div "08/21/2025" at bounding box center [493, 162] width 136 height 17
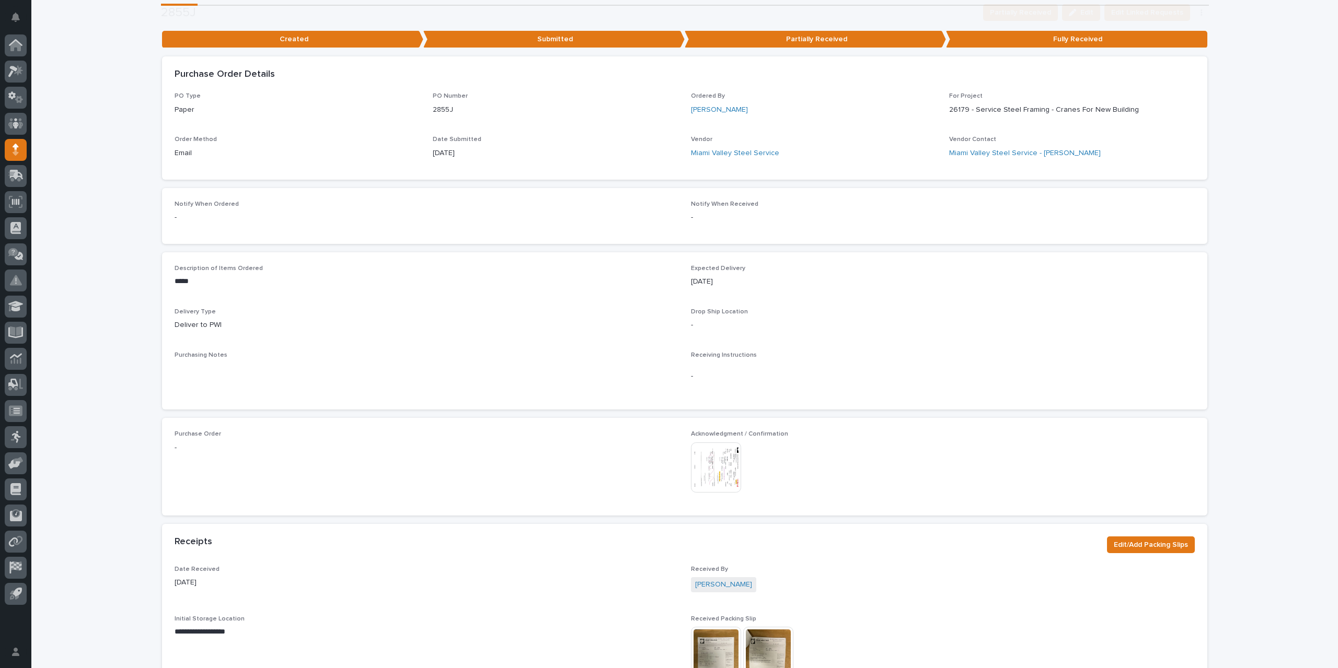
scroll to position [209, 0]
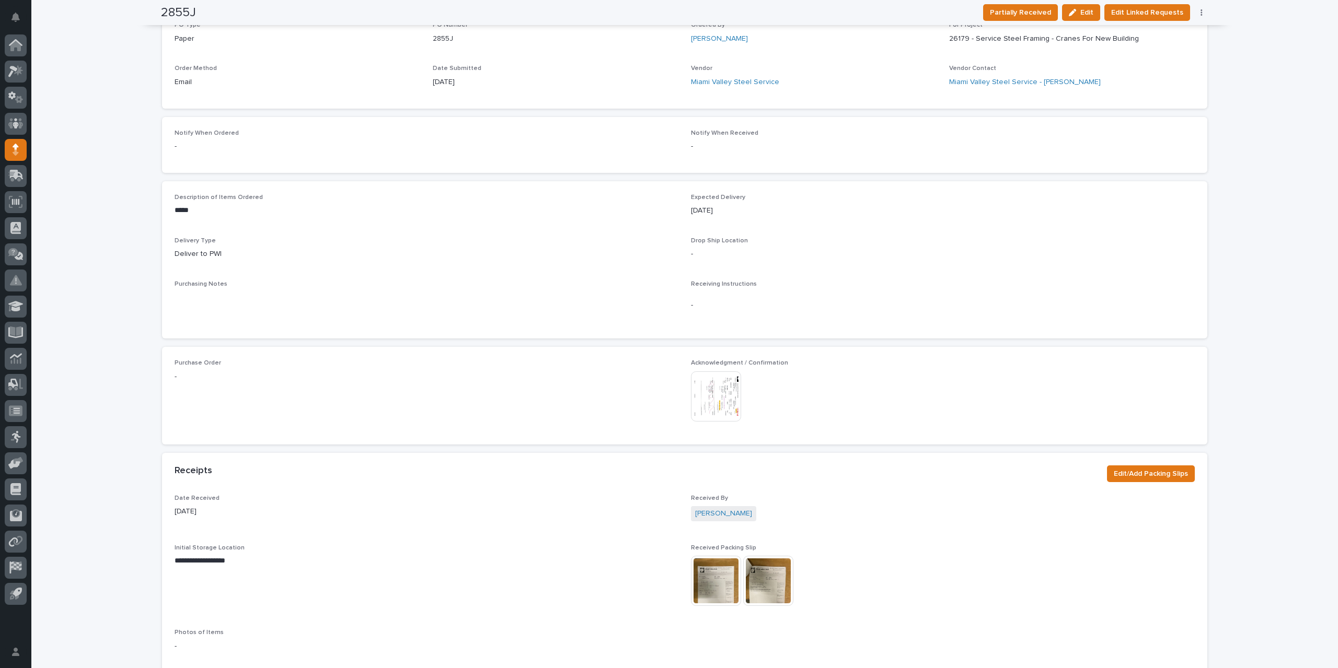
click at [721, 394] on img at bounding box center [716, 397] width 50 height 50
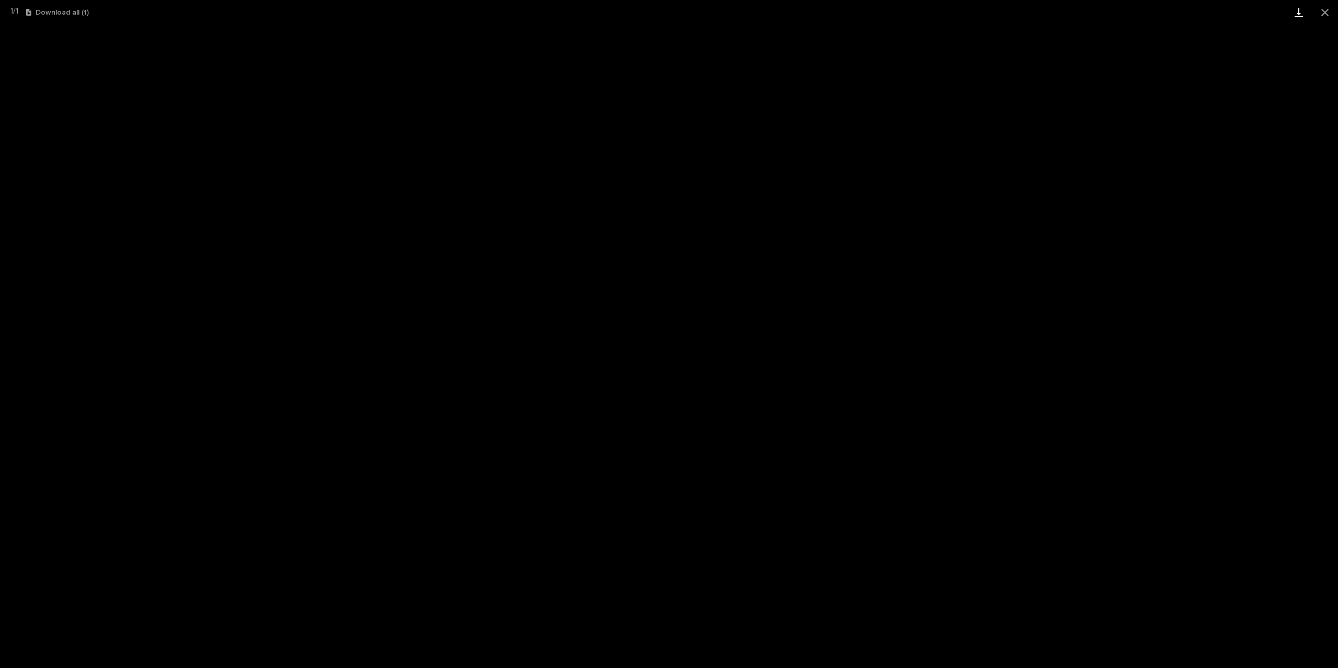
drag, startPoint x: 1322, startPoint y: 12, endPoint x: 1310, endPoint y: 16, distance: 13.2
click at [1322, 12] on button "Close gallery" at bounding box center [1325, 12] width 26 height 25
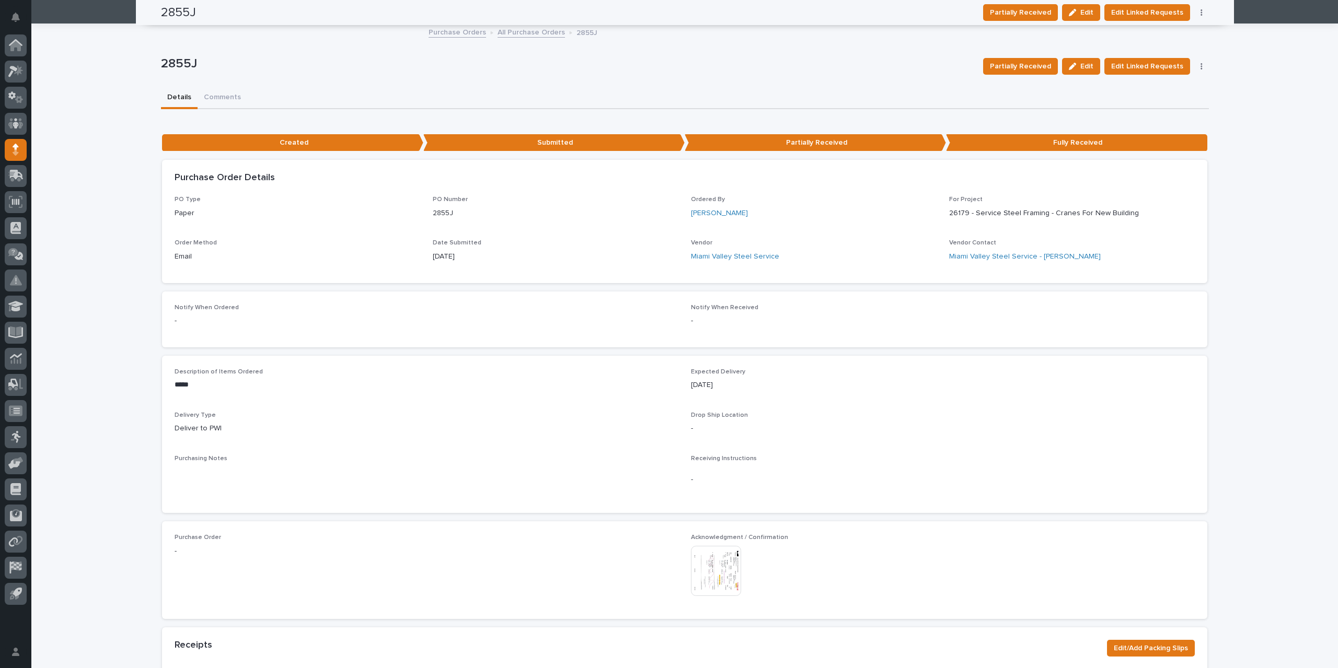
scroll to position [0, 0]
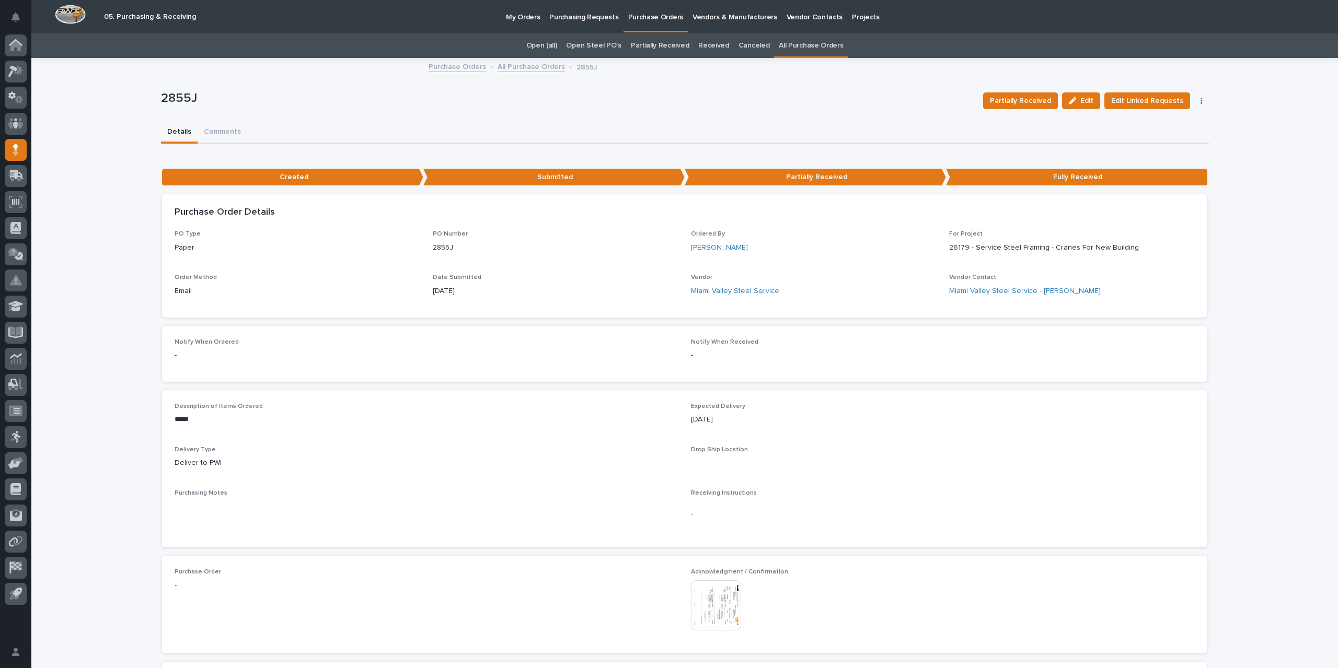
click at [525, 68] on link "All Purchase Orders" at bounding box center [531, 66] width 67 height 12
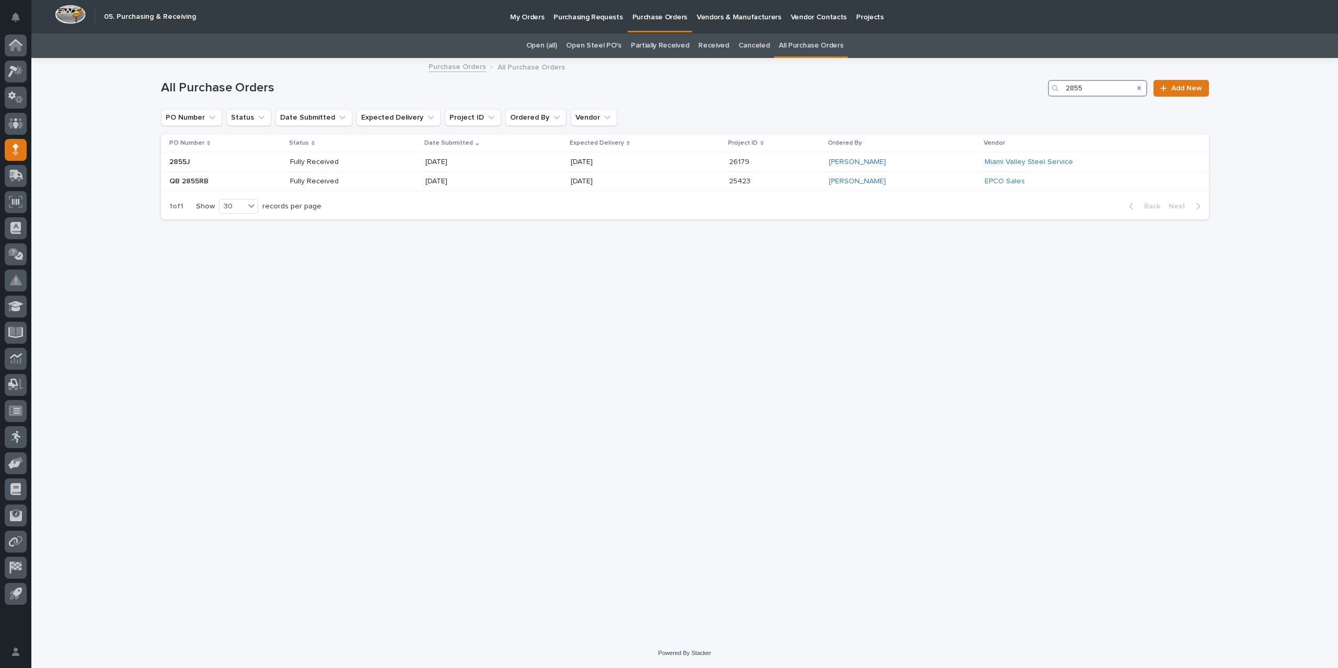
drag, startPoint x: 1102, startPoint y: 90, endPoint x: 1078, endPoint y: 87, distance: 24.8
click at [1078, 87] on input "2855" at bounding box center [1097, 88] width 99 height 17
type input "2871"
click at [605, 163] on p "[DATE]" at bounding box center [608, 162] width 75 height 9
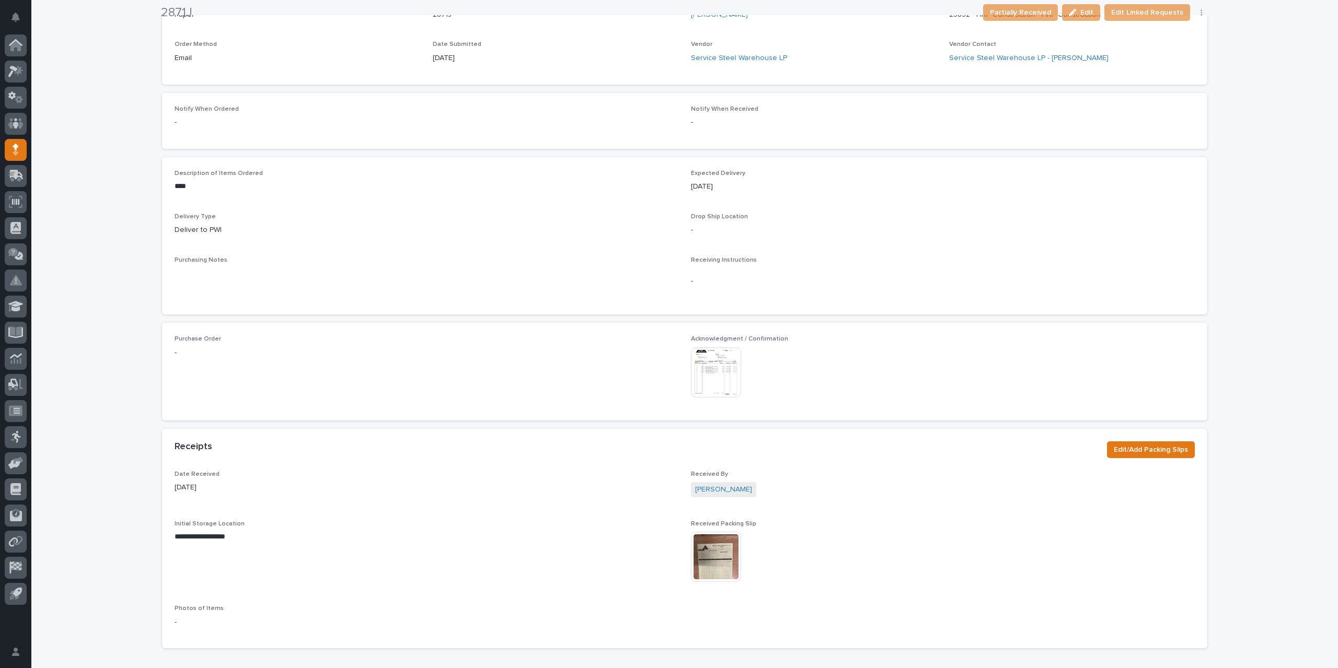
scroll to position [209, 0]
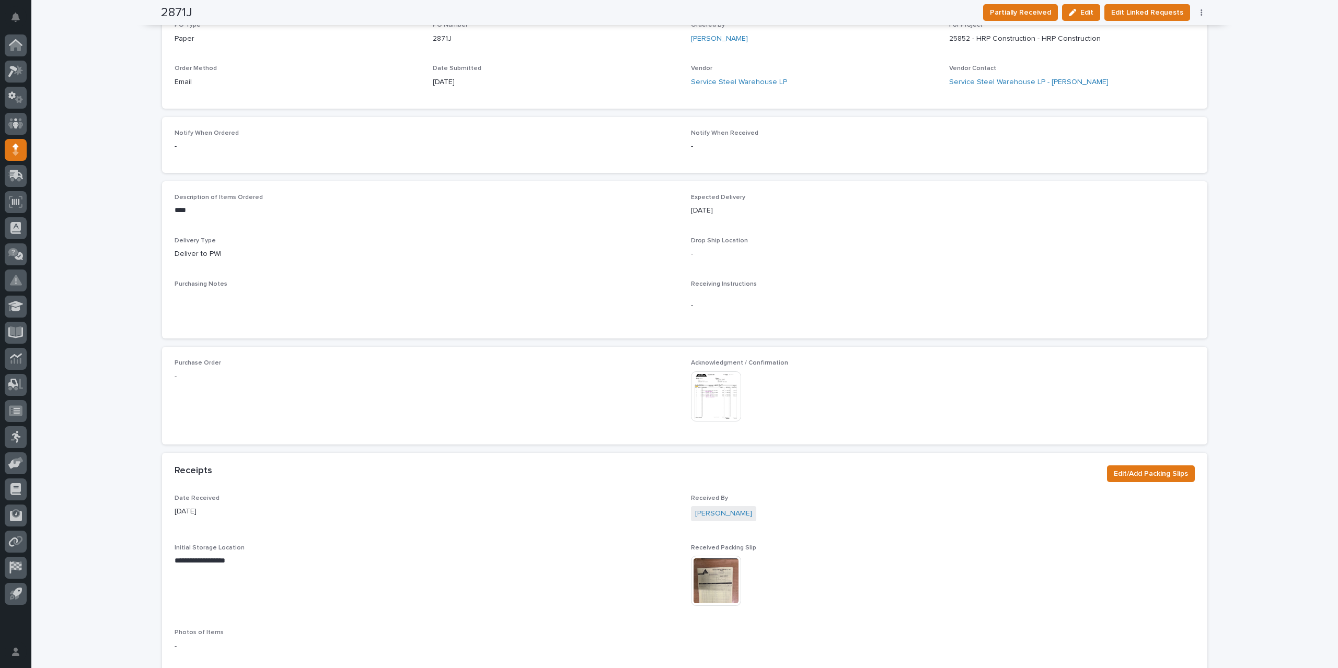
click at [713, 396] on img at bounding box center [716, 397] width 50 height 50
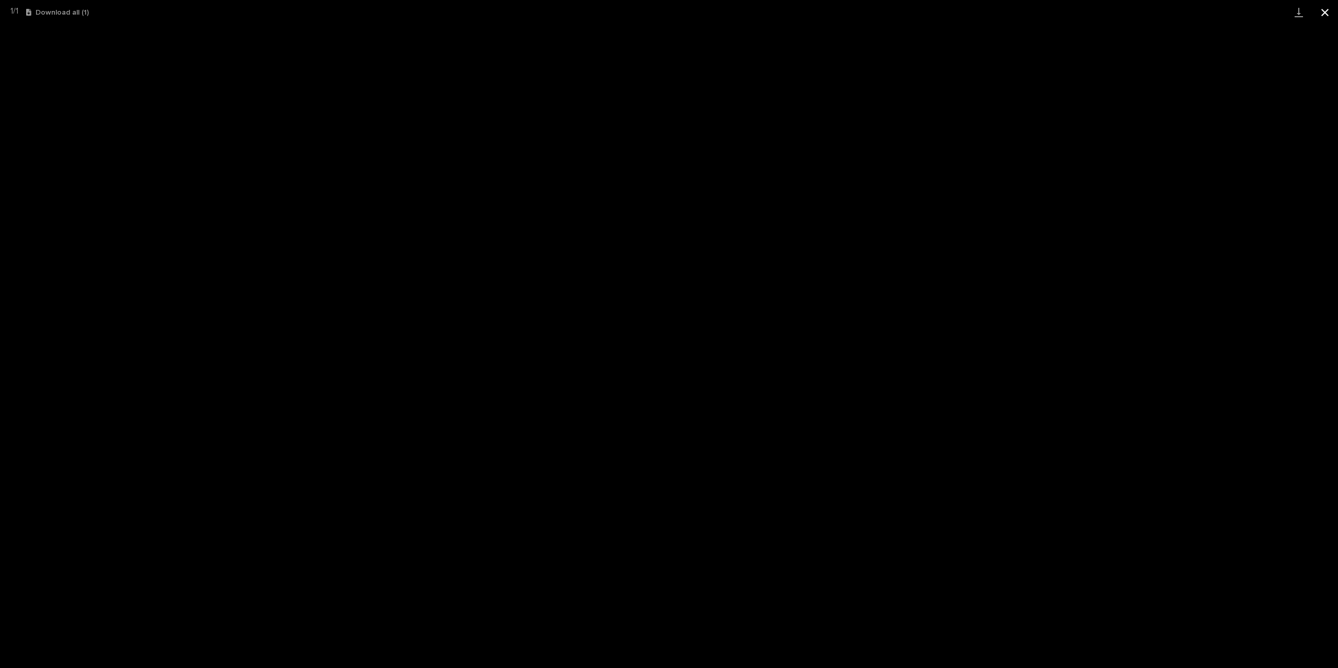
click at [1329, 10] on button "Close gallery" at bounding box center [1325, 12] width 26 height 25
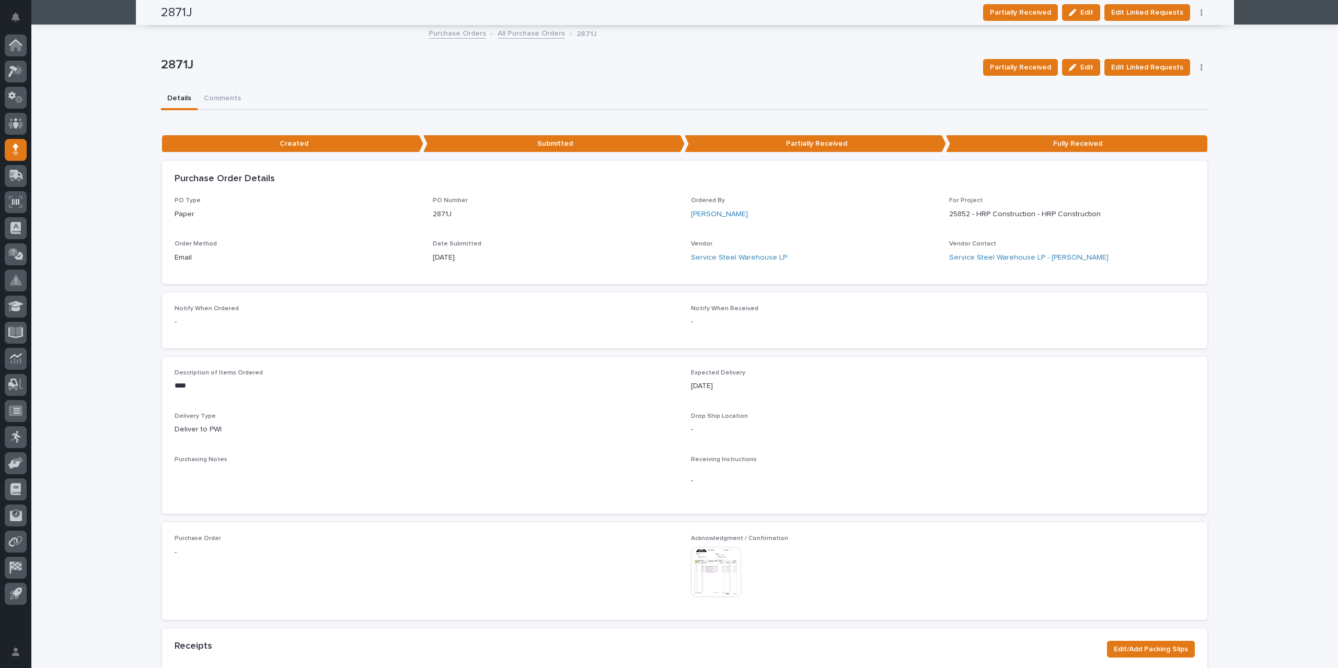
scroll to position [0, 0]
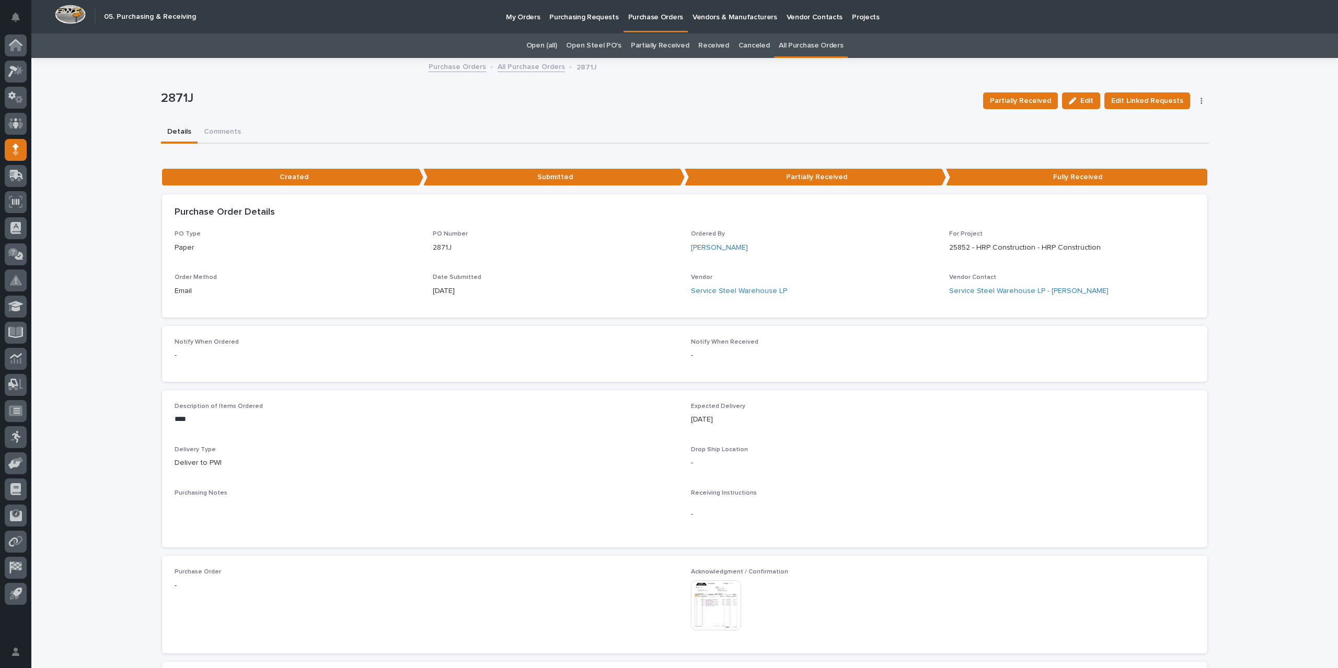
click at [544, 65] on link "All Purchase Orders" at bounding box center [531, 66] width 67 height 12
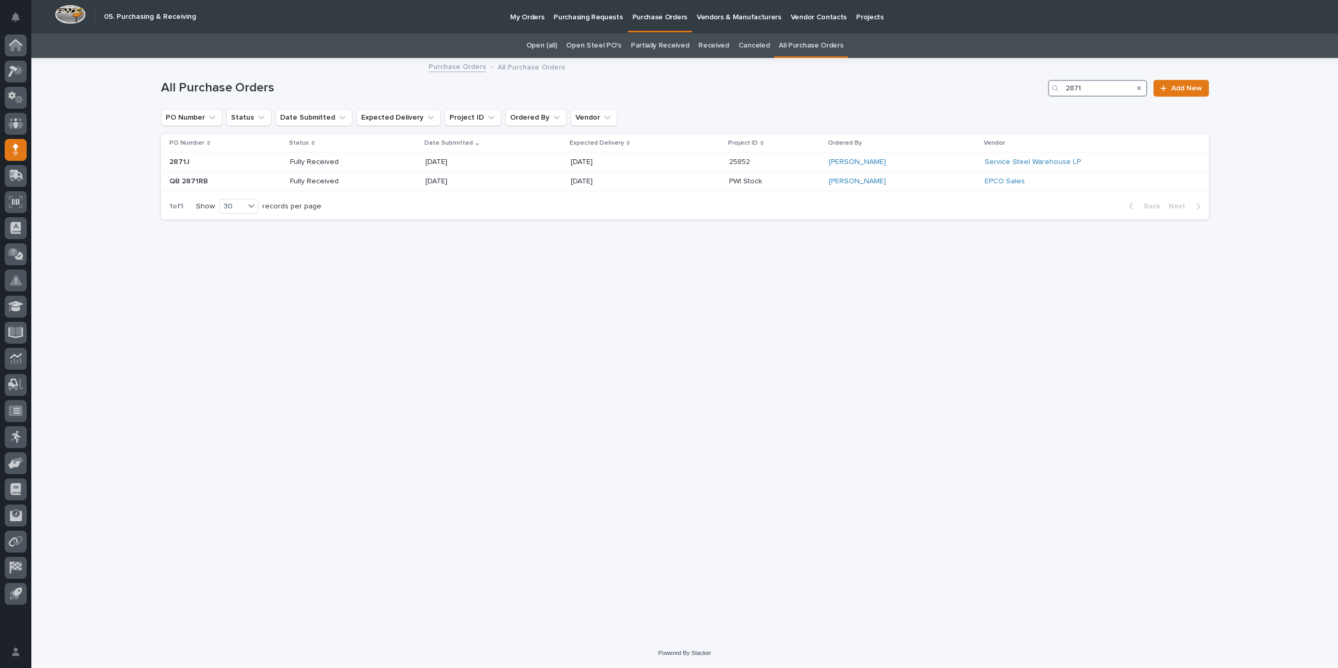
click at [1090, 86] on input "2871" at bounding box center [1097, 88] width 99 height 17
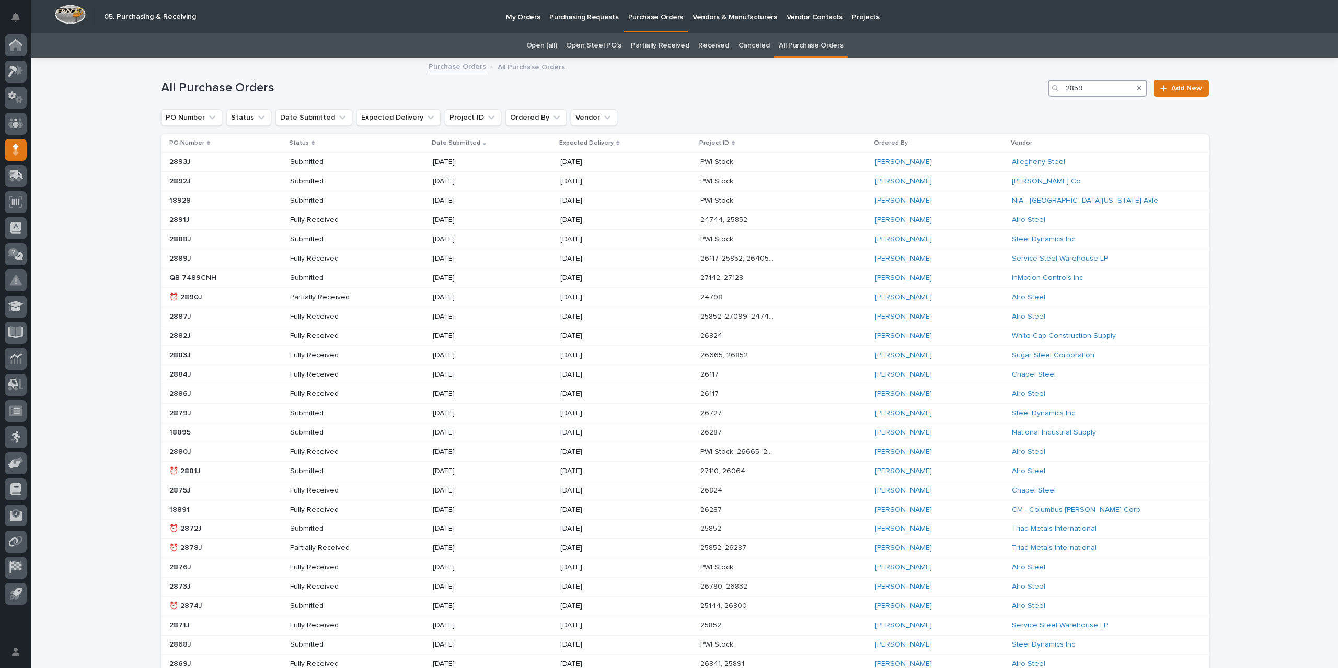
type input "2859"
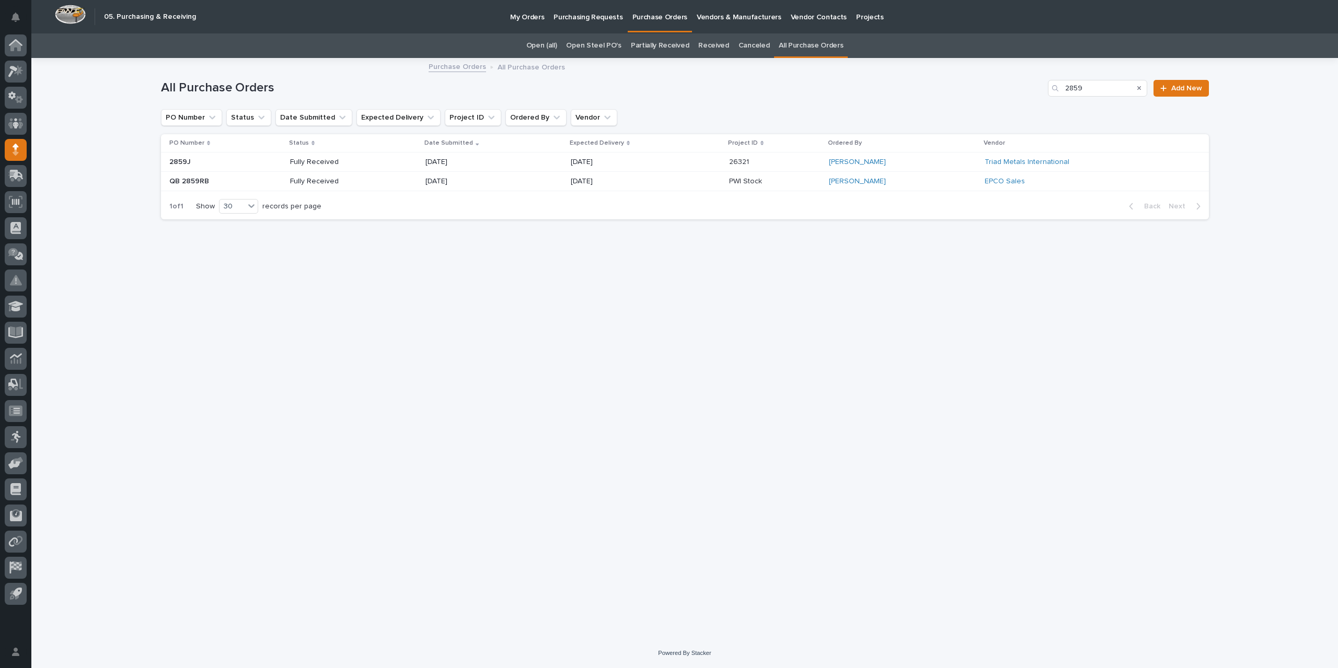
click at [535, 160] on div "08/21/2025" at bounding box center [493, 162] width 136 height 17
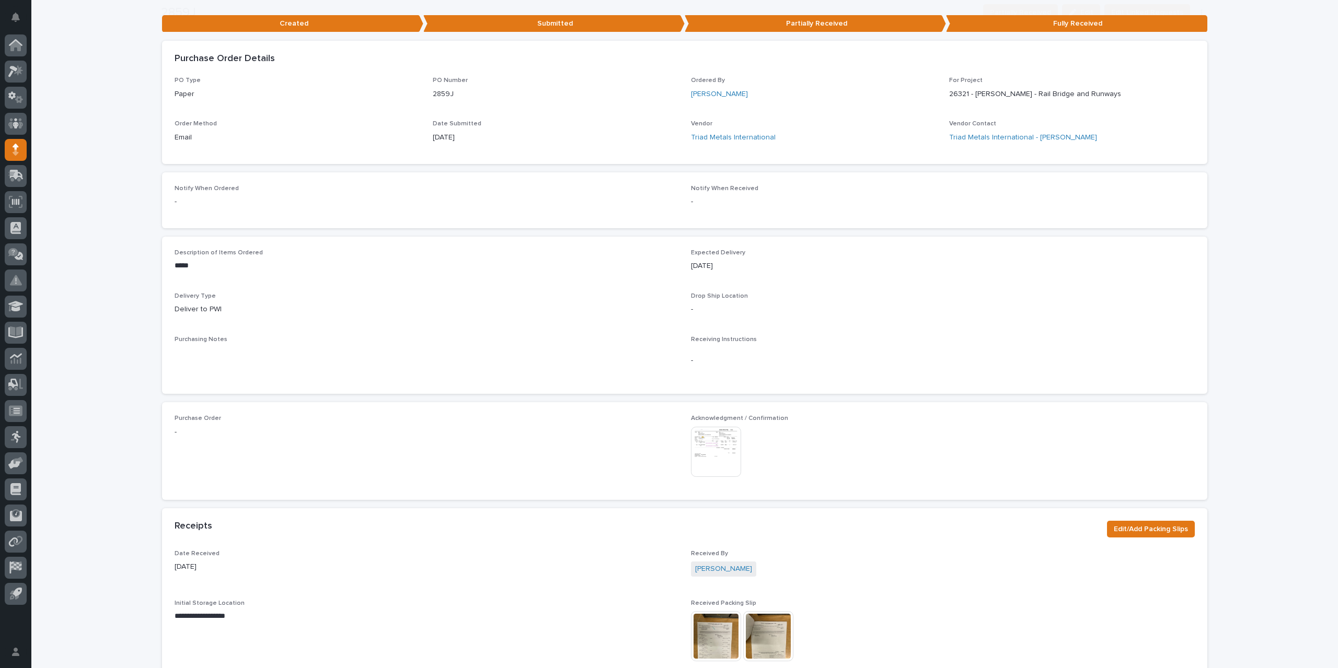
scroll to position [261, 0]
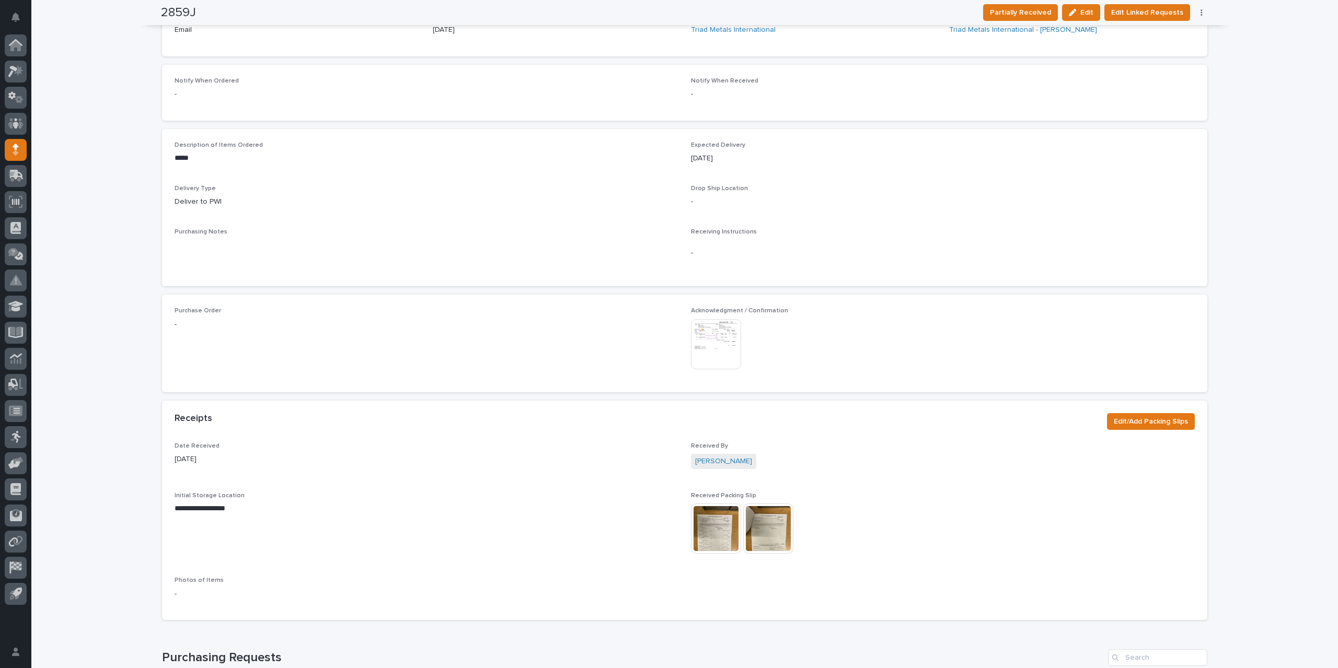
click at [721, 352] on img at bounding box center [716, 344] width 50 height 50
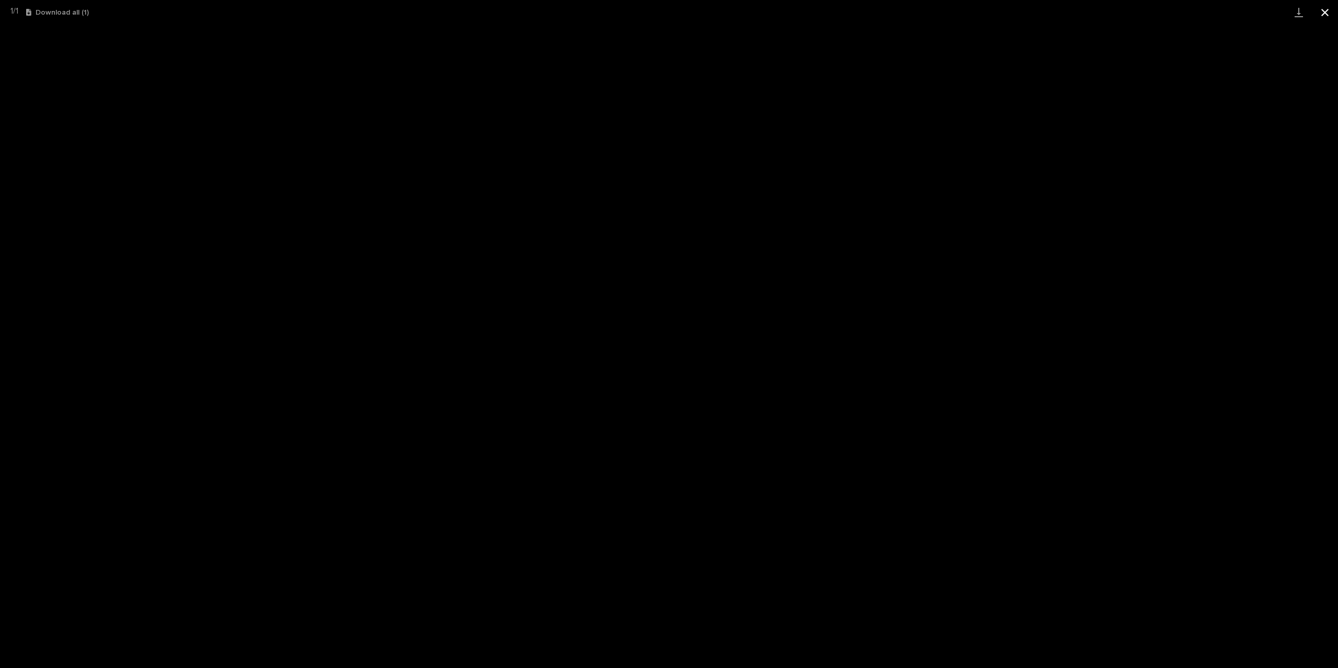
click at [1321, 10] on button "Close gallery" at bounding box center [1325, 12] width 26 height 25
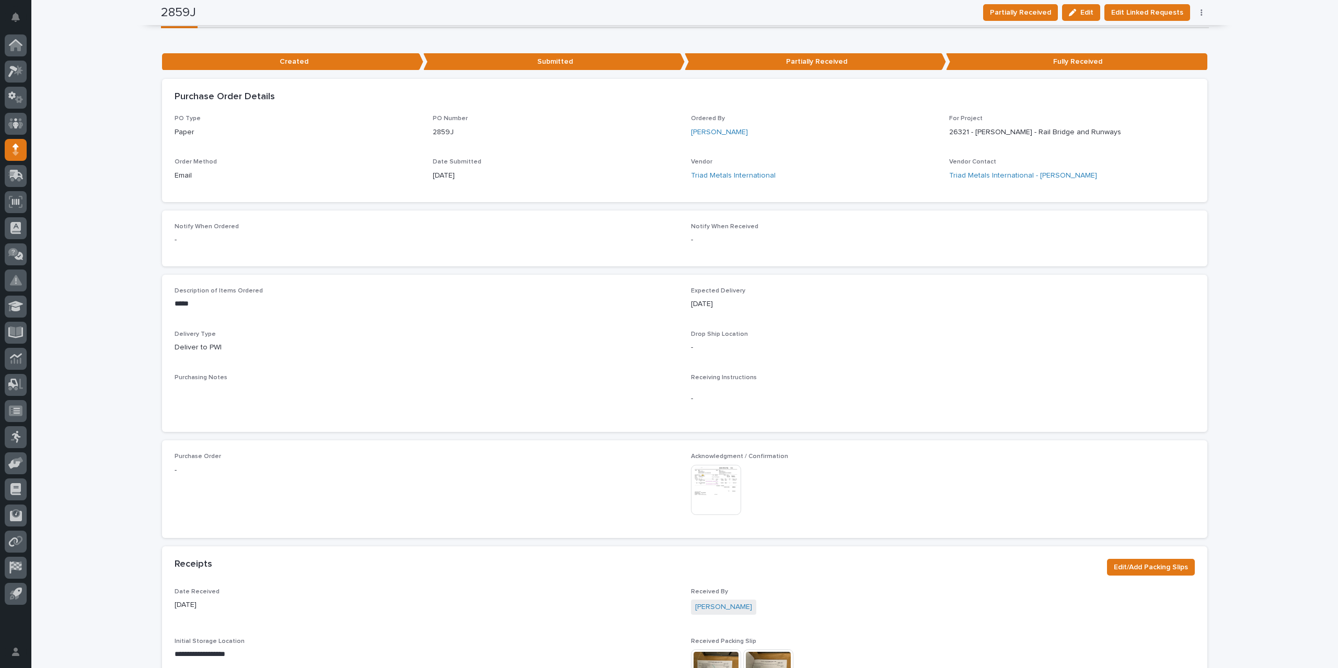
scroll to position [0, 0]
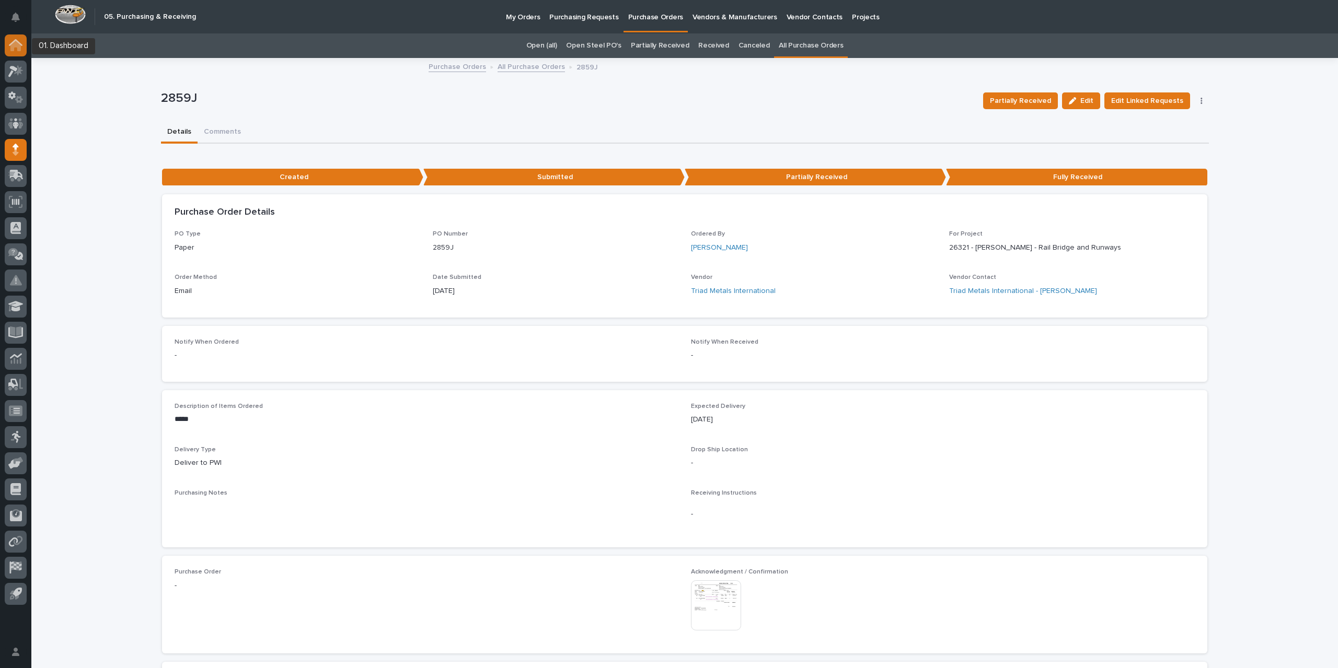
click at [16, 49] on icon at bounding box center [16, 45] width 14 height 12
